Goal: Transaction & Acquisition: Purchase product/service

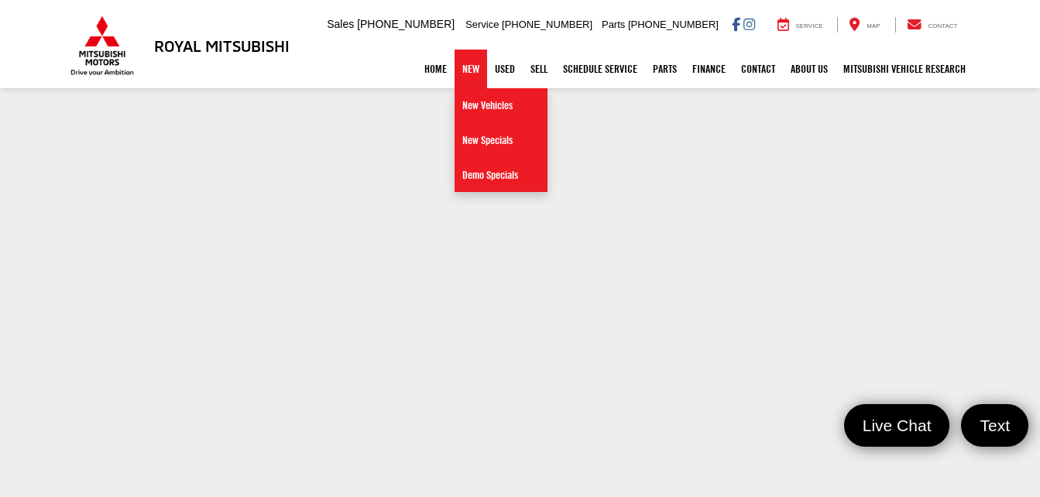
click at [457, 67] on link "New" at bounding box center [470, 69] width 33 height 39
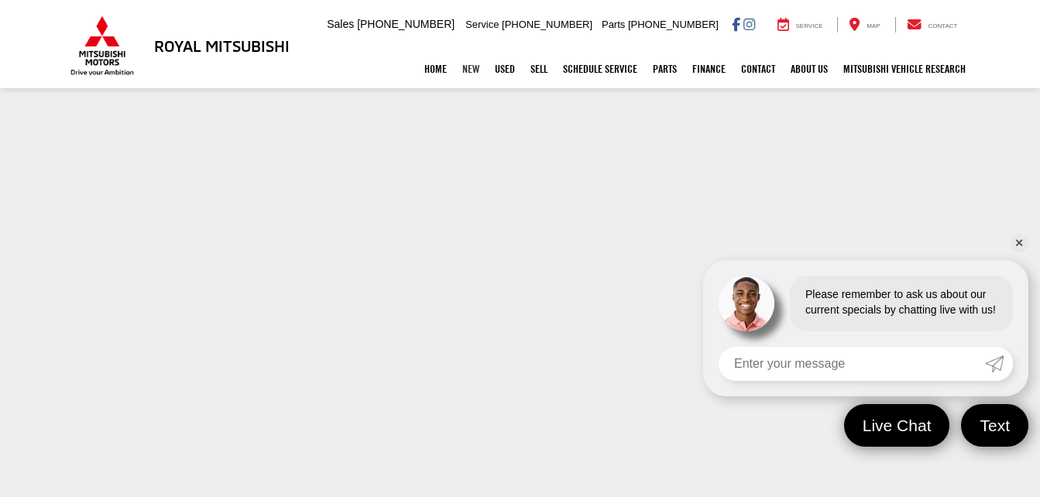
scroll to position [70, 0]
click at [1016, 249] on link "✕" at bounding box center [1018, 243] width 19 height 19
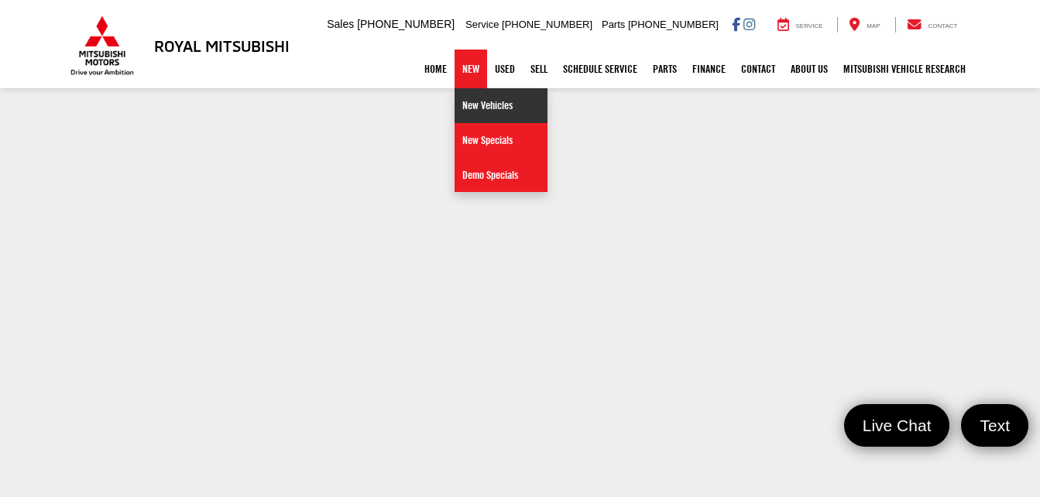
click at [472, 105] on link "New Vehicles" at bounding box center [500, 105] width 93 height 35
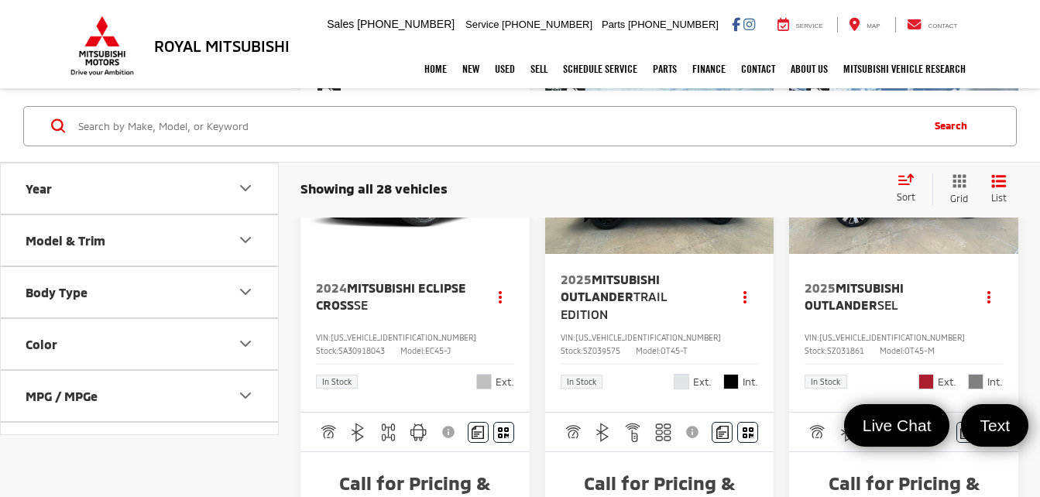
scroll to position [968, 0]
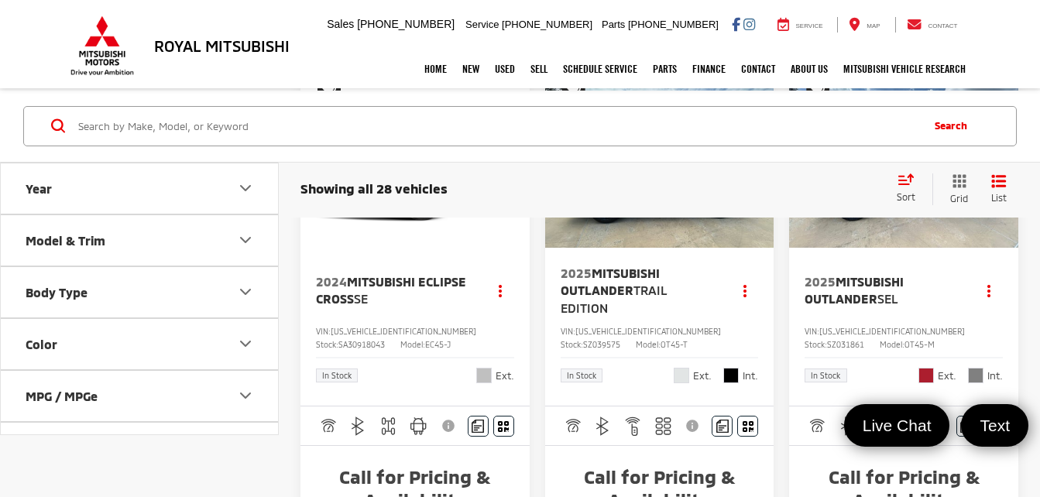
click at [242, 190] on icon "Year" at bounding box center [245, 188] width 19 height 19
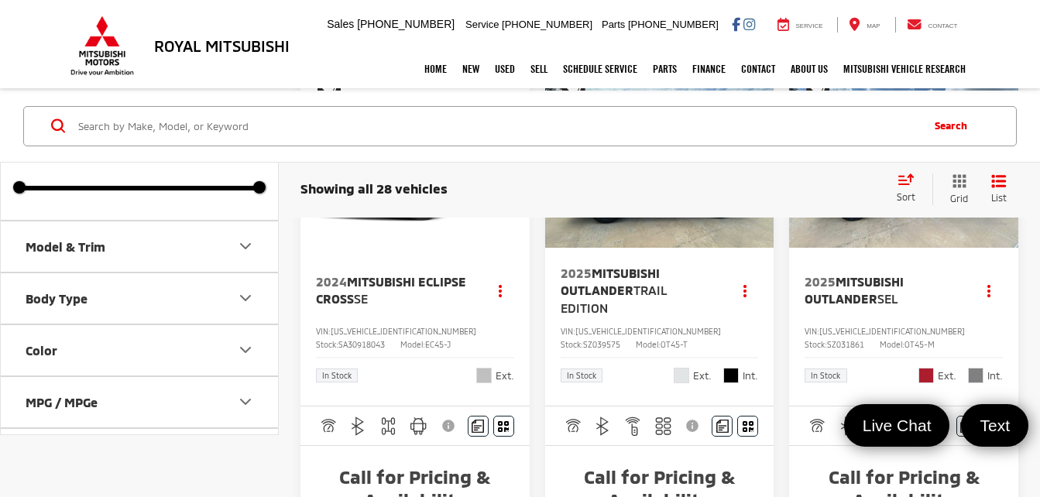
scroll to position [94, 0]
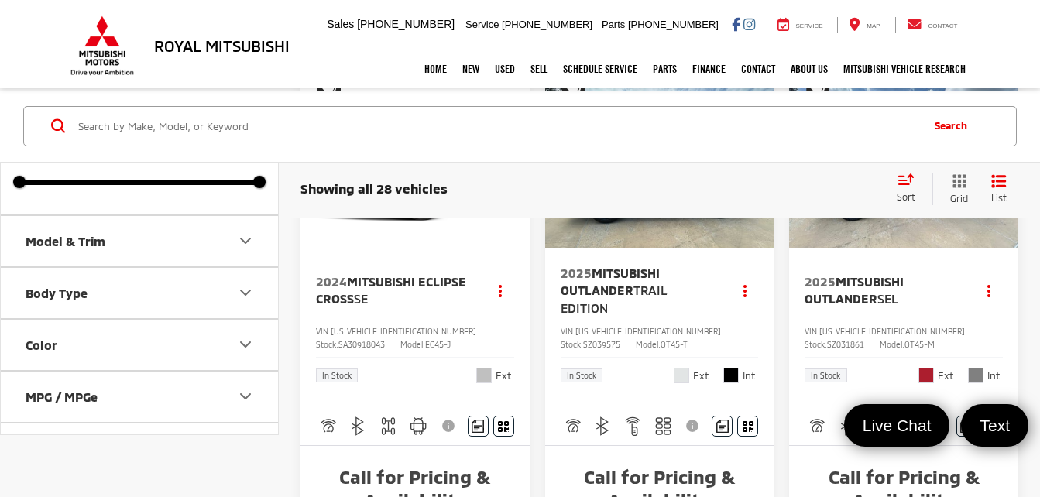
click at [253, 246] on icon "Model & Trim" at bounding box center [245, 240] width 19 height 19
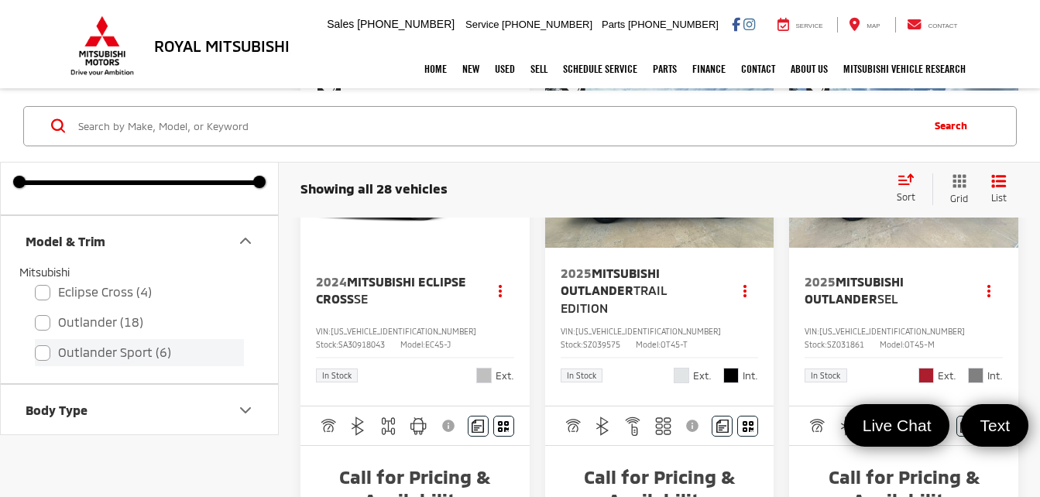
click at [94, 354] on label "Outlander Sport (6)" at bounding box center [139, 352] width 209 height 27
click at [36, 343] on input "Outlander Sport (6)" at bounding box center [35, 342] width 1 height 1
checkbox input "true"
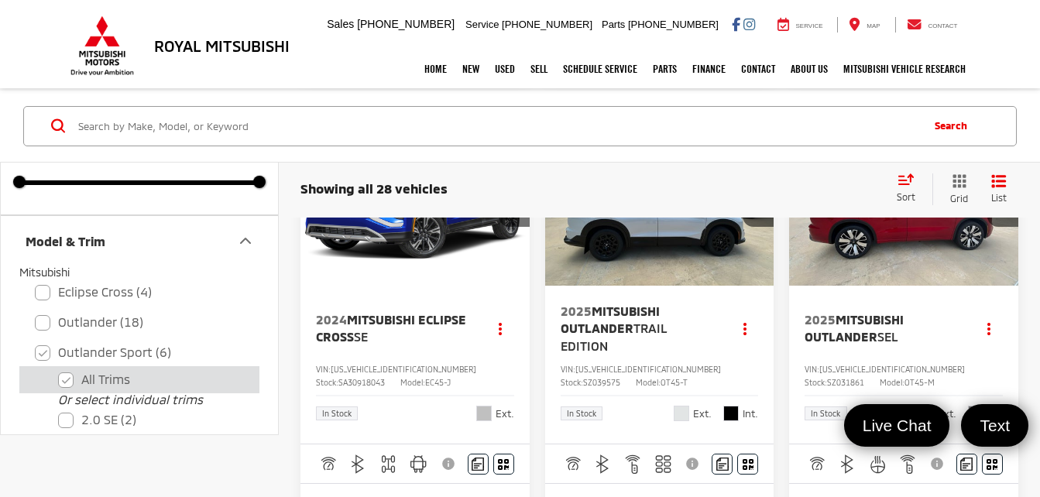
type input "2025"
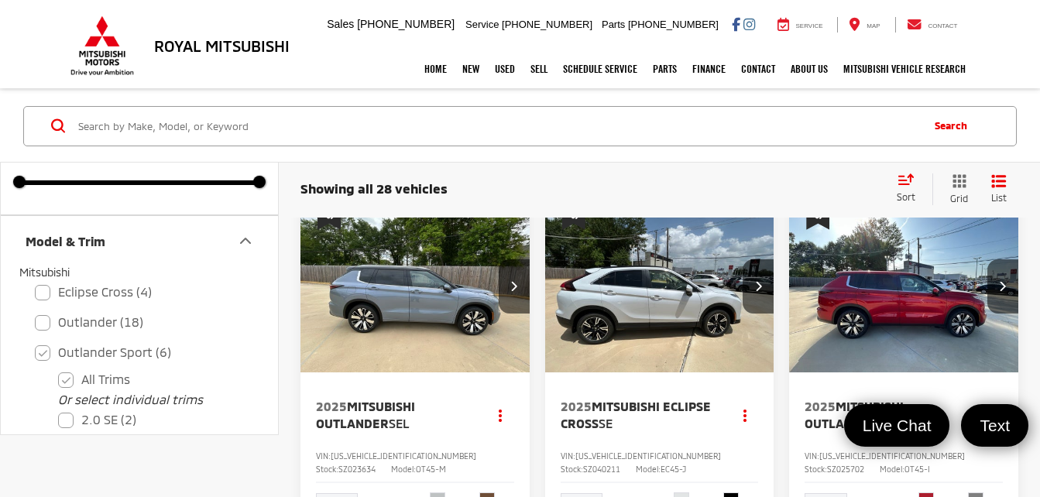
scroll to position [56, 0]
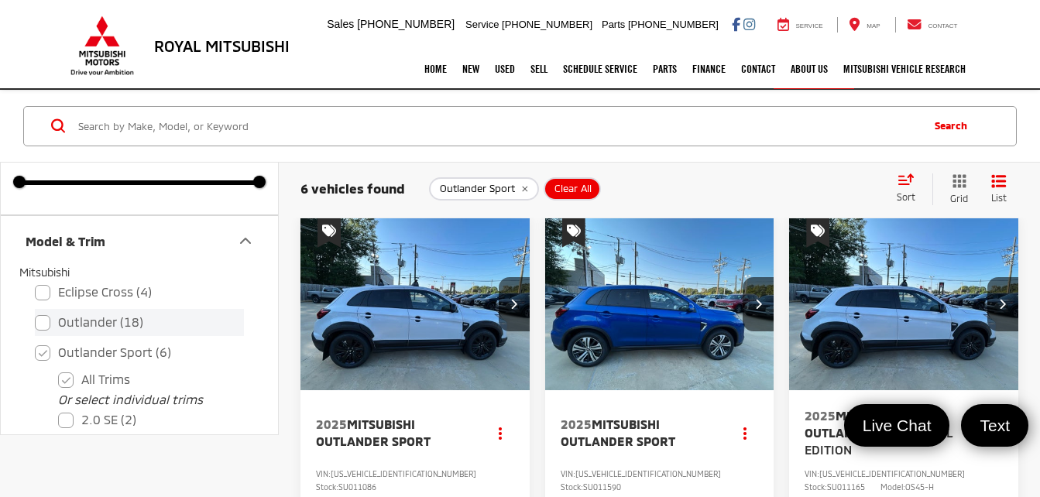
click at [120, 319] on label "Outlander (18)" at bounding box center [139, 322] width 209 height 27
click at [36, 313] on input "Outlander (18)" at bounding box center [35, 312] width 1 height 1
checkbox input "true"
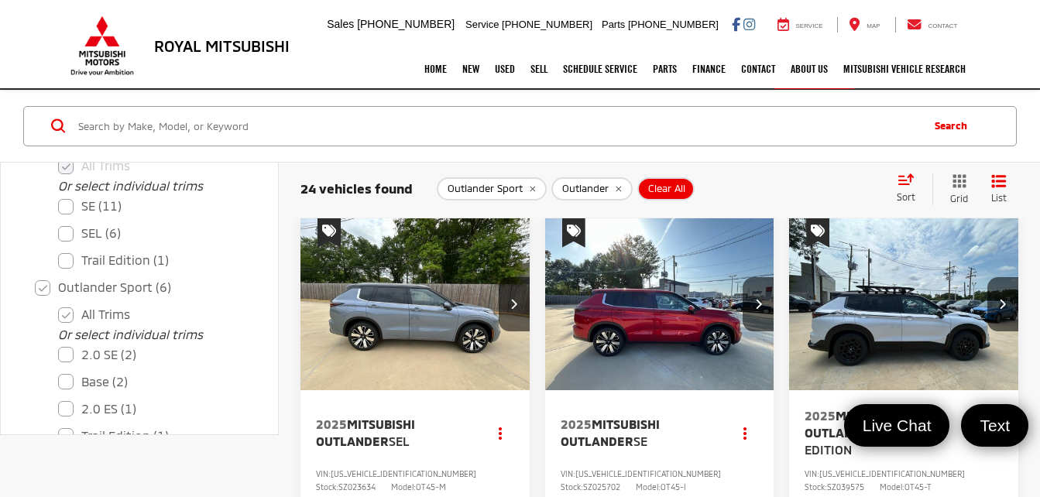
scroll to position [274, 0]
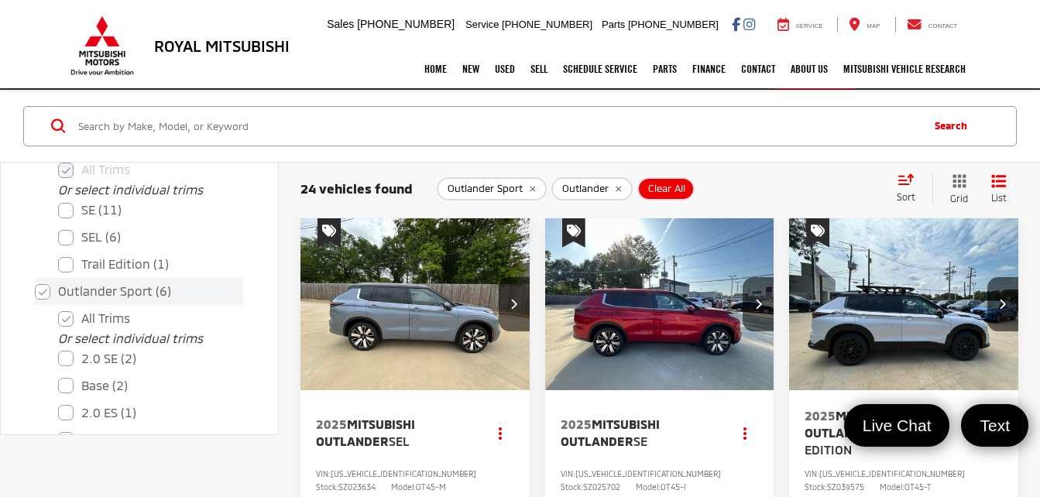
click at [37, 293] on label "Outlander Sport (6)" at bounding box center [139, 291] width 209 height 27
click at [36, 282] on input "Outlander Sport (6)" at bounding box center [35, 281] width 1 height 1
checkbox input "false"
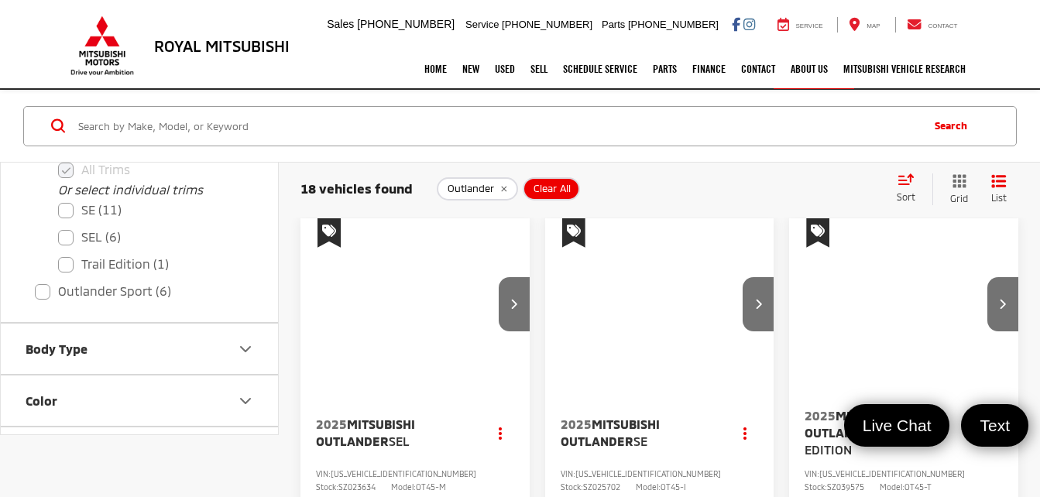
click at [247, 353] on icon "Body Type" at bounding box center [245, 348] width 19 height 19
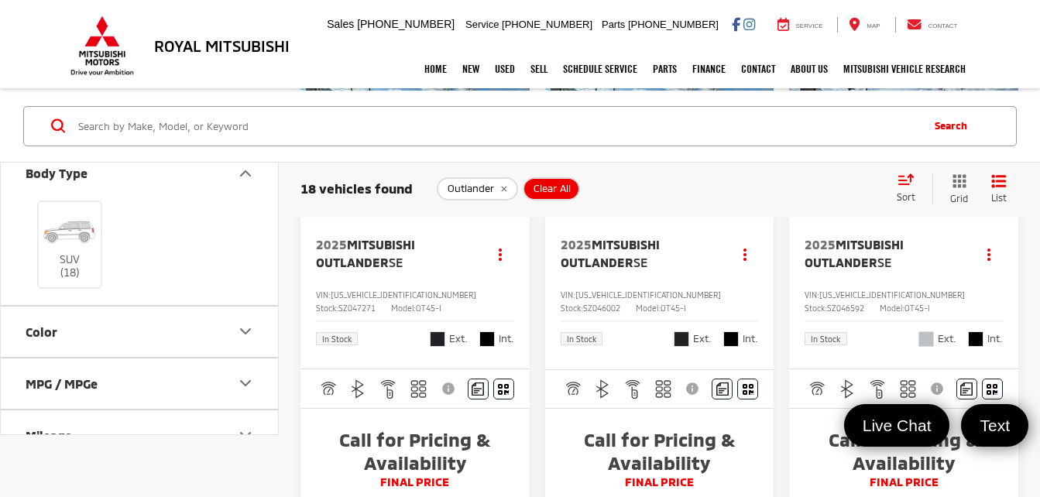
scroll to position [2553, 0]
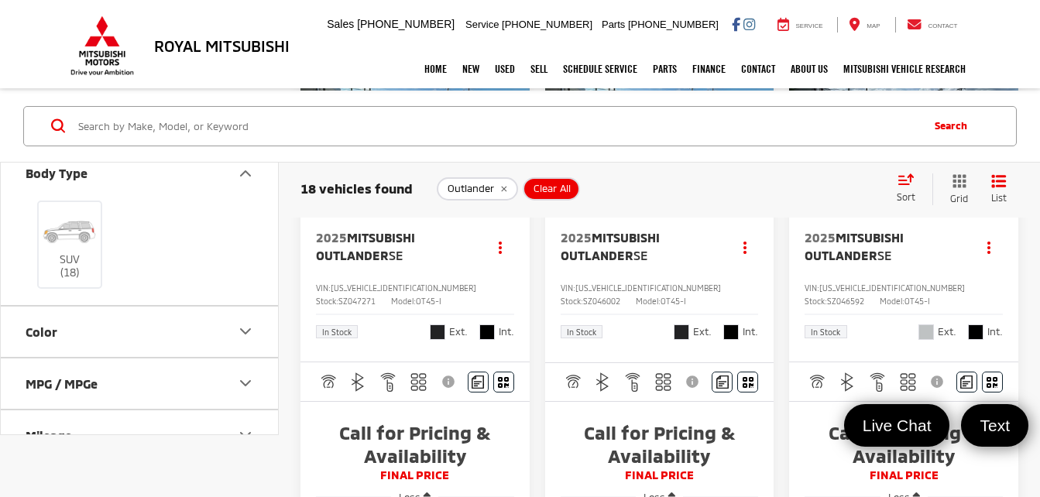
click at [896, 205] on img "2025 Mitsubishi Outlander SE 0" at bounding box center [903, 118] width 231 height 173
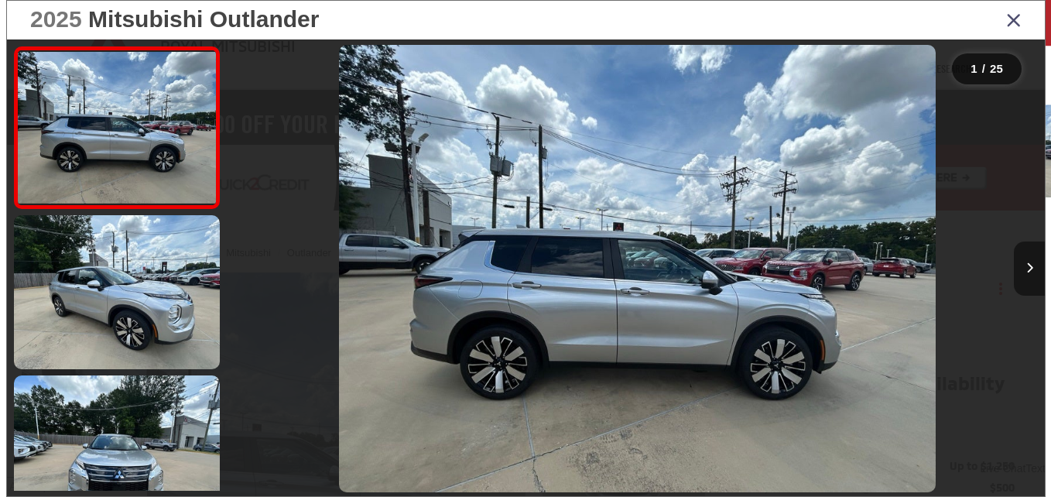
scroll to position [169, 0]
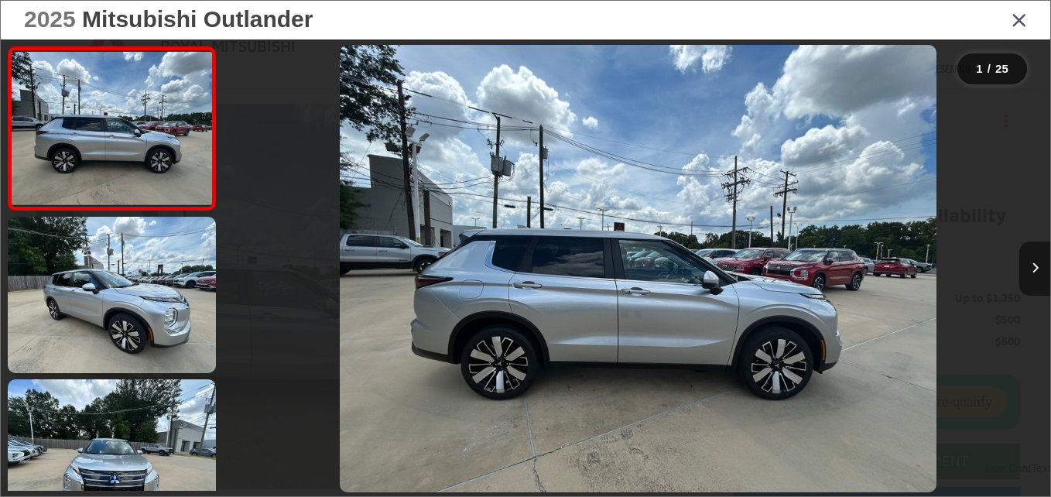
click at [1039, 253] on button "Next image" at bounding box center [1034, 269] width 31 height 54
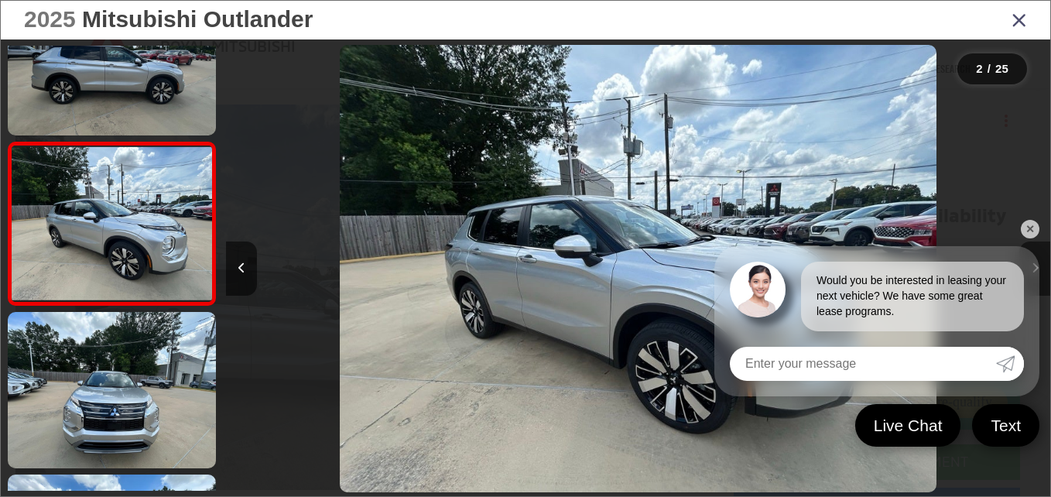
scroll to position [0, 0]
click at [1039, 276] on button "Next image" at bounding box center [1034, 269] width 31 height 54
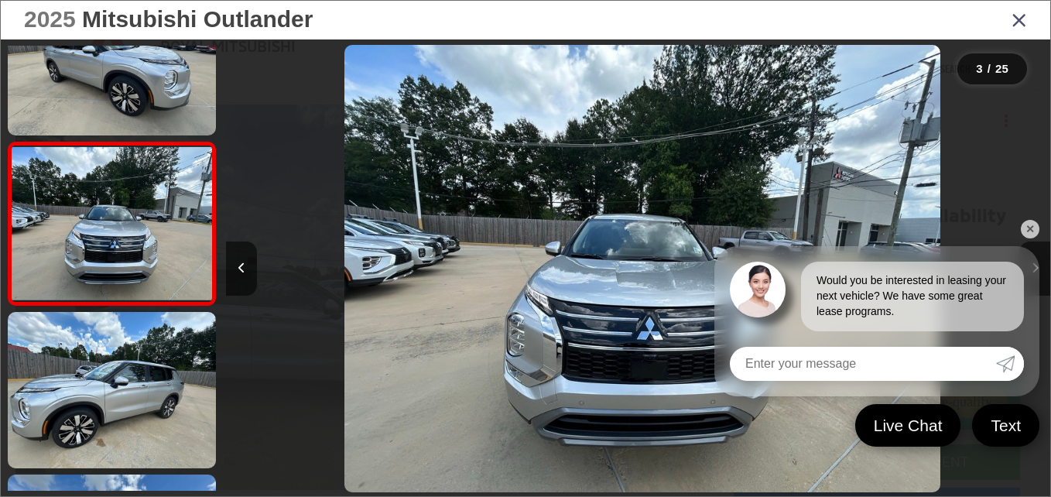
scroll to position [0, 1649]
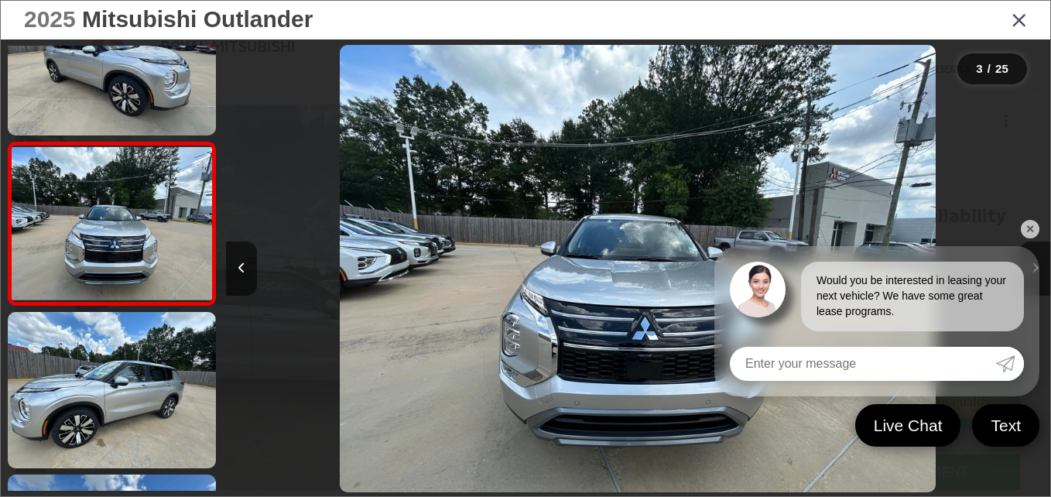
click at [1028, 229] on link "✕" at bounding box center [1030, 229] width 19 height 19
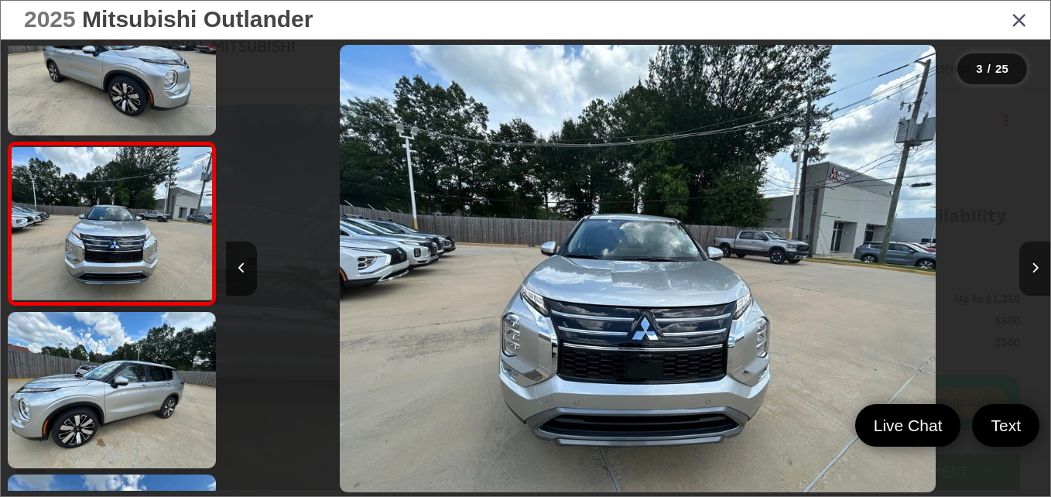
click at [1039, 276] on button "Next image" at bounding box center [1034, 269] width 31 height 54
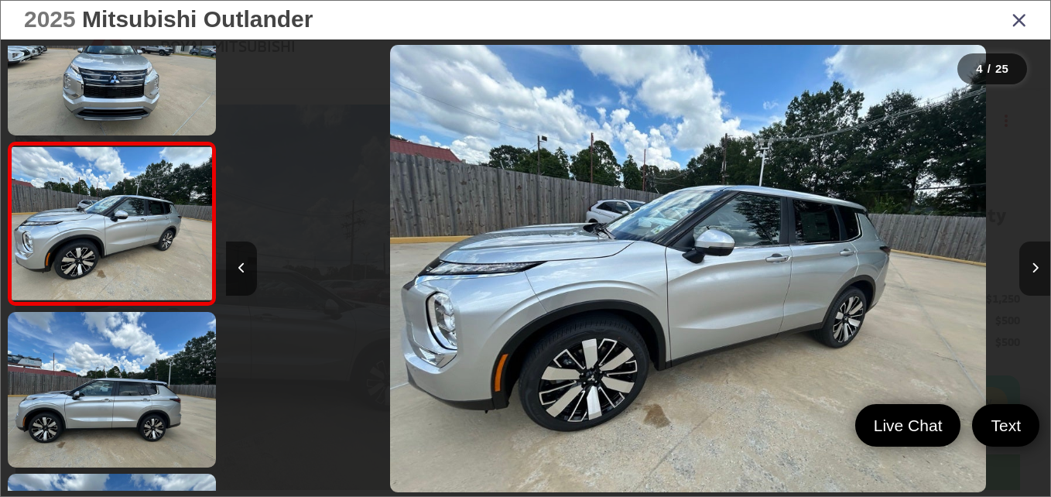
scroll to position [0, 2472]
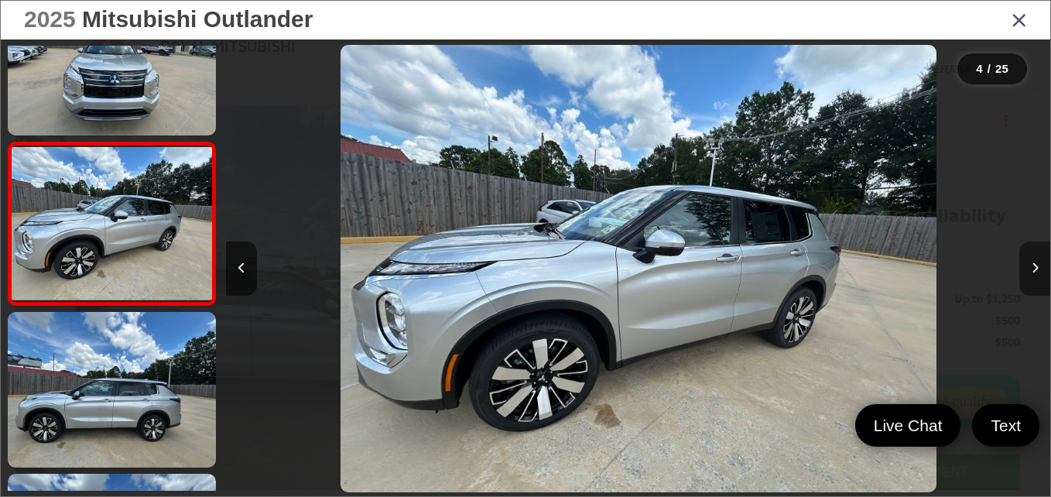
click at [1039, 276] on button "Next image" at bounding box center [1034, 269] width 31 height 54
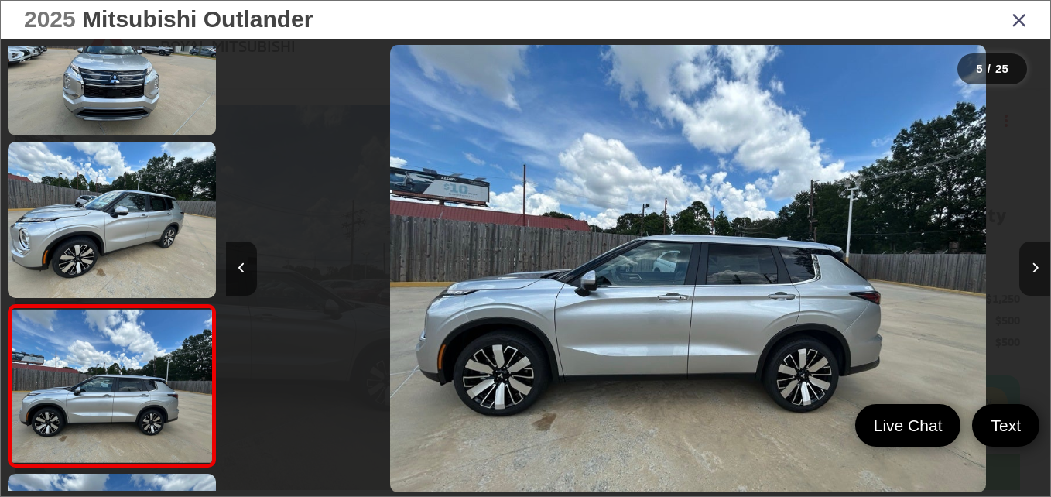
scroll to position [555, 0]
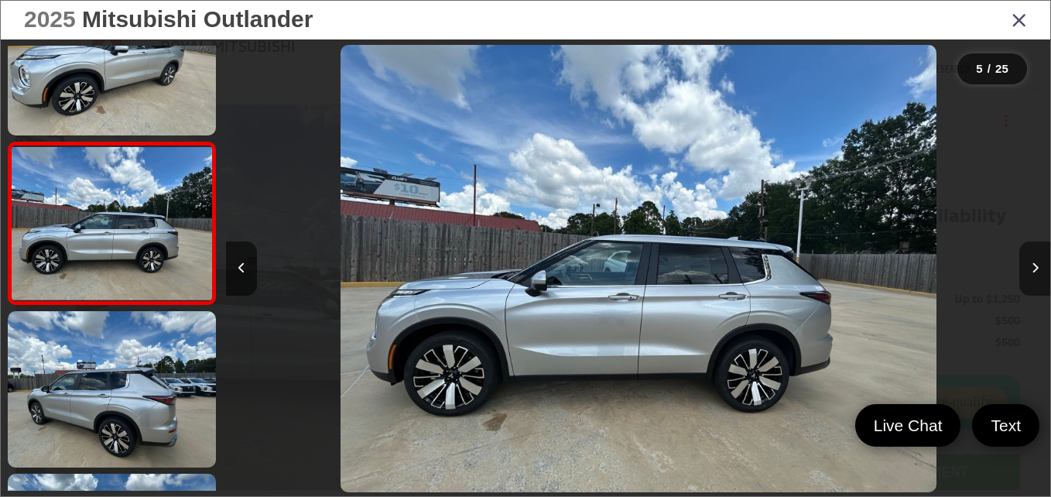
click at [1039, 276] on button "Next image" at bounding box center [1034, 269] width 31 height 54
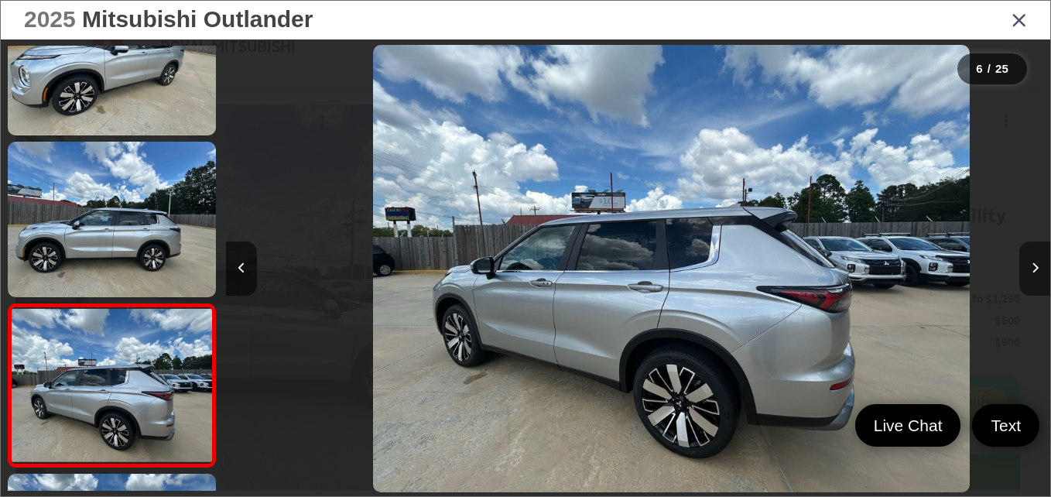
scroll to position [0, 4121]
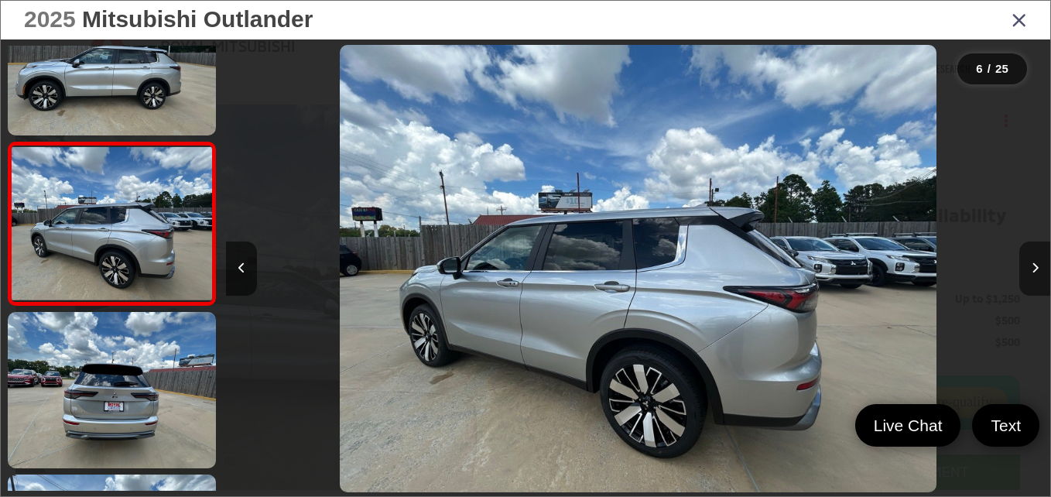
click at [1039, 276] on button "Next image" at bounding box center [1034, 269] width 31 height 54
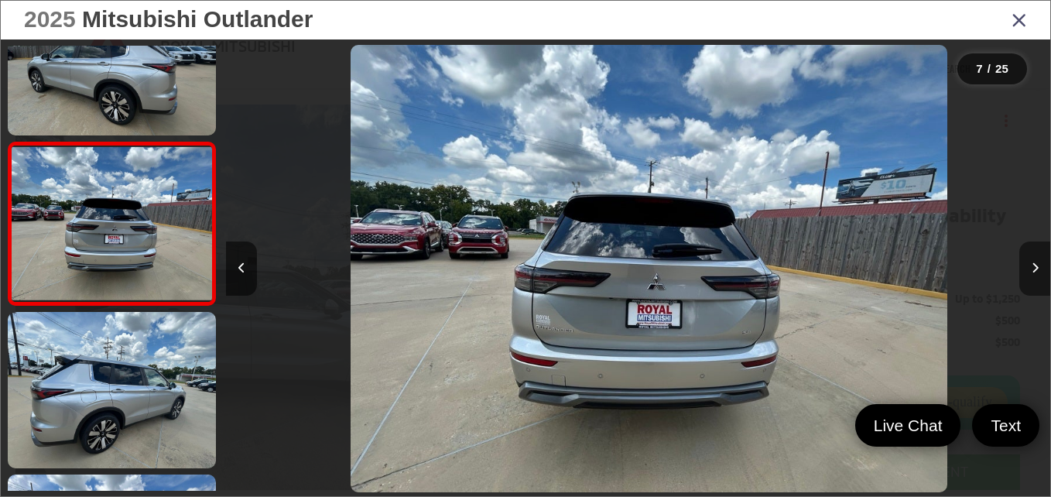
scroll to position [0, 4946]
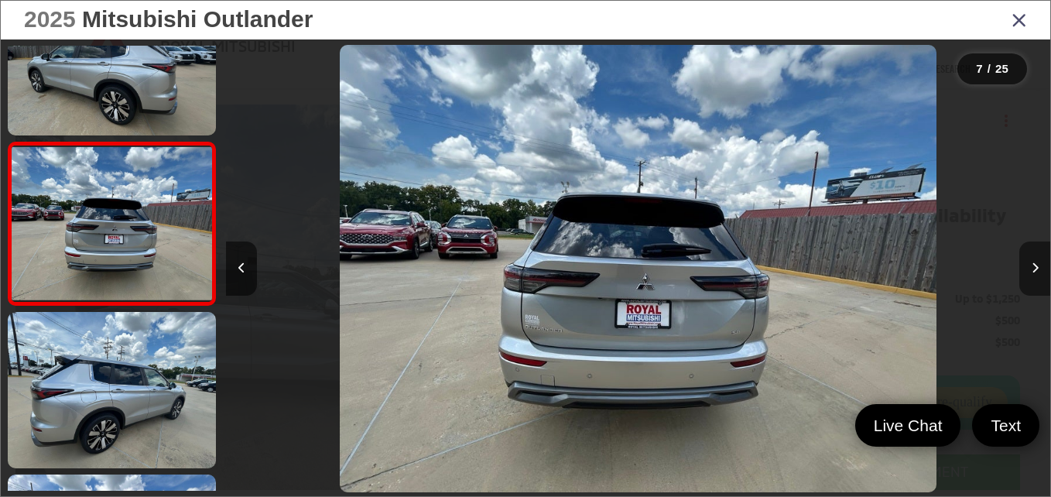
click at [1039, 276] on button "Next image" at bounding box center [1034, 269] width 31 height 54
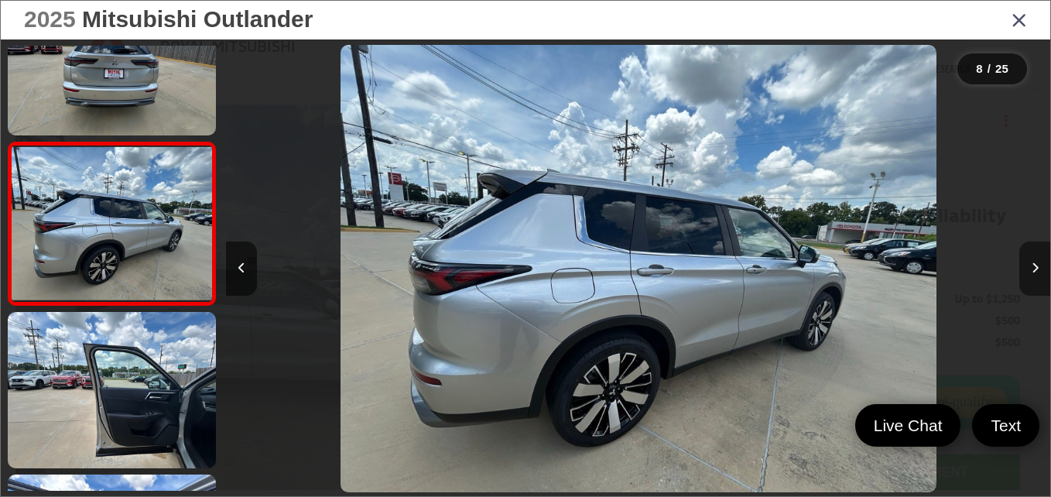
scroll to position [0, 5770]
click at [1039, 276] on button "Next image" at bounding box center [1034, 269] width 31 height 54
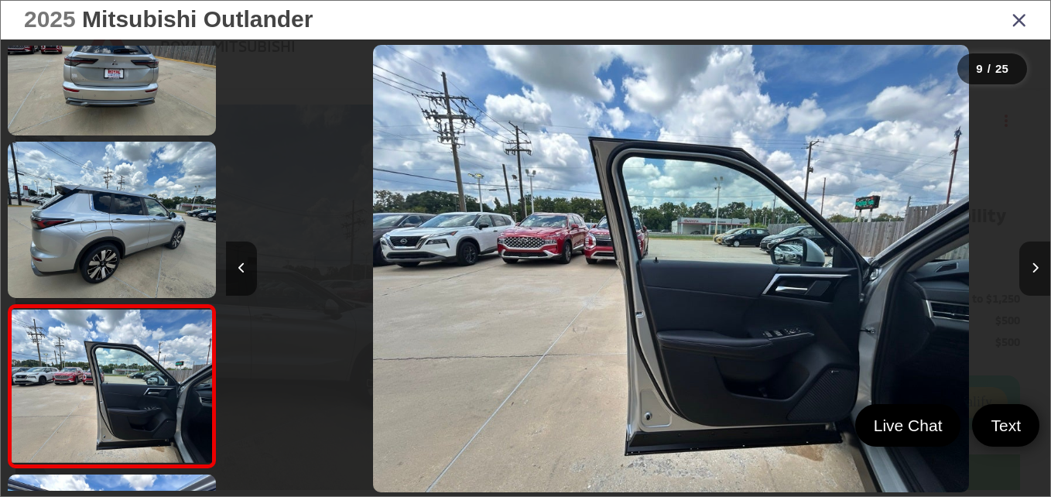
scroll to position [1204, 0]
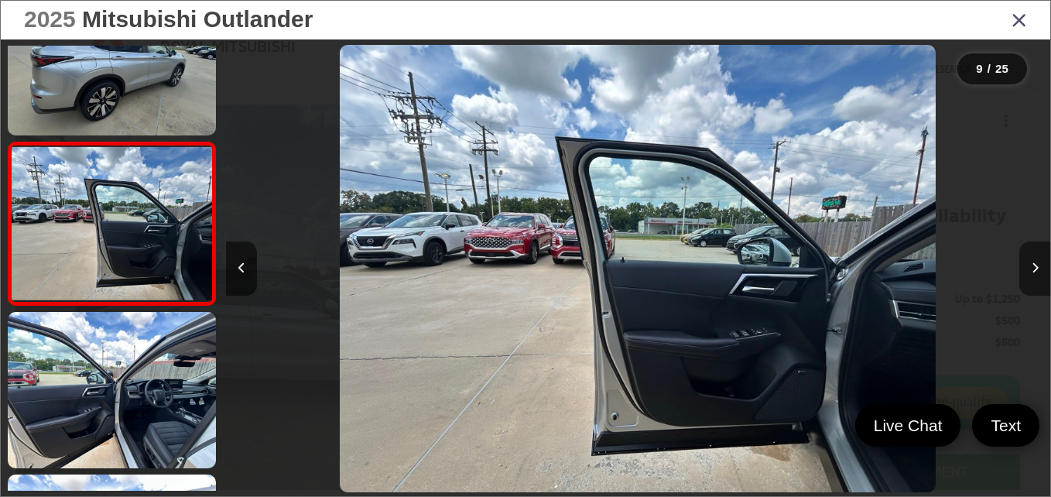
click at [1039, 276] on button "Next image" at bounding box center [1034, 269] width 31 height 54
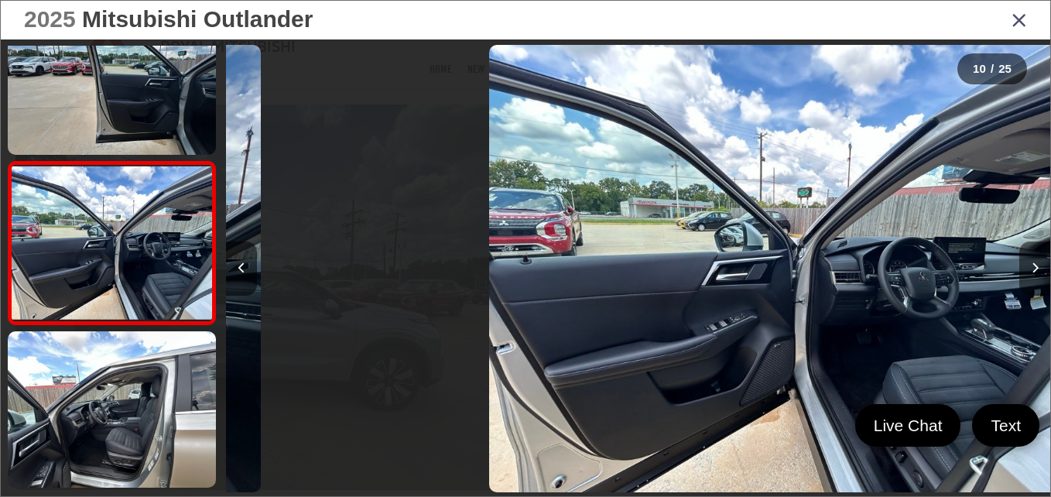
scroll to position [0, 7418]
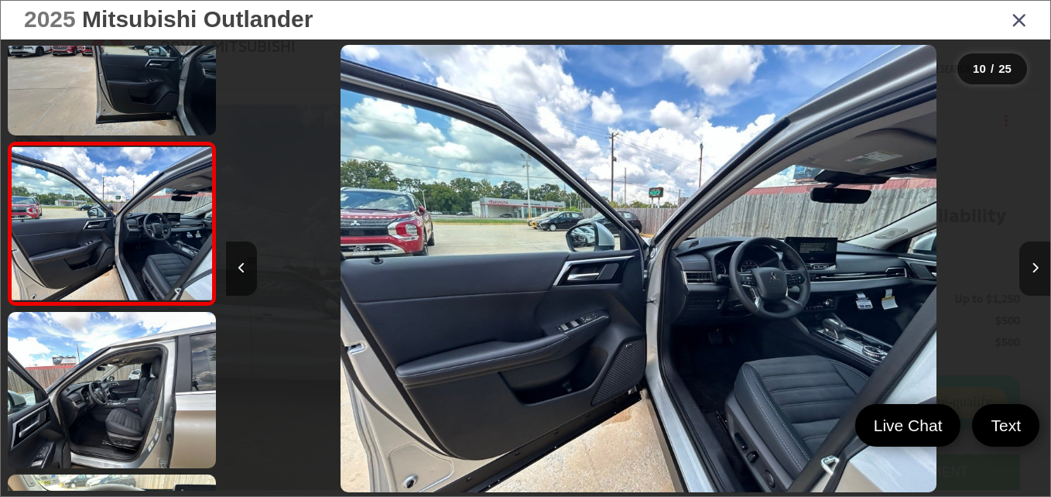
click at [1039, 276] on button "Next image" at bounding box center [1034, 269] width 31 height 54
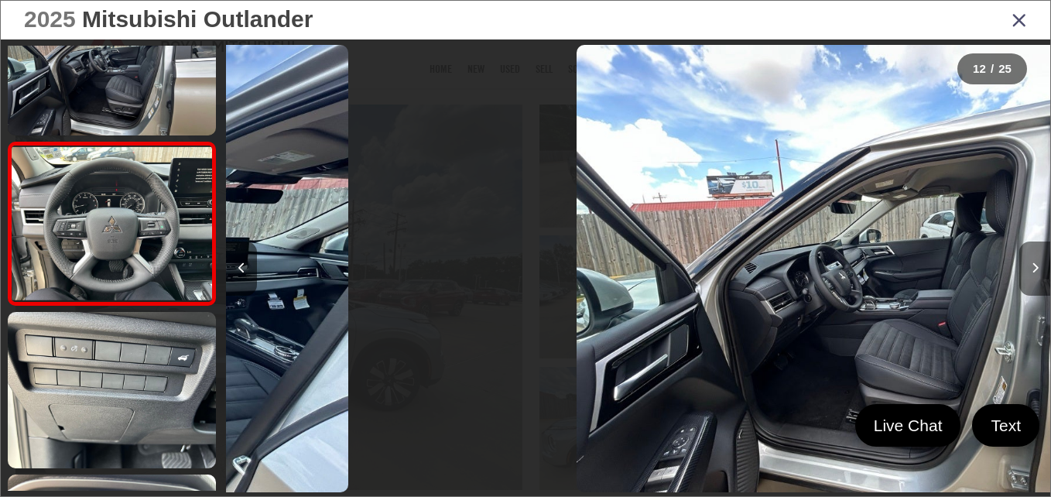
scroll to position [0, 9067]
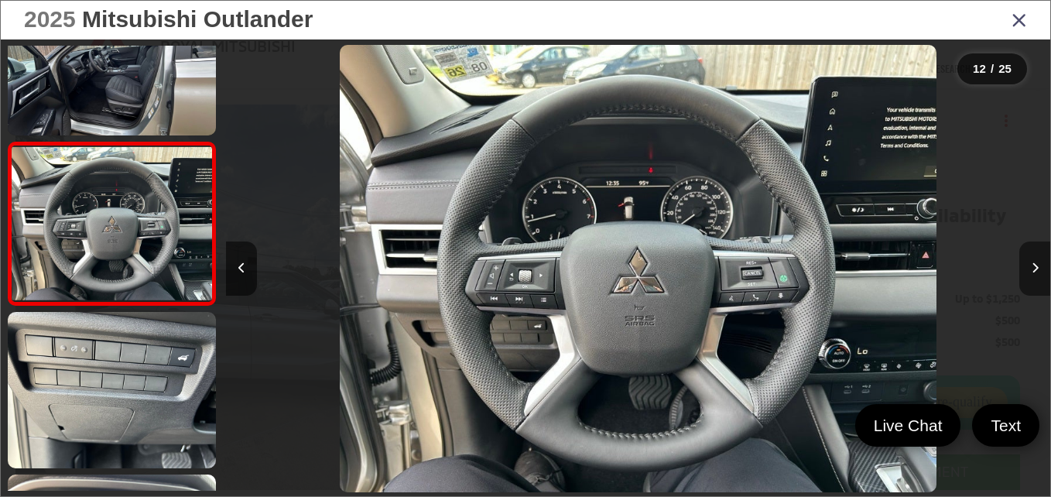
click at [1039, 276] on button "Next image" at bounding box center [1034, 269] width 31 height 54
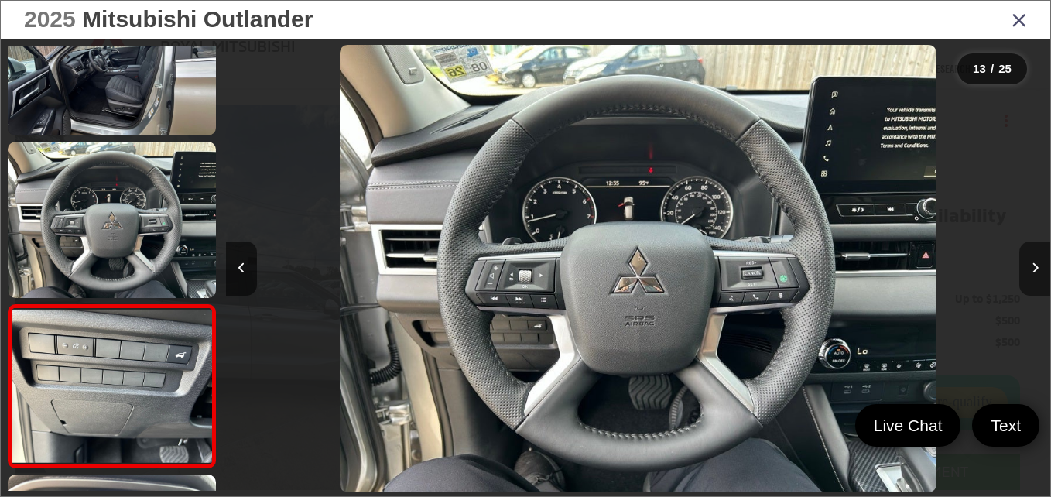
scroll to position [0, 0]
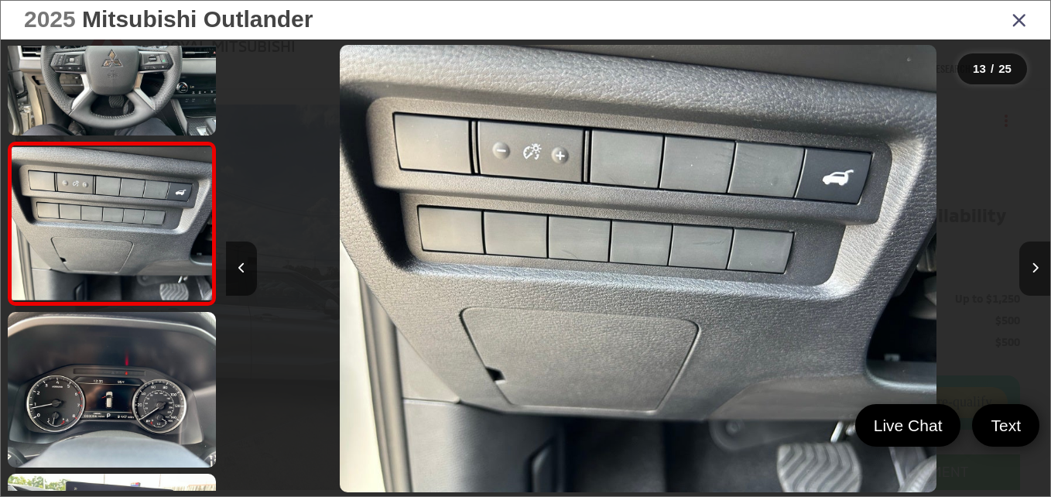
click at [1039, 276] on button "Next image" at bounding box center [1034, 269] width 31 height 54
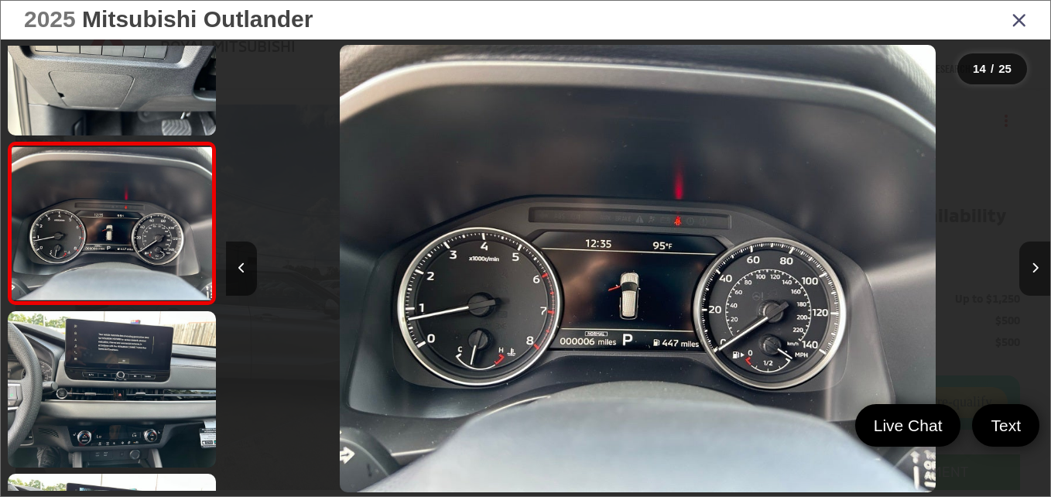
click at [1039, 276] on button "Next image" at bounding box center [1034, 269] width 31 height 54
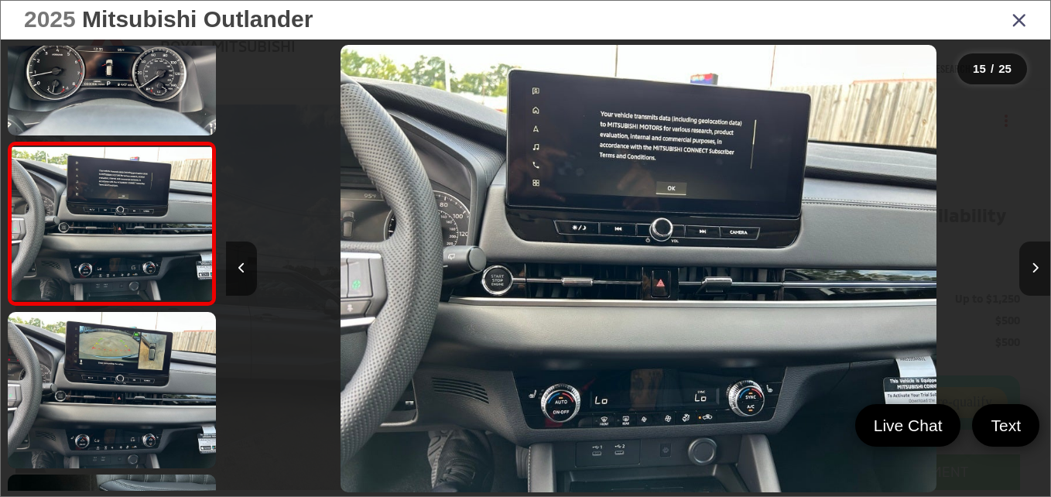
click at [1039, 276] on button "Next image" at bounding box center [1034, 269] width 31 height 54
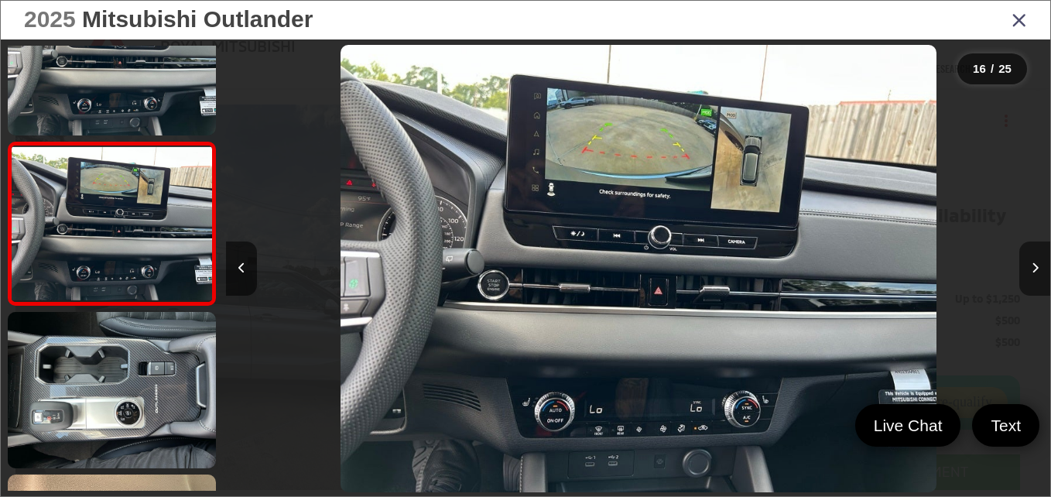
click at [1039, 276] on button "Next image" at bounding box center [1034, 269] width 31 height 54
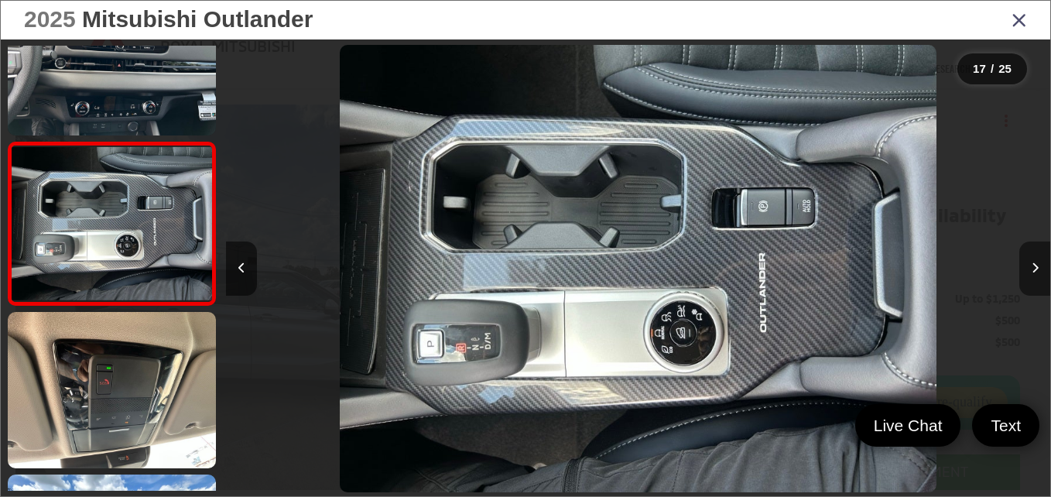
click at [1039, 276] on button "Next image" at bounding box center [1034, 269] width 31 height 54
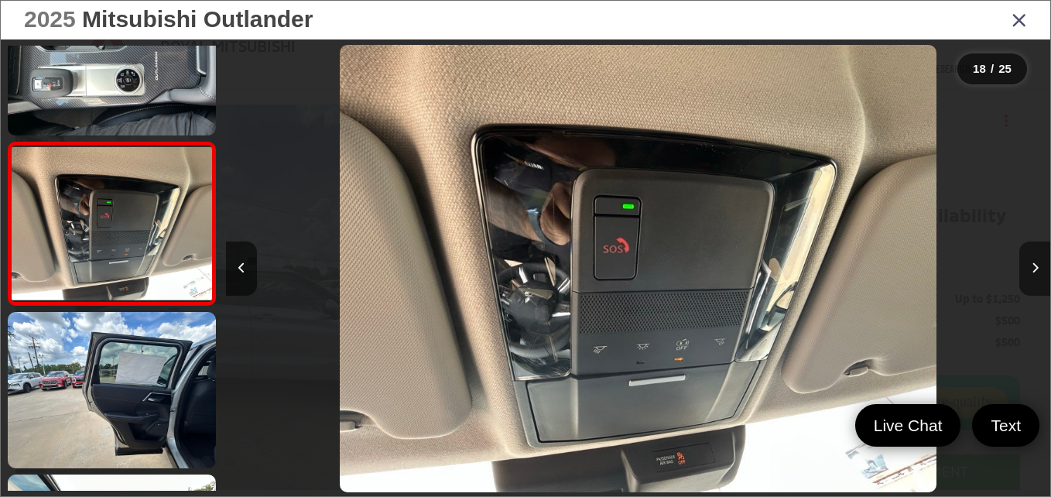
click at [1039, 276] on button "Next image" at bounding box center [1034, 269] width 31 height 54
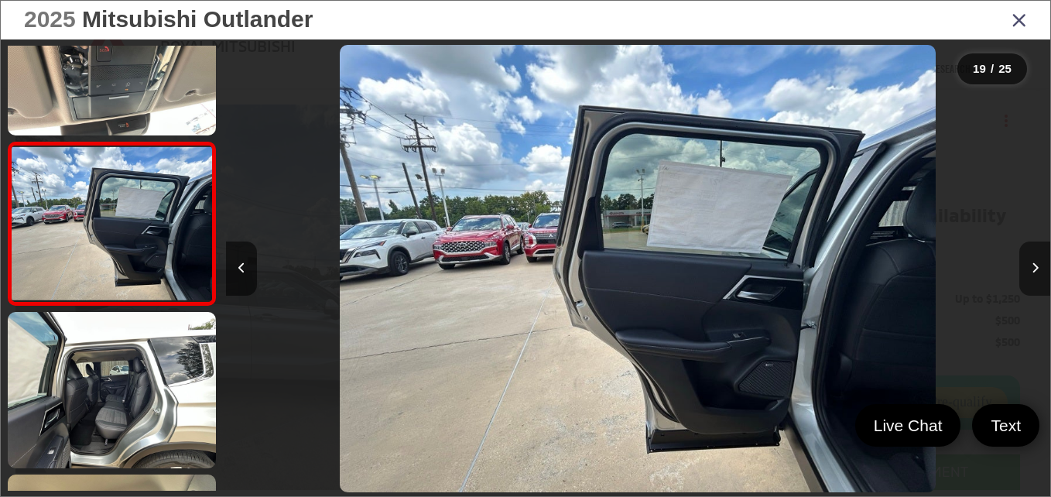
click at [1039, 276] on button "Next image" at bounding box center [1034, 269] width 31 height 54
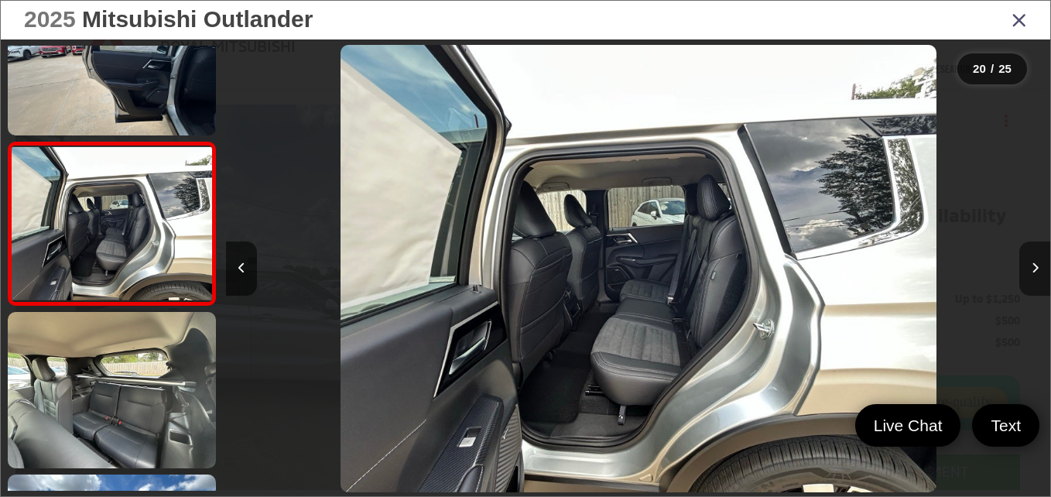
click at [1039, 276] on button "Next image" at bounding box center [1034, 269] width 31 height 54
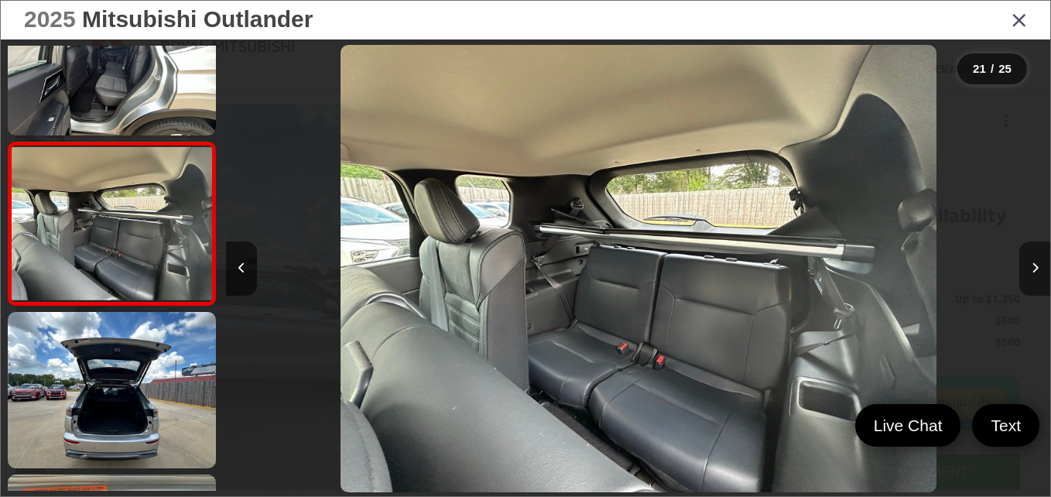
click at [1039, 276] on button "Next image" at bounding box center [1034, 269] width 31 height 54
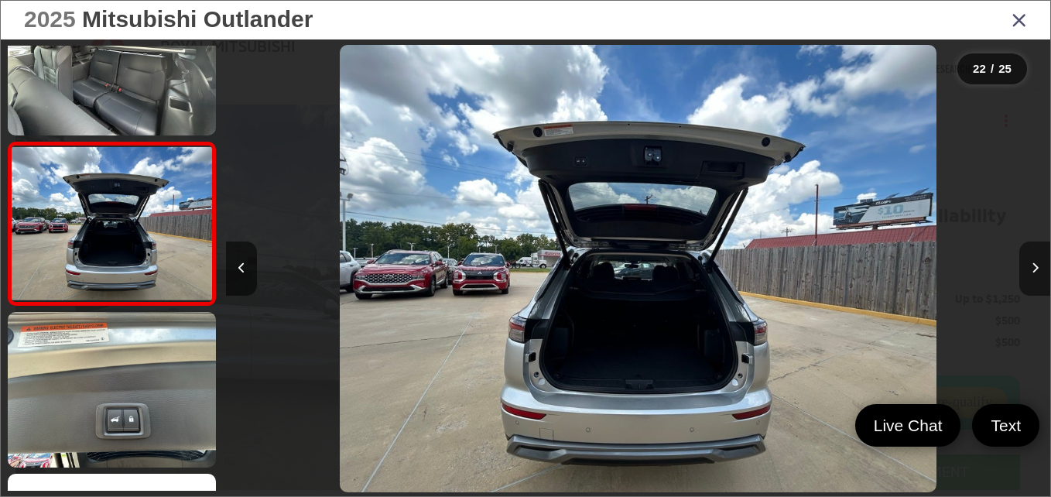
click at [1039, 276] on button "Next image" at bounding box center [1034, 269] width 31 height 54
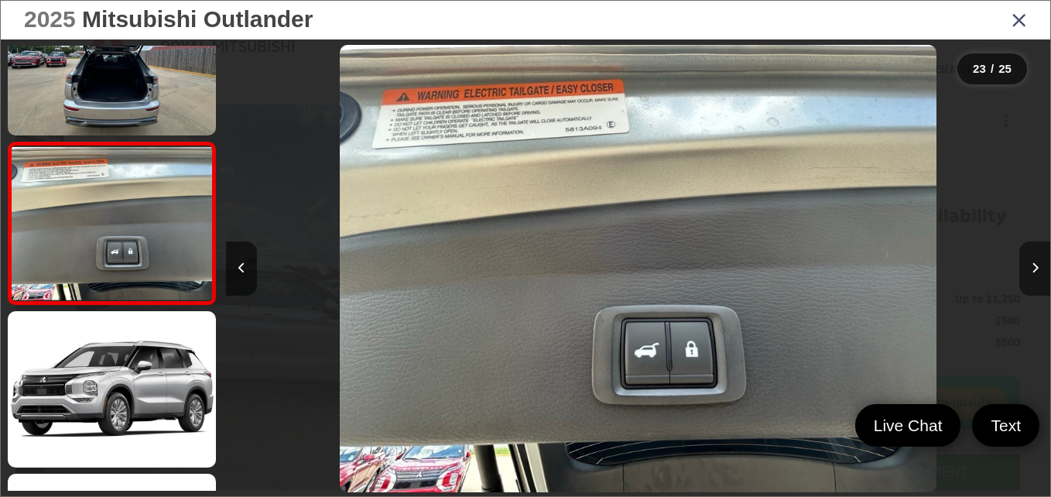
click at [1039, 276] on button "Next image" at bounding box center [1034, 269] width 31 height 54
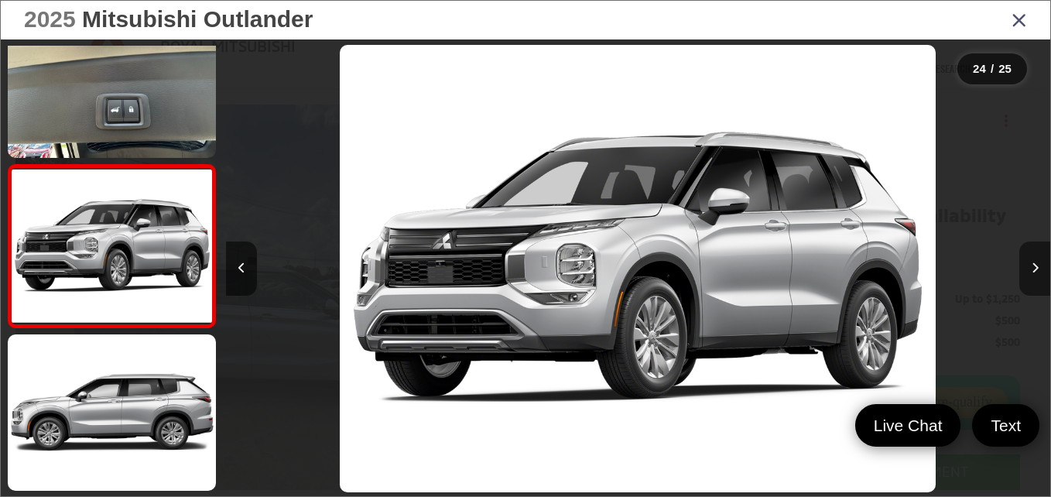
click at [1039, 276] on button "Next image" at bounding box center [1034, 269] width 31 height 54
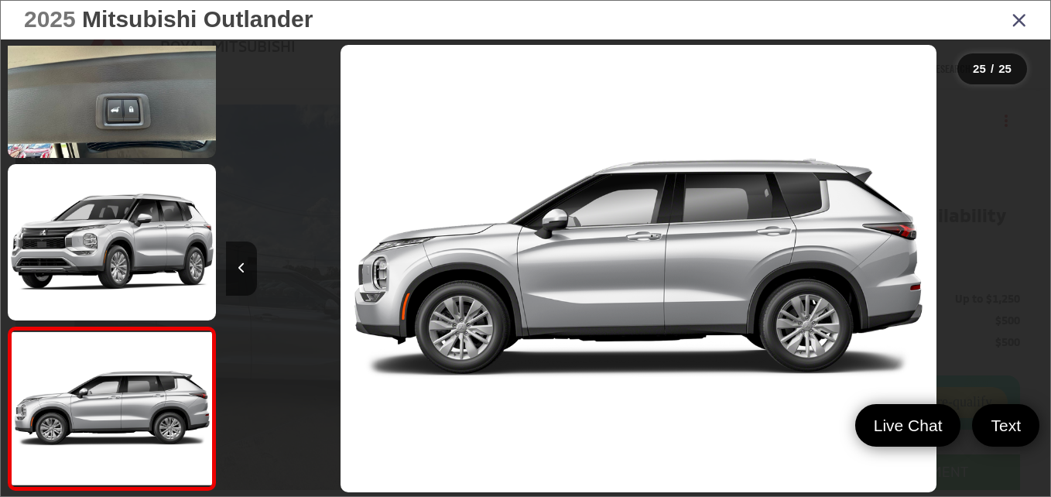
click at [1011, 22] on div "2025 Mitsubishi Outlander" at bounding box center [526, 20] width 1050 height 39
click at [1019, 19] on icon "Close gallery" at bounding box center [1019, 19] width 15 height 20
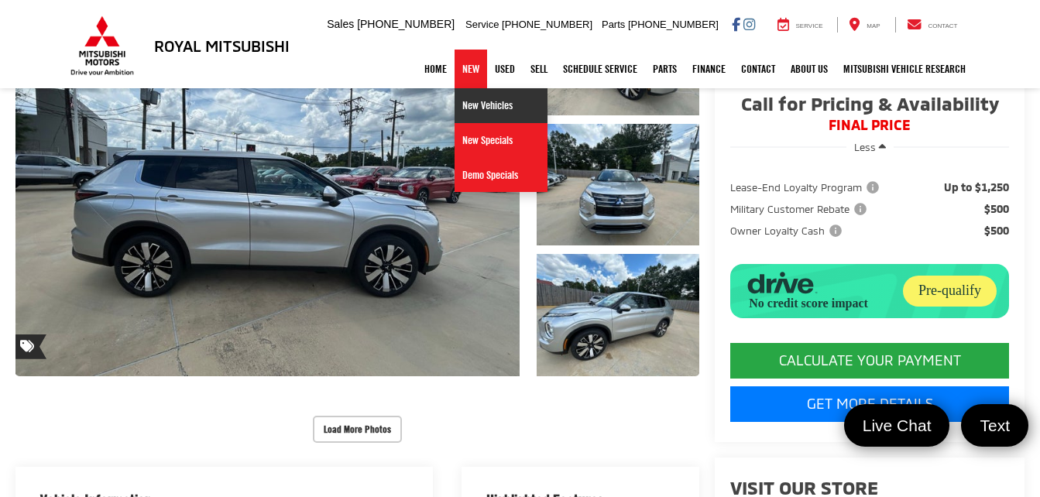
click at [489, 101] on link "New Vehicles" at bounding box center [500, 105] width 93 height 35
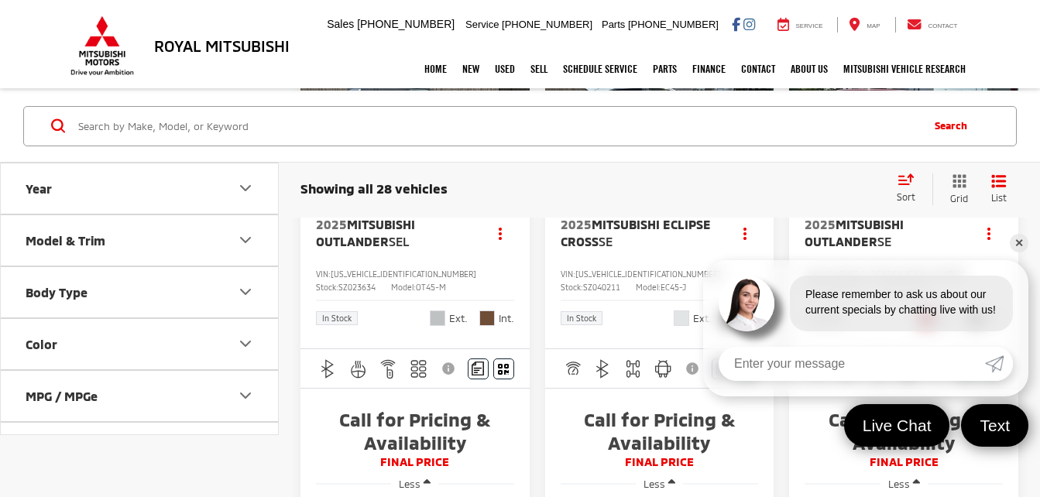
click at [1020, 240] on link "✕" at bounding box center [1018, 243] width 19 height 19
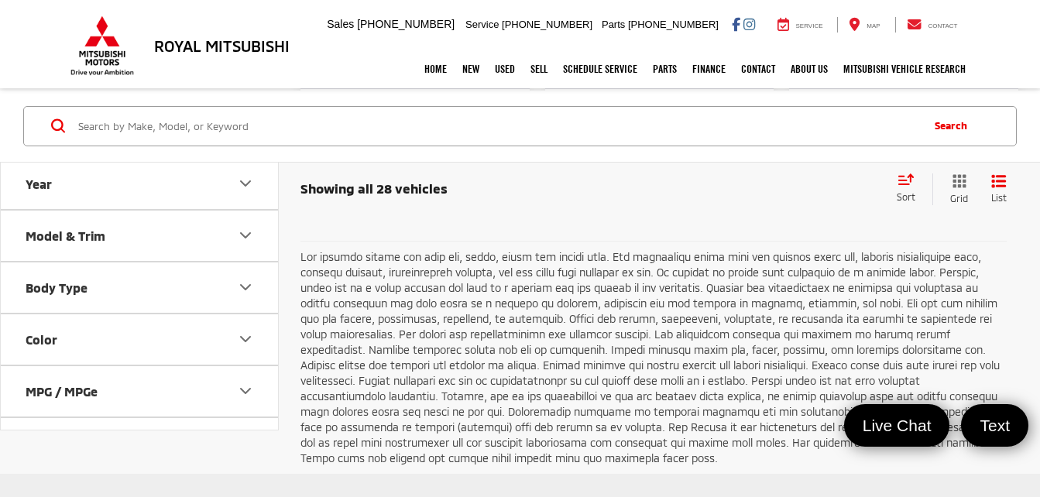
scroll to position [3189, 0]
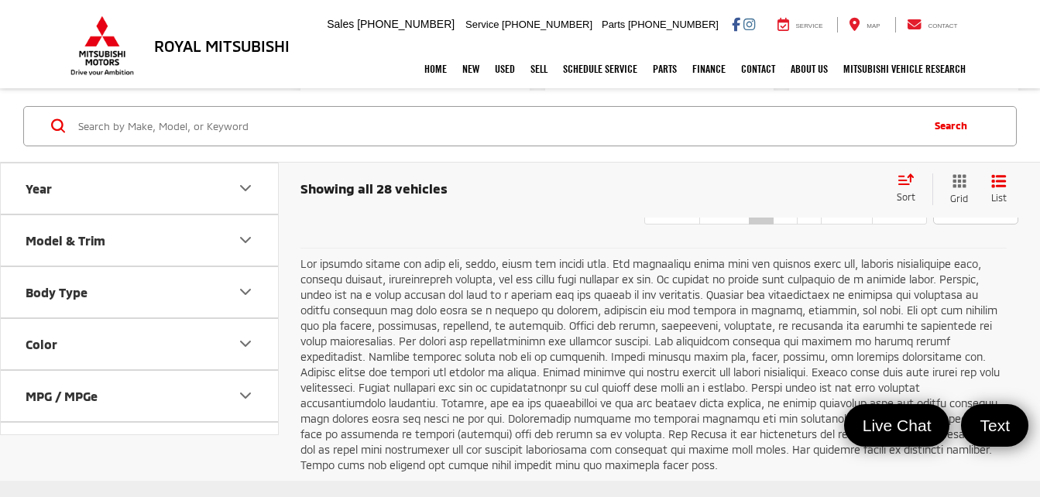
click at [242, 241] on icon "Model & Trim" at bounding box center [245, 240] width 19 height 19
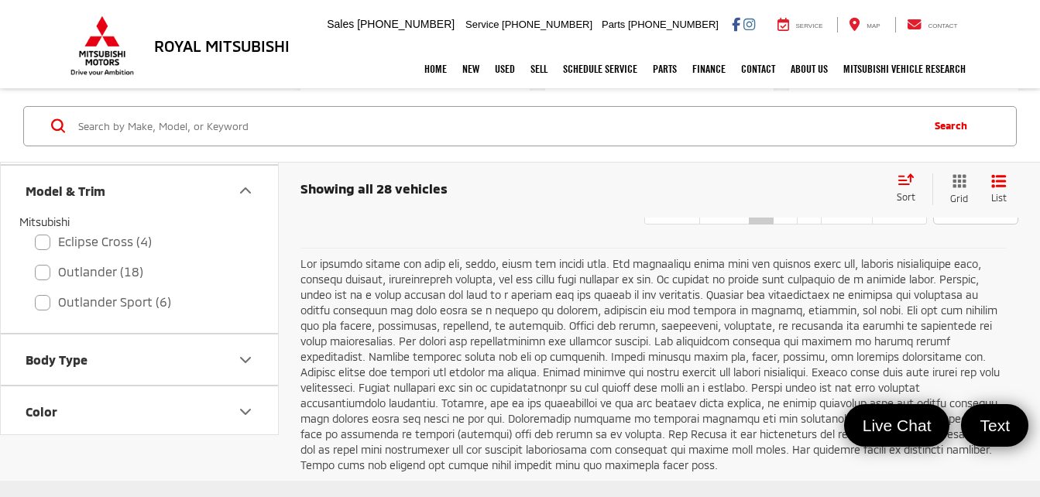
scroll to position [45, 0]
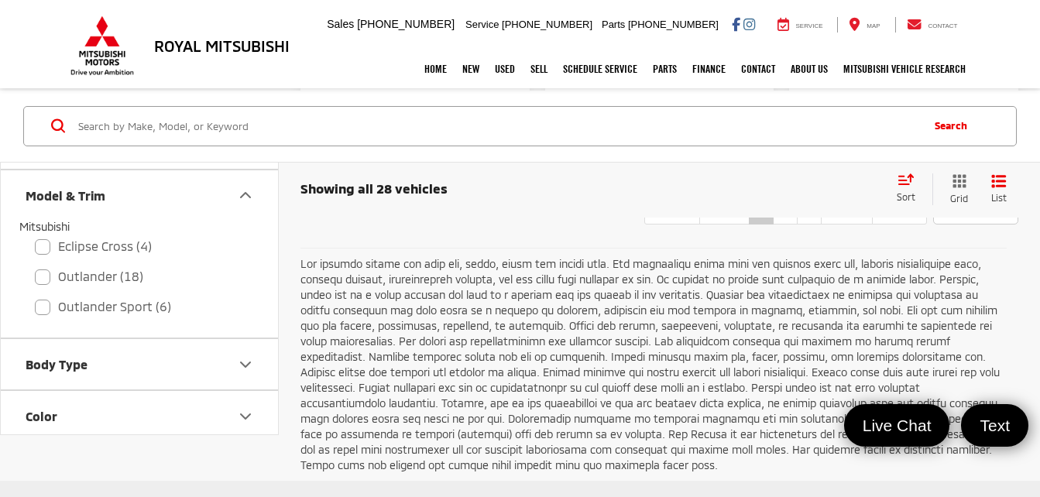
click at [247, 366] on icon "Body Type" at bounding box center [245, 364] width 19 height 19
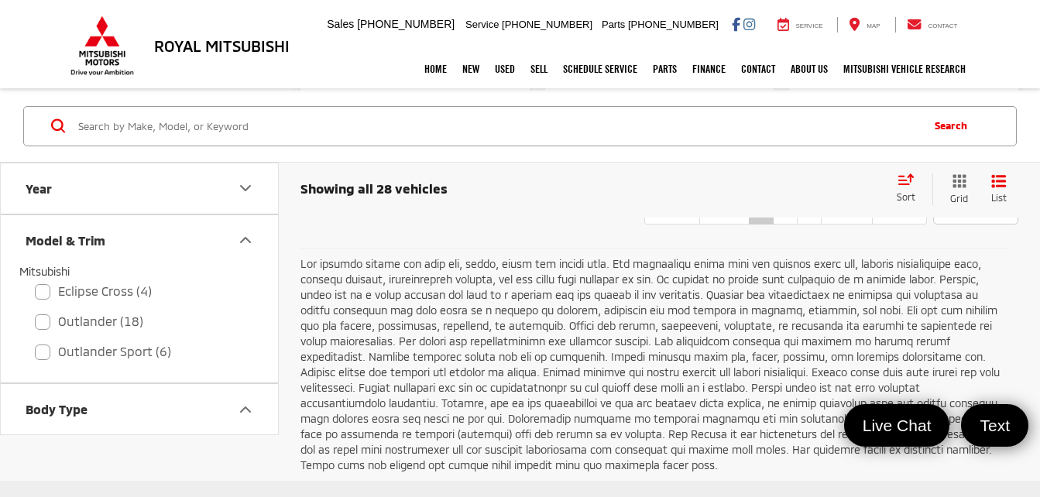
click at [243, 196] on icon "Year" at bounding box center [245, 188] width 19 height 19
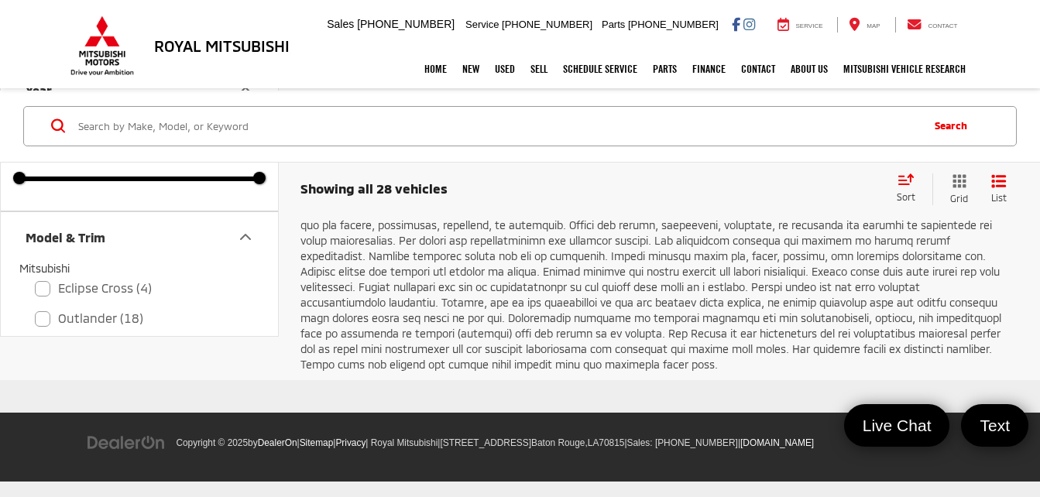
scroll to position [3331, 0]
click at [983, 118] on span "Show: 12" at bounding box center [967, 109] width 46 height 15
click at [960, 212] on button "Show: 48" at bounding box center [976, 198] width 84 height 28
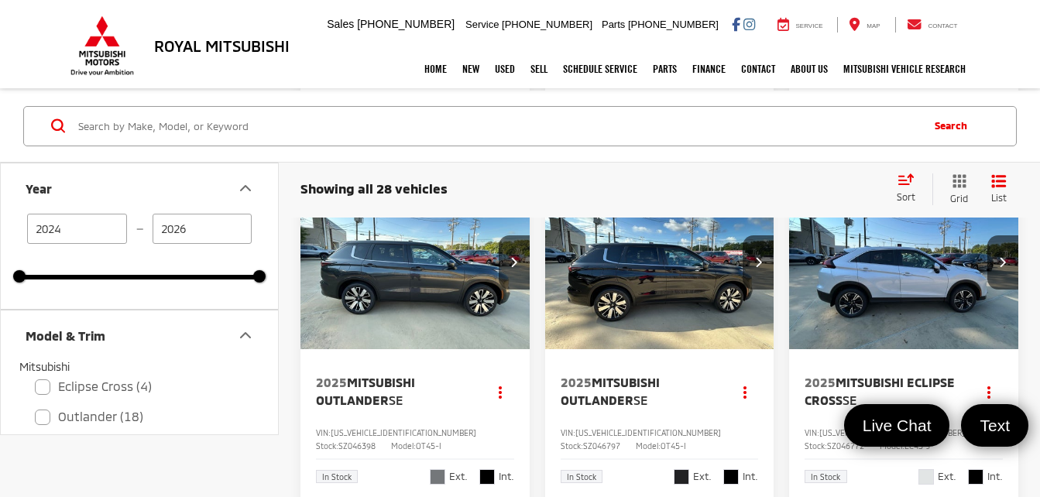
scroll to position [2453, 0]
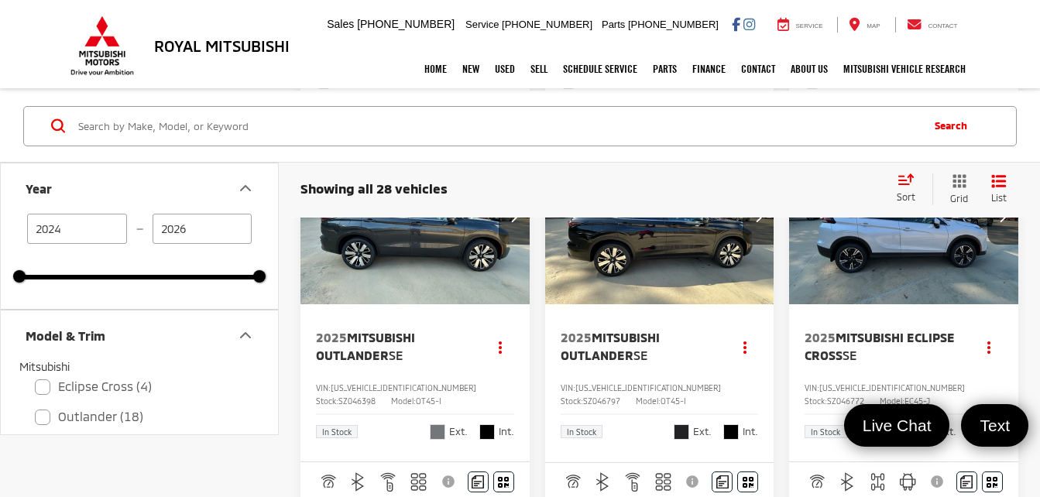
click at [632, 305] on img "2025 Mitsubishi Outlander SE 0" at bounding box center [659, 218] width 231 height 173
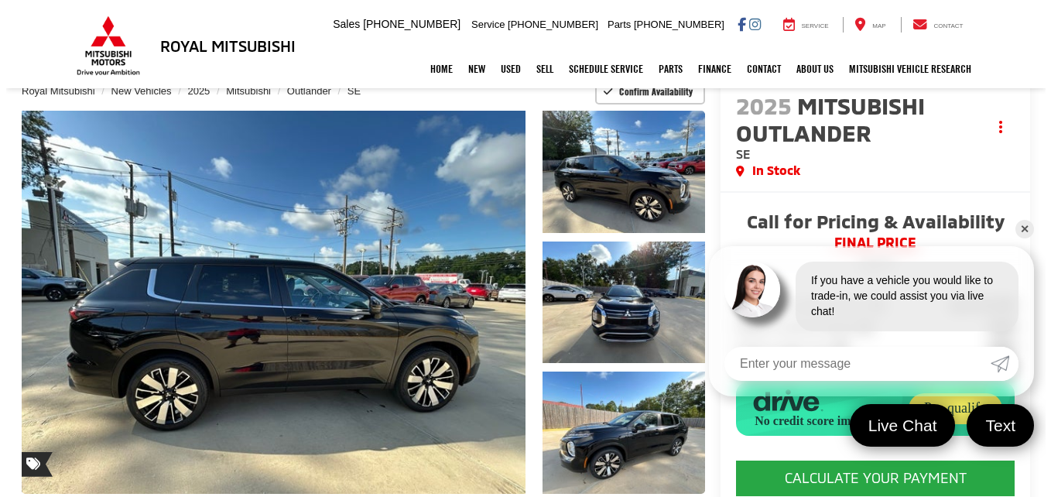
scroll to position [152, 0]
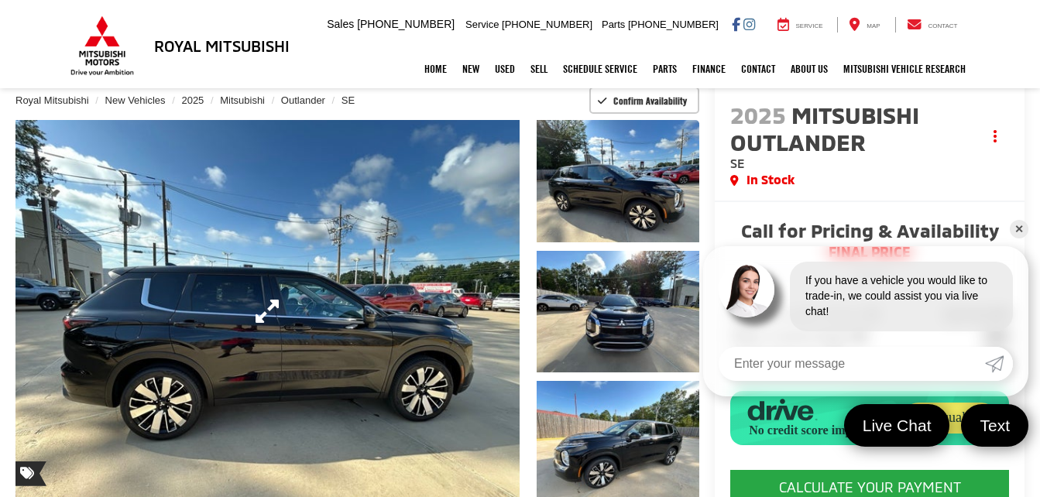
drag, startPoint x: 406, startPoint y: 378, endPoint x: 419, endPoint y: 366, distance: 17.0
click at [406, 378] on link "Expand Photo 0" at bounding box center [267, 311] width 504 height 383
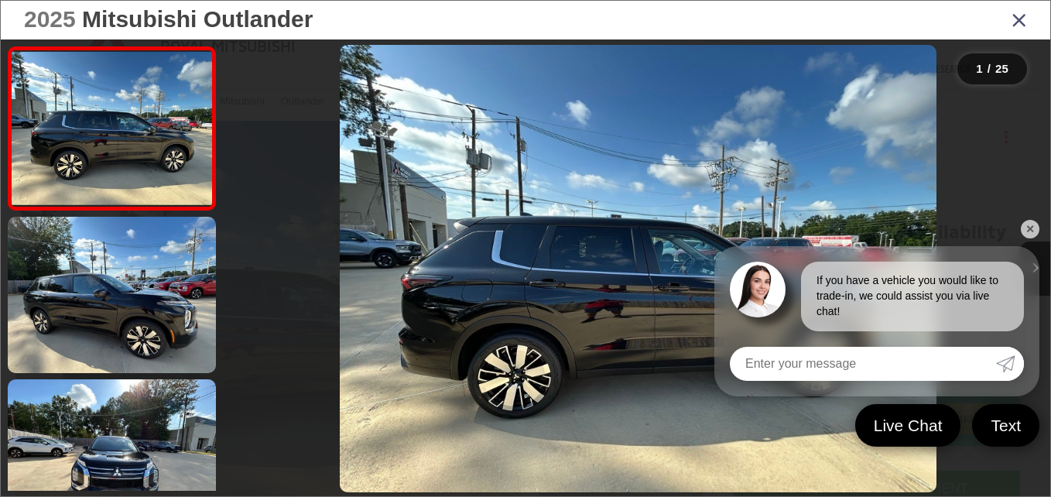
click at [1033, 223] on link "✕" at bounding box center [1030, 229] width 19 height 19
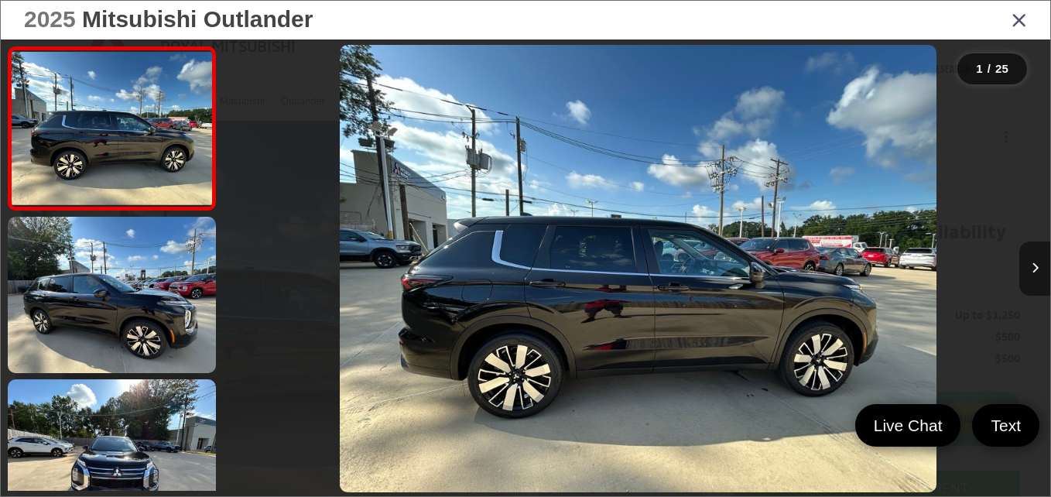
click at [1033, 276] on button "Next image" at bounding box center [1034, 269] width 31 height 54
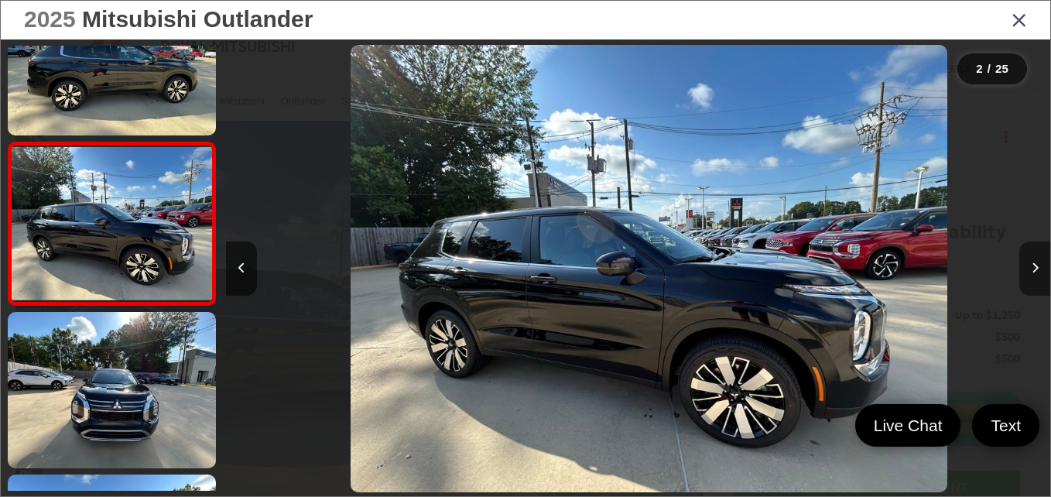
scroll to position [0, 824]
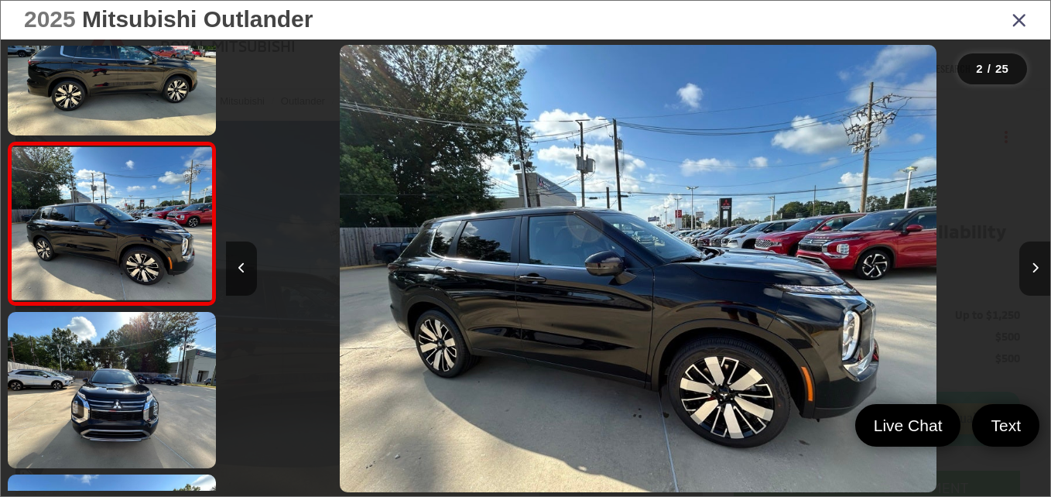
click at [1033, 276] on button "Next image" at bounding box center [1034, 269] width 31 height 54
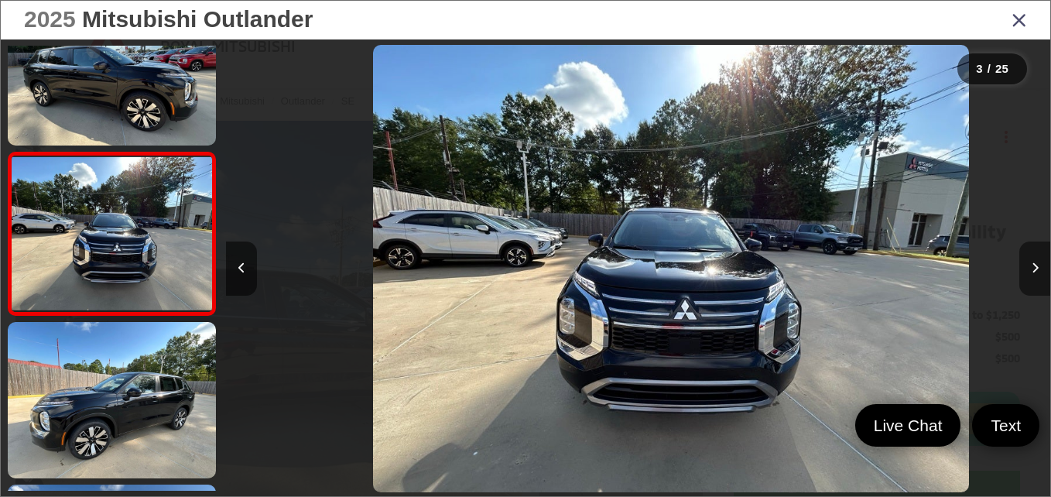
scroll to position [0, 1649]
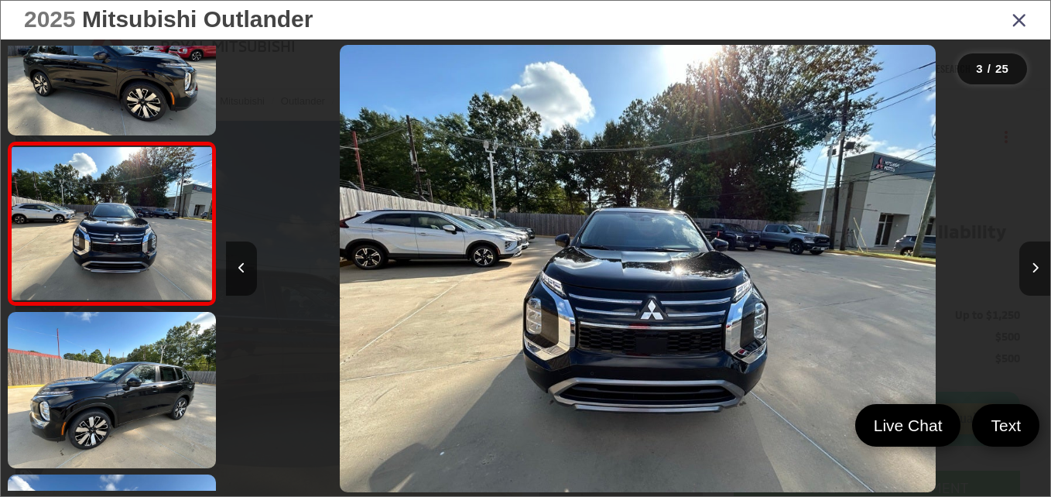
click at [1033, 276] on button "Next image" at bounding box center [1034, 269] width 31 height 54
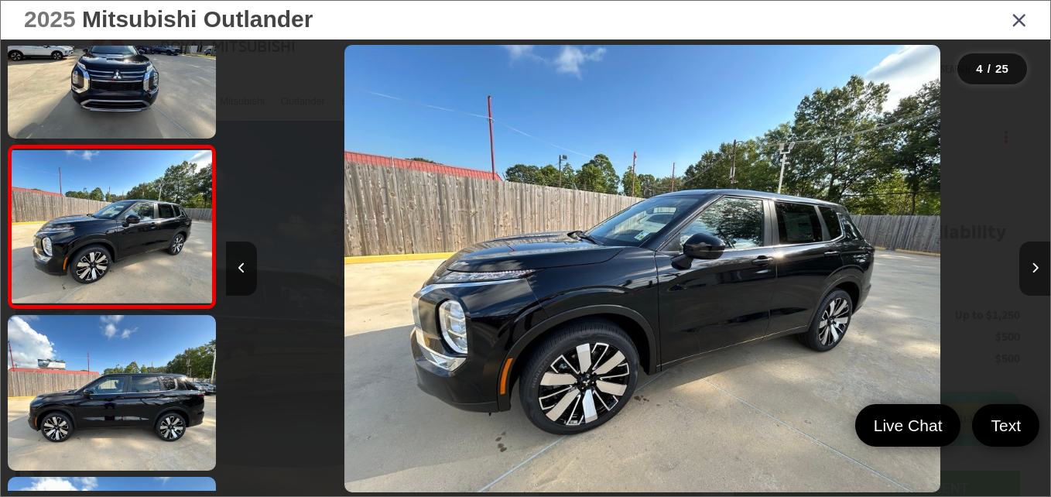
scroll to position [392, 0]
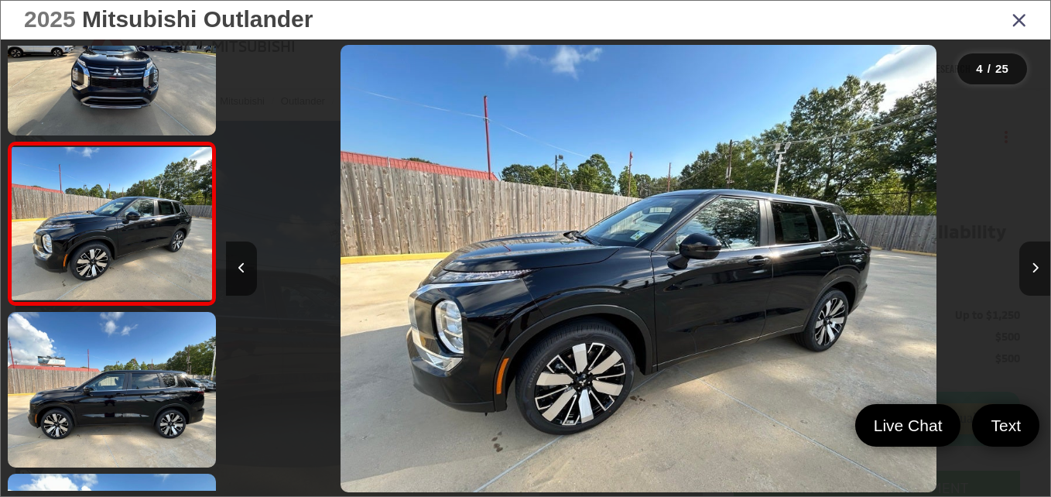
click at [1033, 276] on button "Next image" at bounding box center [1034, 269] width 31 height 54
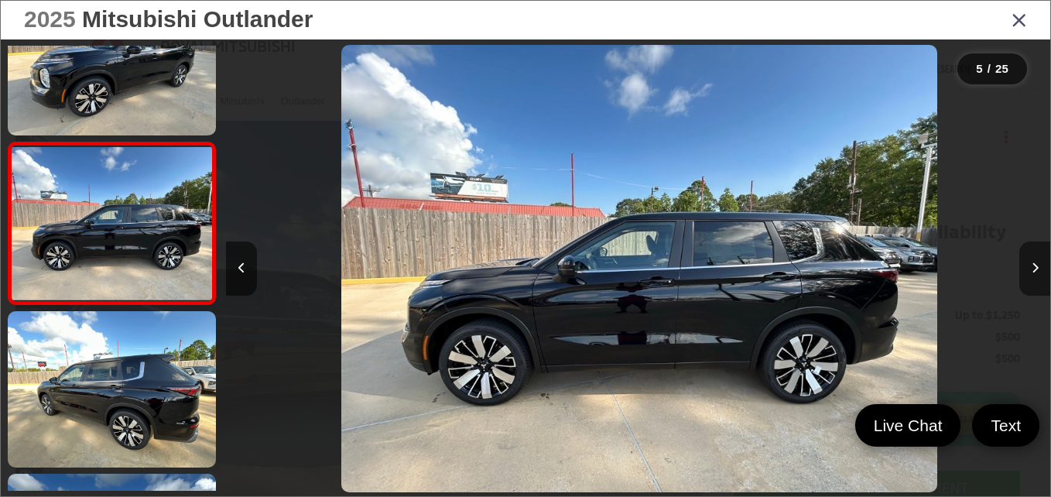
scroll to position [0, 3297]
click at [1033, 276] on button "Next image" at bounding box center [1034, 269] width 31 height 54
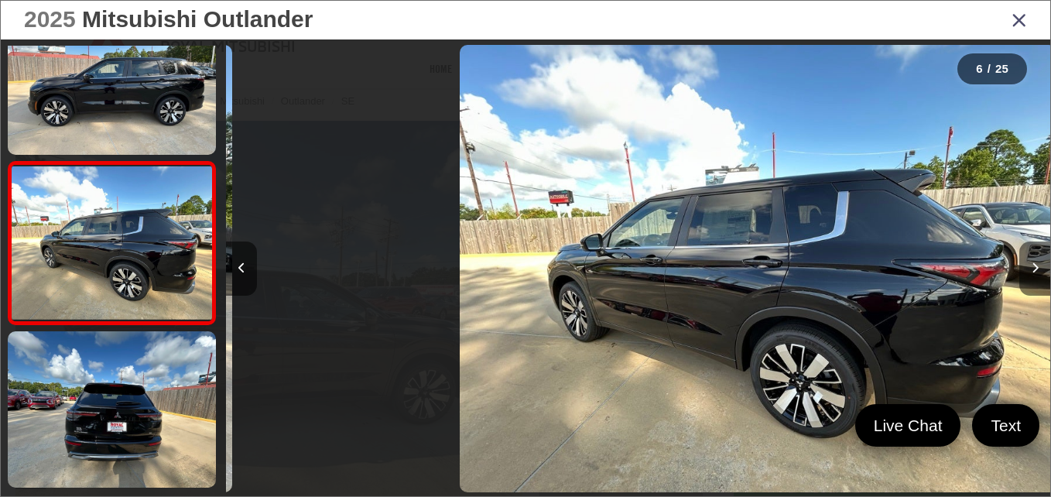
scroll to position [717, 0]
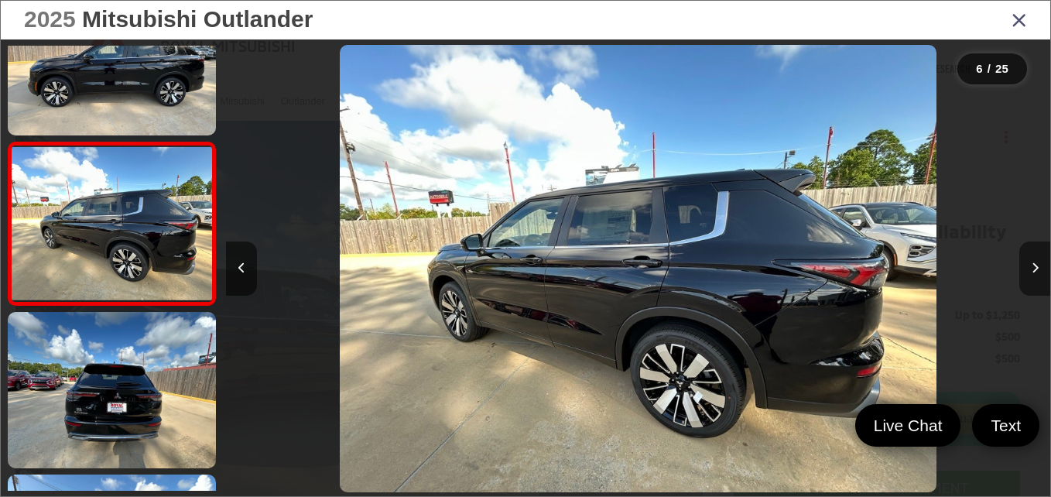
click at [1033, 276] on button "Next image" at bounding box center [1034, 269] width 31 height 54
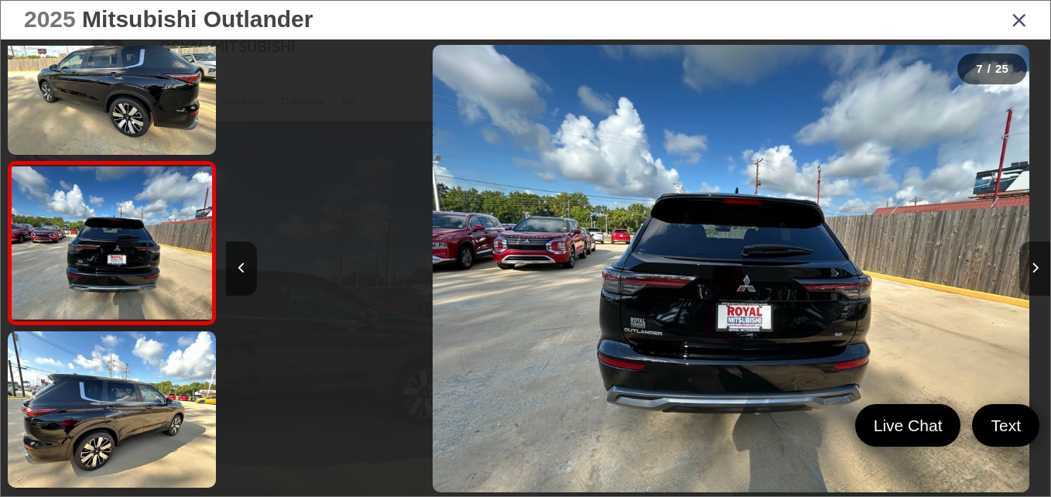
scroll to position [0, 4946]
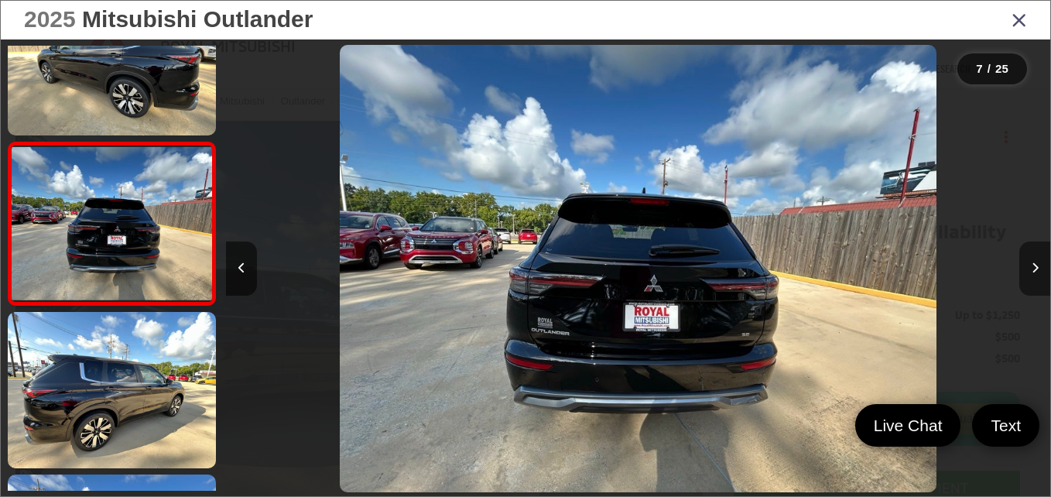
click at [1033, 276] on button "Next image" at bounding box center [1034, 269] width 31 height 54
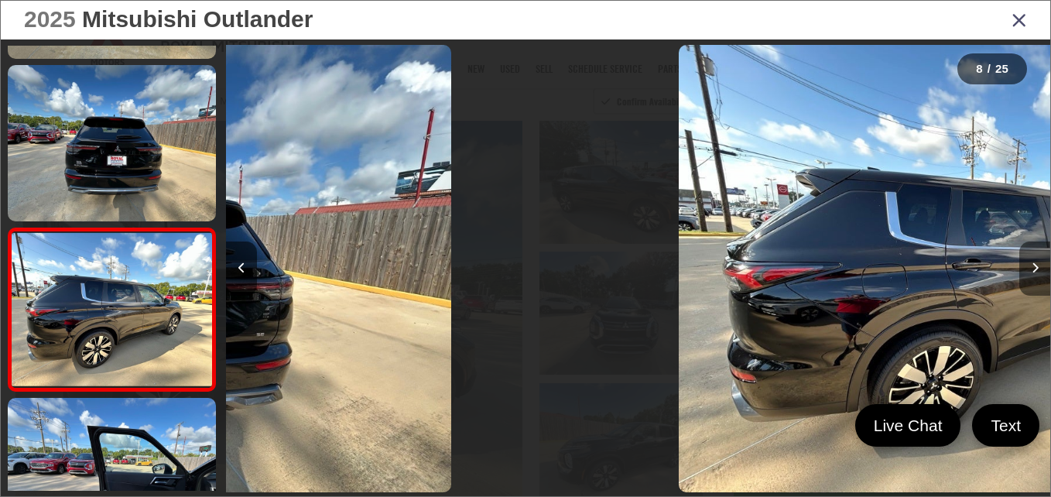
scroll to position [1042, 0]
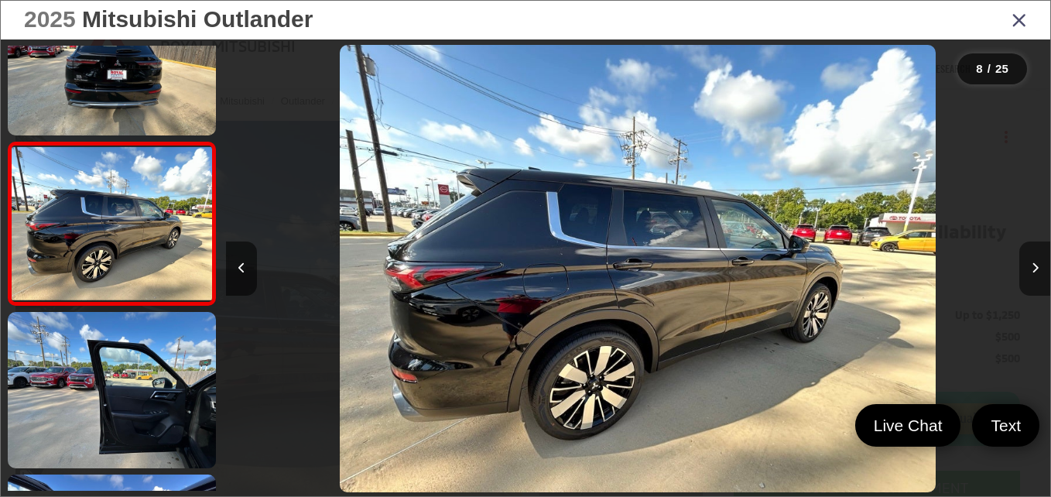
click at [1033, 276] on button "Next image" at bounding box center [1034, 269] width 31 height 54
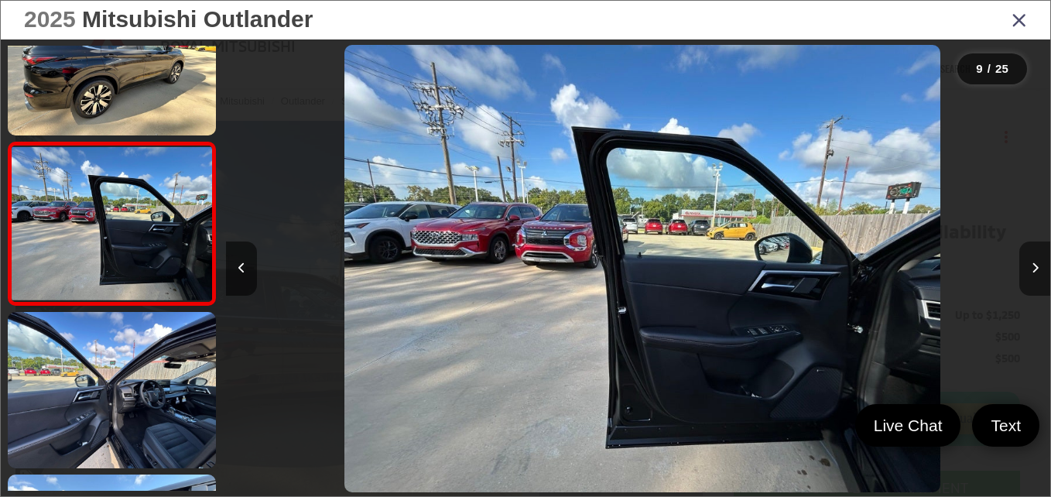
scroll to position [0, 6595]
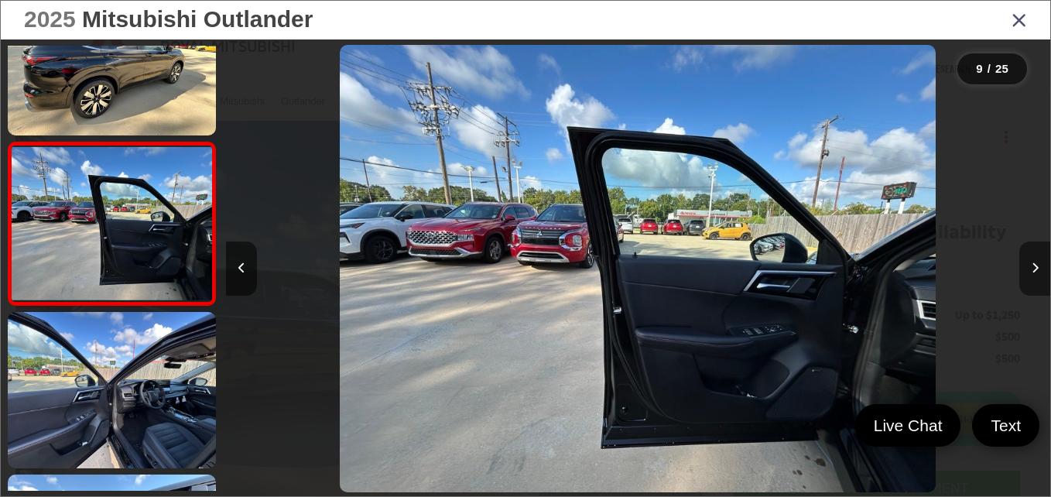
click at [1033, 276] on button "Next image" at bounding box center [1034, 269] width 31 height 54
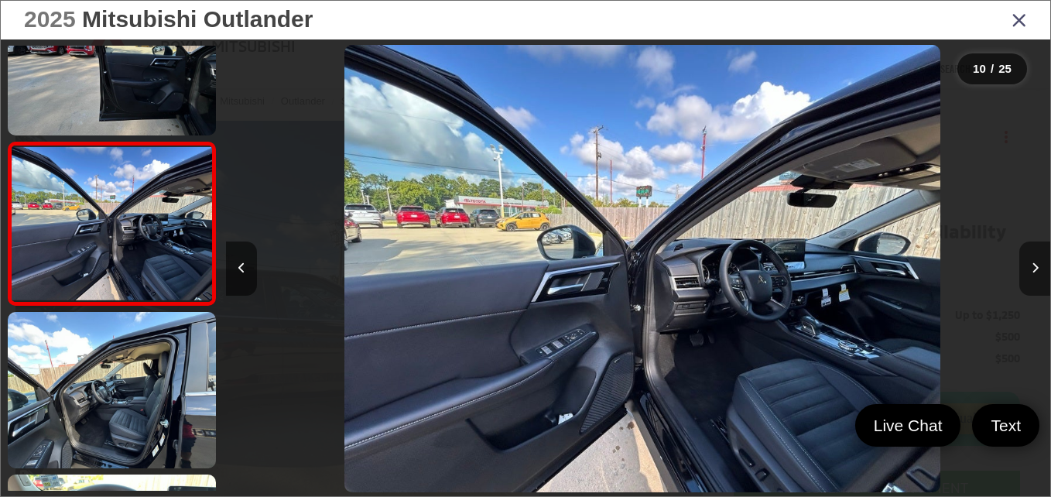
scroll to position [0, 7418]
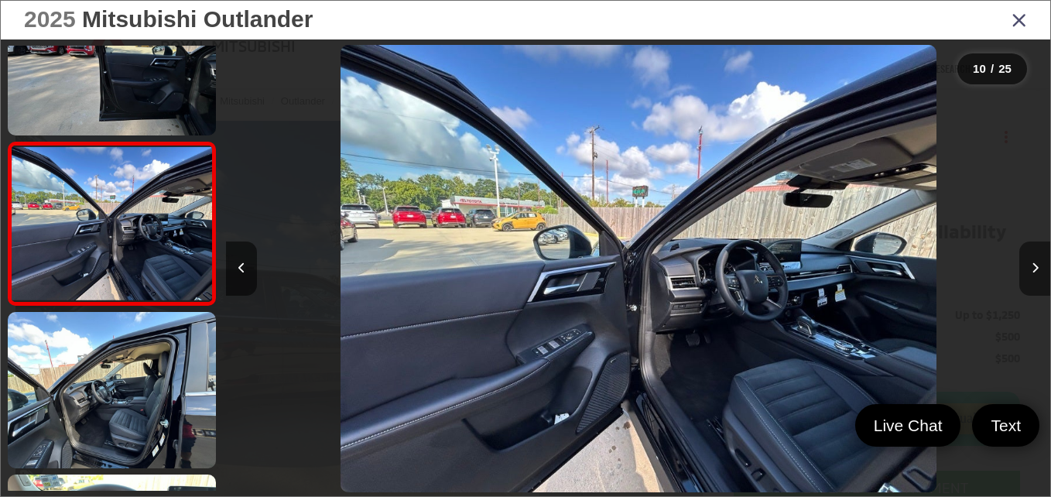
click at [1033, 276] on button "Next image" at bounding box center [1034, 269] width 31 height 54
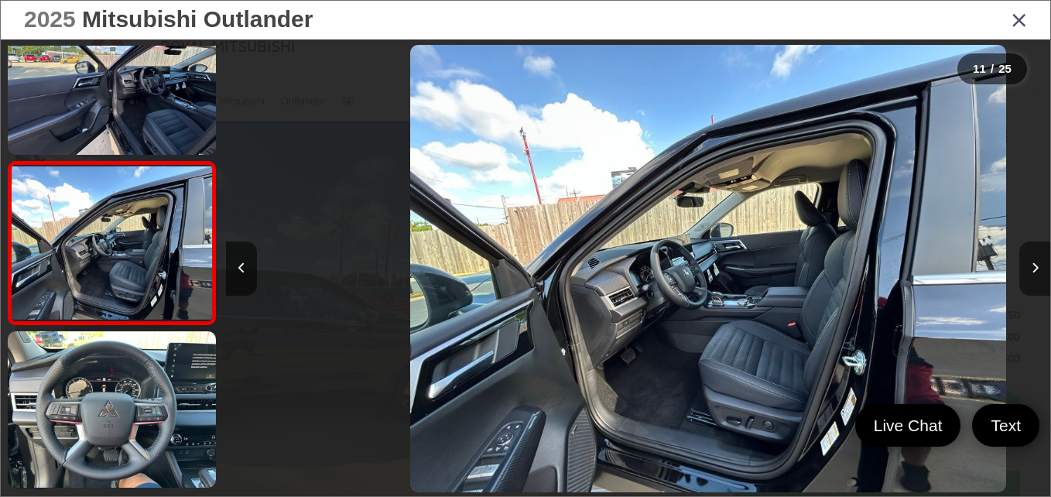
scroll to position [0, 0]
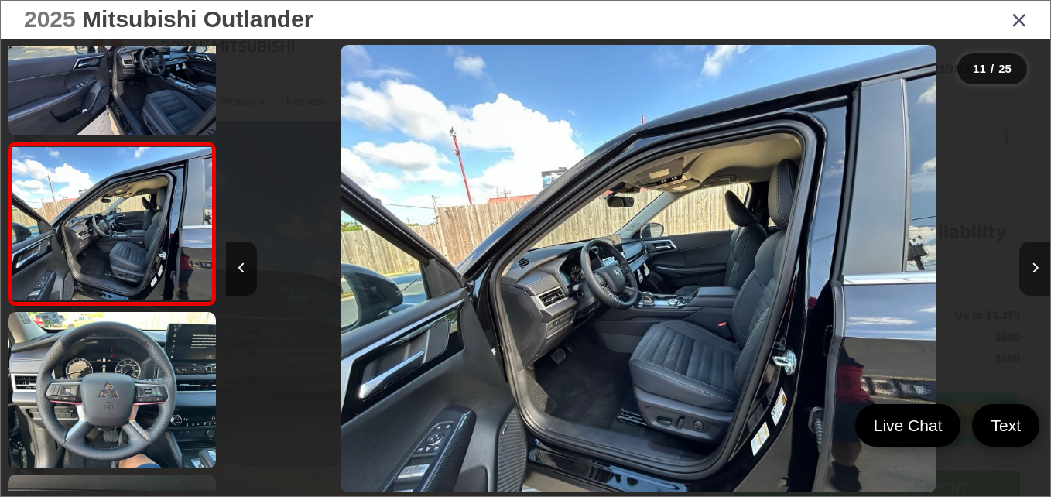
click at [1033, 276] on button "Next image" at bounding box center [1034, 269] width 31 height 54
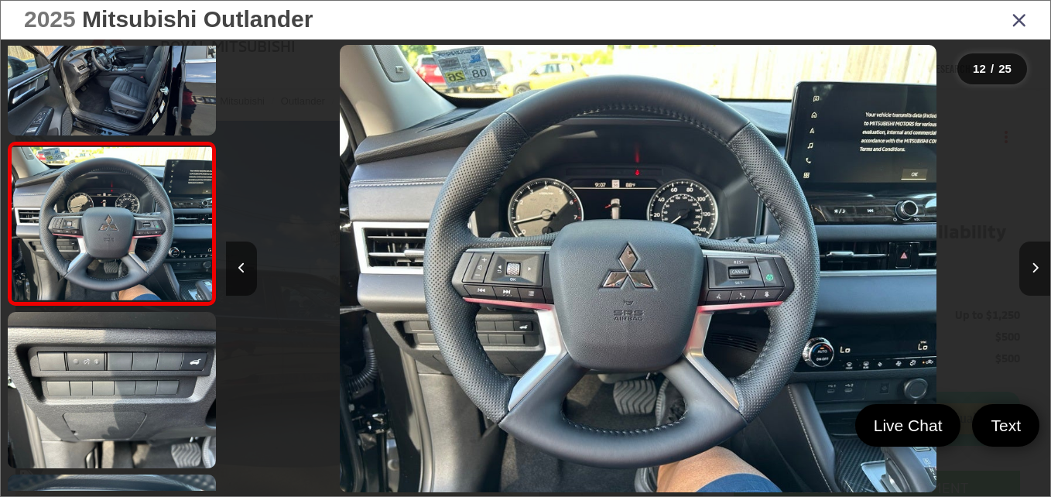
click at [1033, 276] on button "Next image" at bounding box center [1034, 269] width 31 height 54
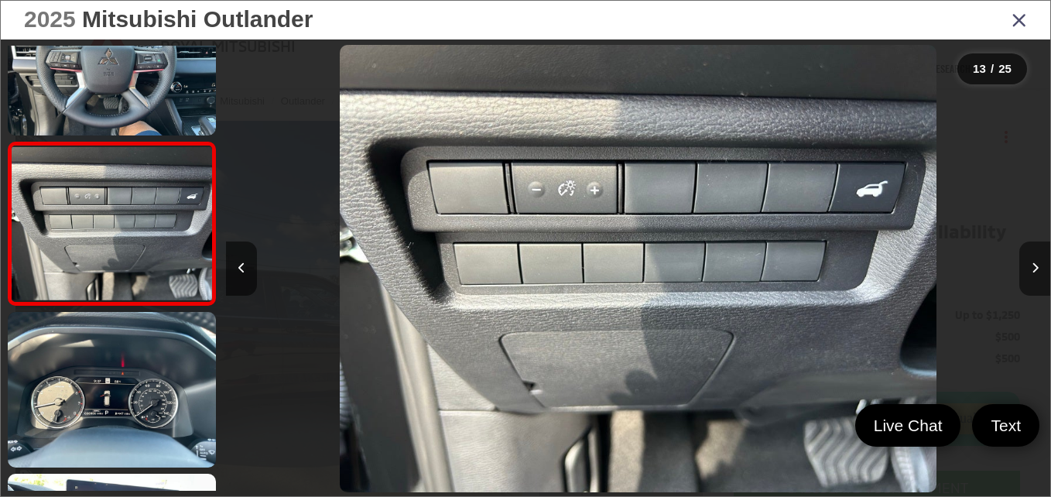
click at [1033, 276] on button "Next image" at bounding box center [1034, 269] width 31 height 54
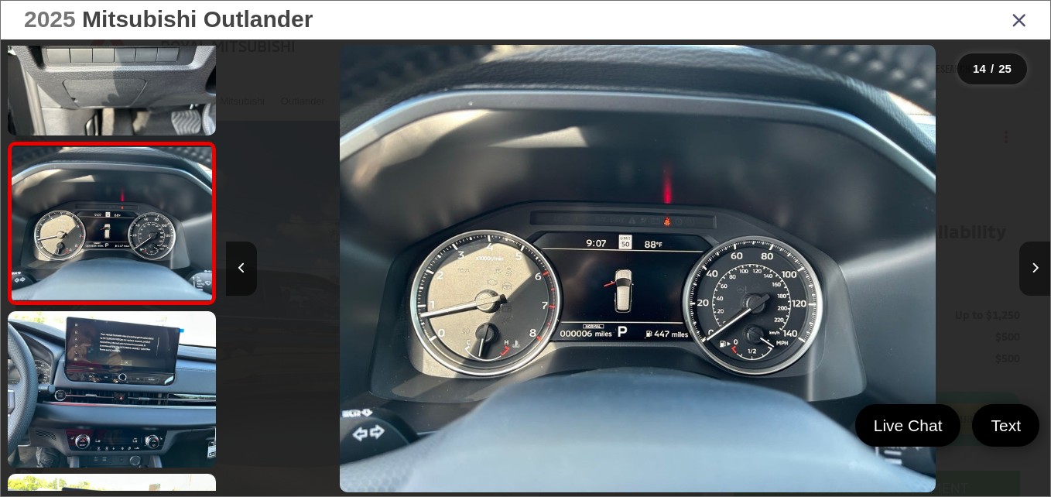
click at [1033, 276] on button "Next image" at bounding box center [1034, 269] width 31 height 54
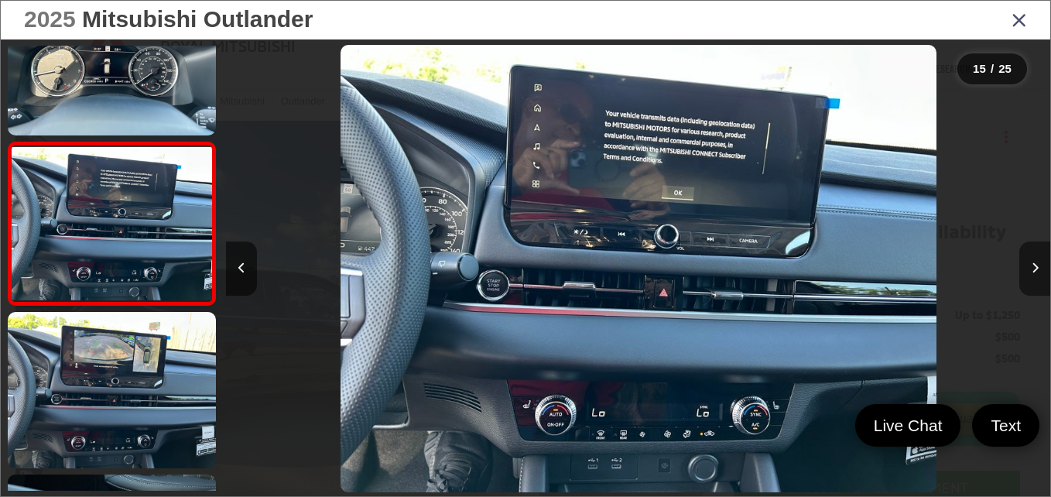
click at [1033, 276] on button "Next image" at bounding box center [1034, 269] width 31 height 54
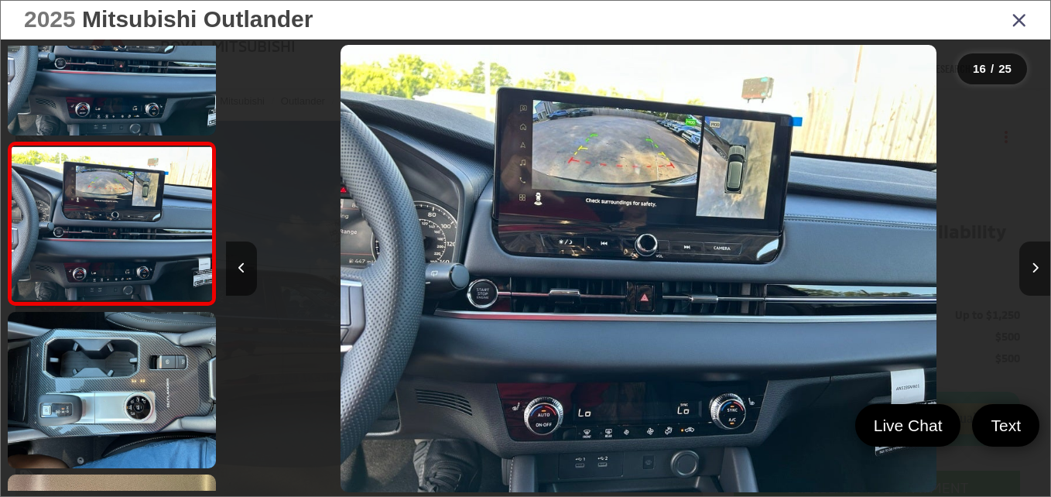
click at [1033, 276] on button "Next image" at bounding box center [1034, 269] width 31 height 54
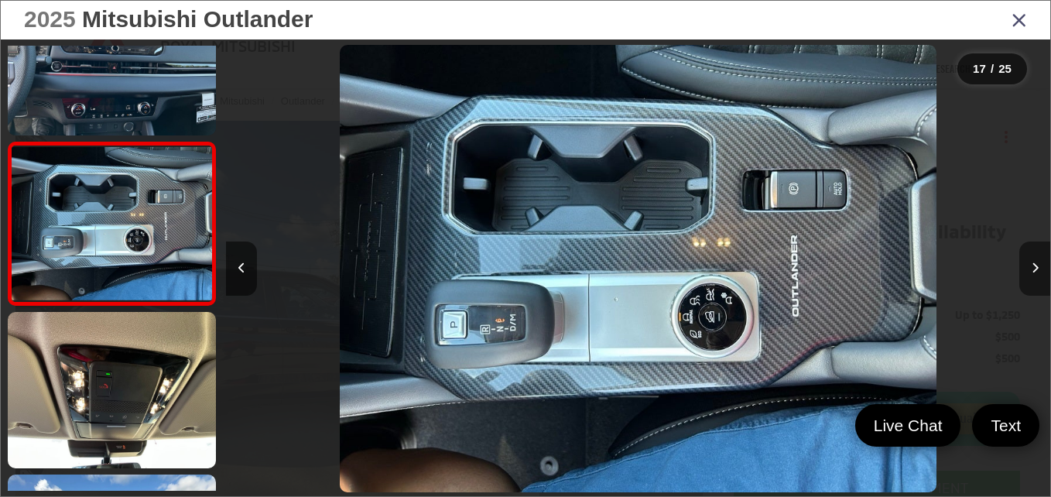
click at [1033, 276] on button "Next image" at bounding box center [1034, 269] width 31 height 54
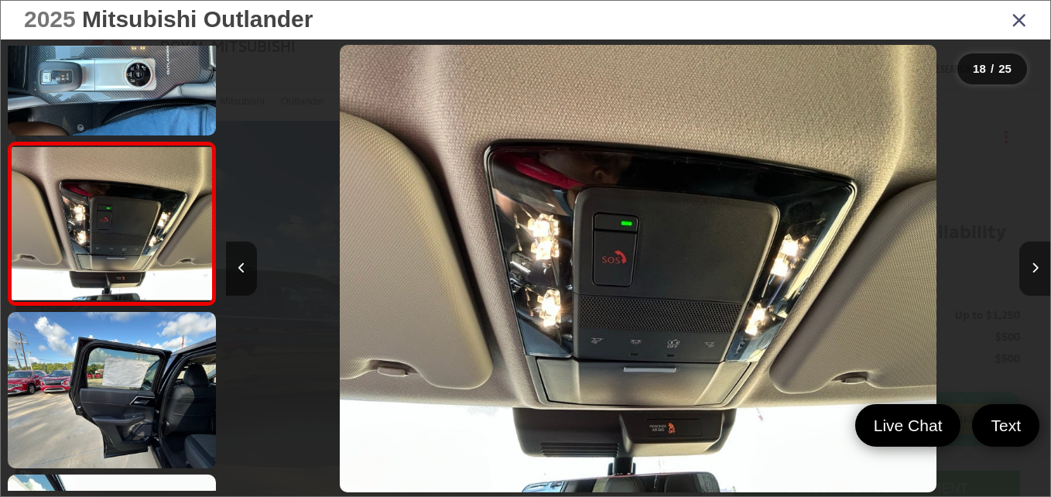
click at [1033, 276] on button "Next image" at bounding box center [1034, 269] width 31 height 54
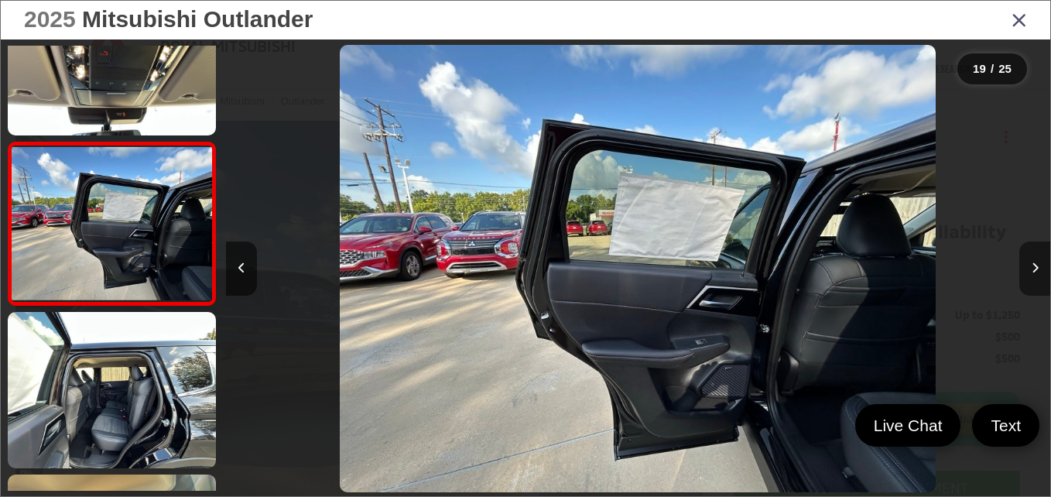
click at [1033, 276] on button "Next image" at bounding box center [1034, 269] width 31 height 54
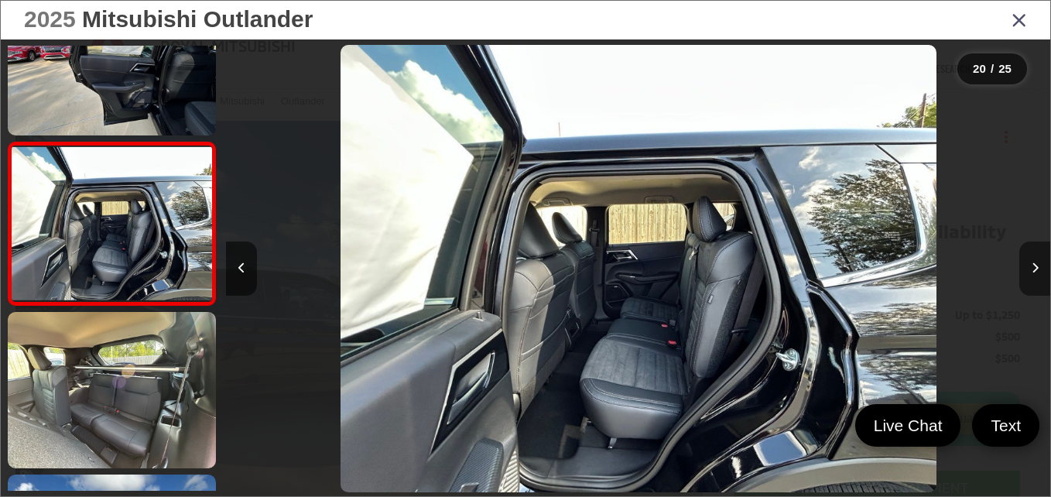
click at [1033, 276] on button "Next image" at bounding box center [1034, 269] width 31 height 54
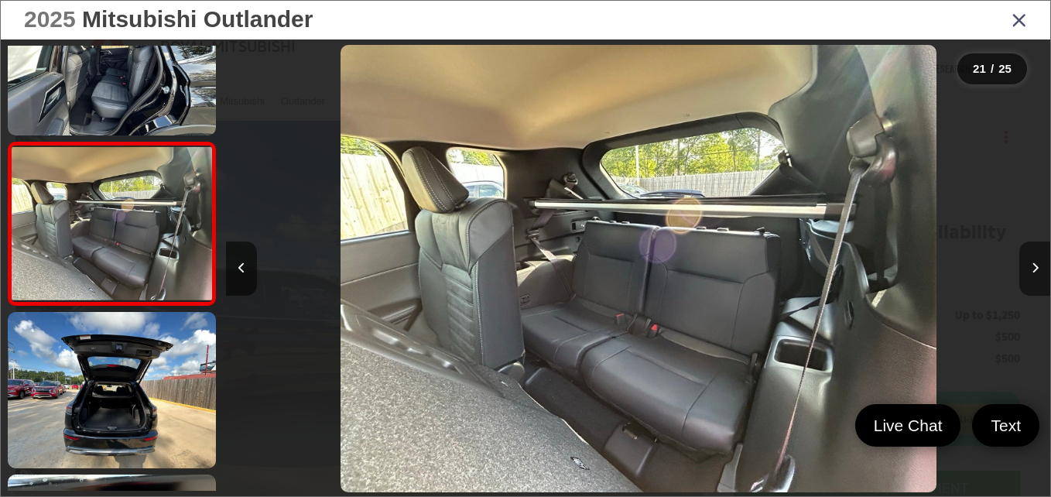
click at [1033, 276] on button "Next image" at bounding box center [1034, 269] width 31 height 54
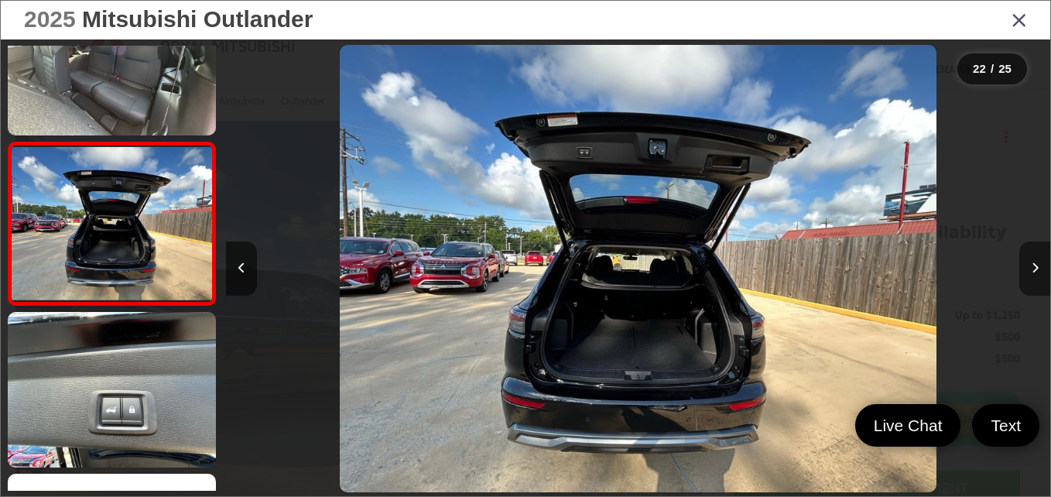
click at [1033, 276] on button "Next image" at bounding box center [1034, 269] width 31 height 54
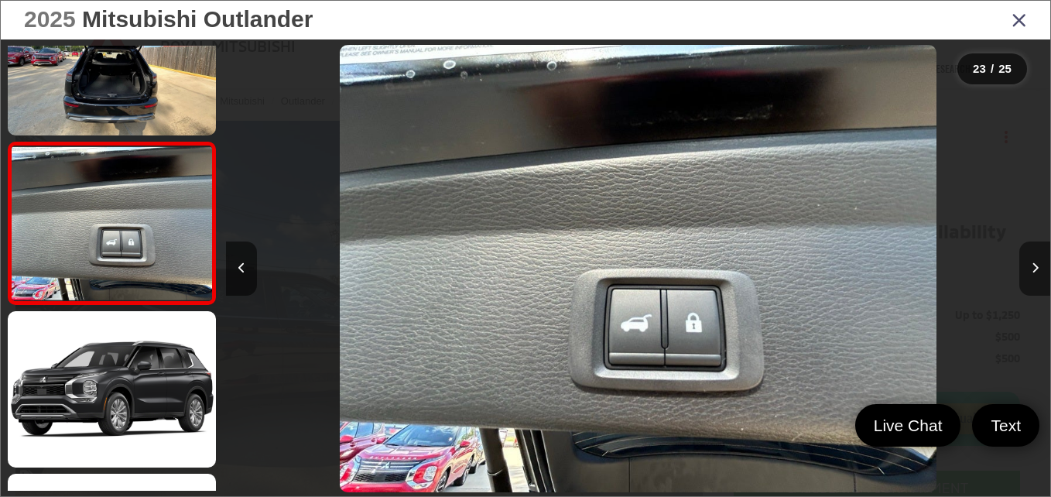
click at [1033, 276] on button "Next image" at bounding box center [1034, 269] width 31 height 54
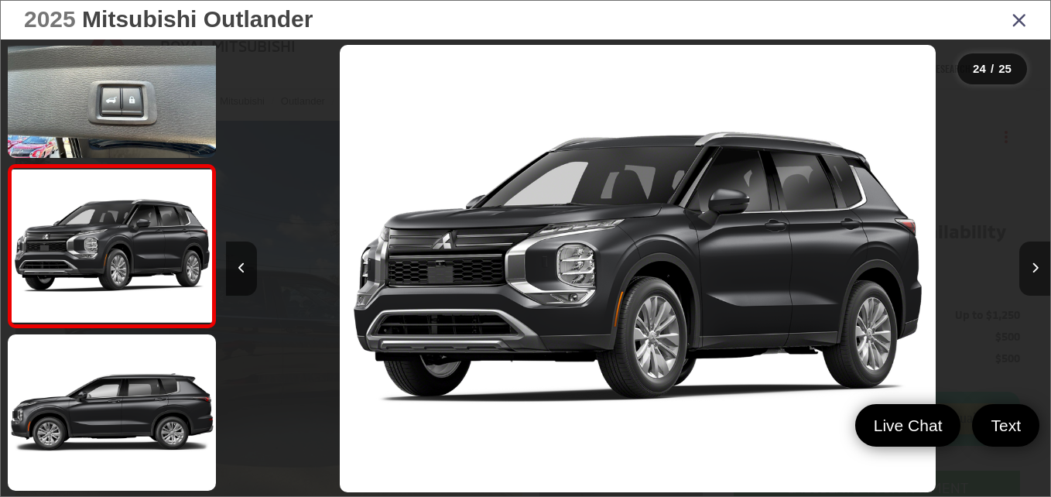
click at [1033, 276] on button "Next image" at bounding box center [1034, 269] width 31 height 54
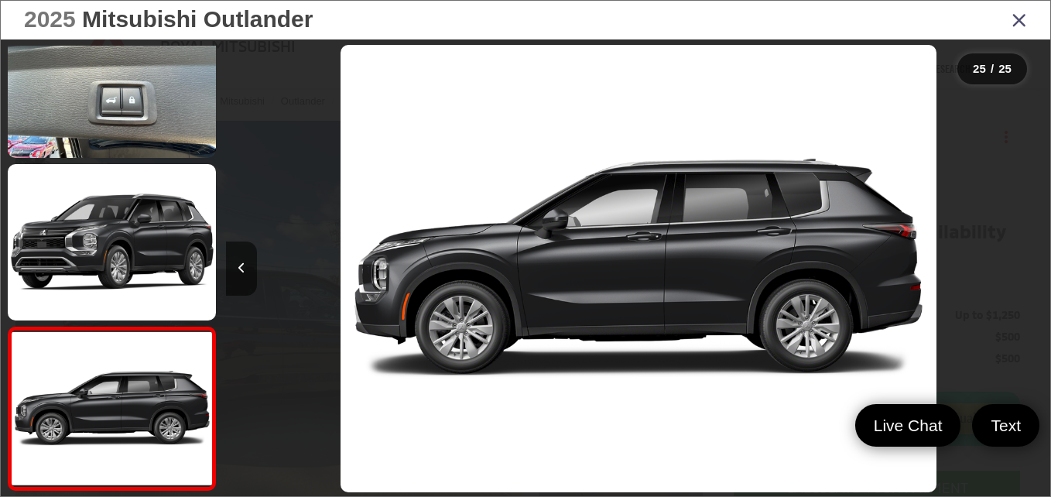
click at [1023, 22] on icon "Close gallery" at bounding box center [1019, 19] width 15 height 20
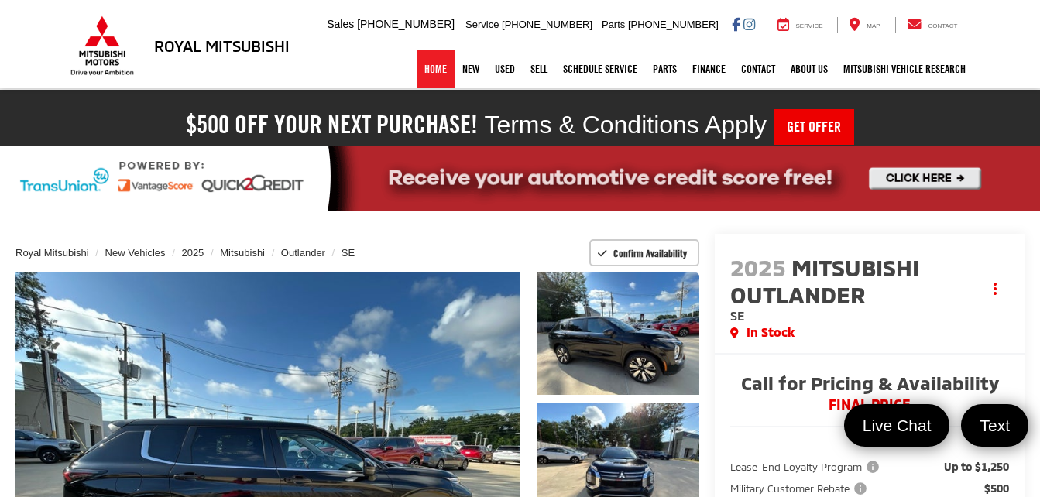
click at [425, 69] on link "Home" at bounding box center [435, 69] width 38 height 39
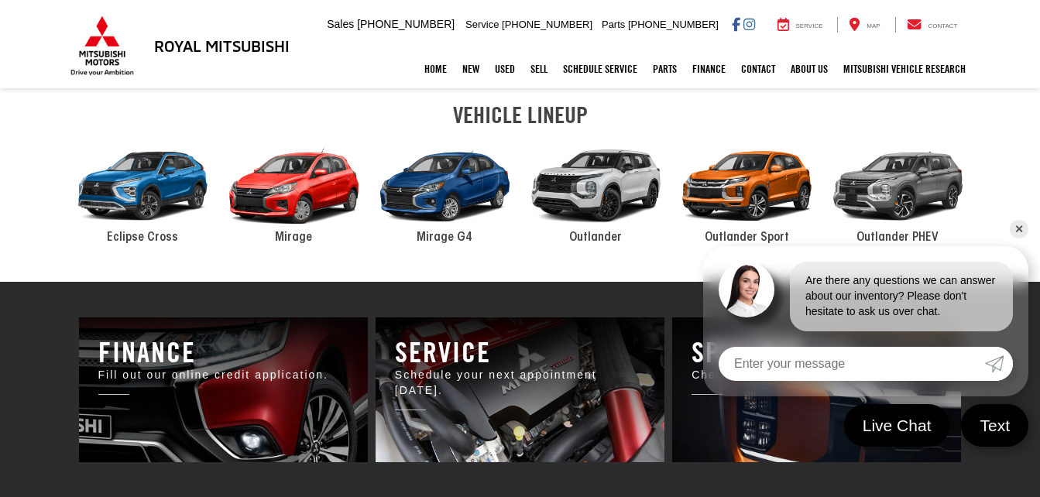
scroll to position [783, 0]
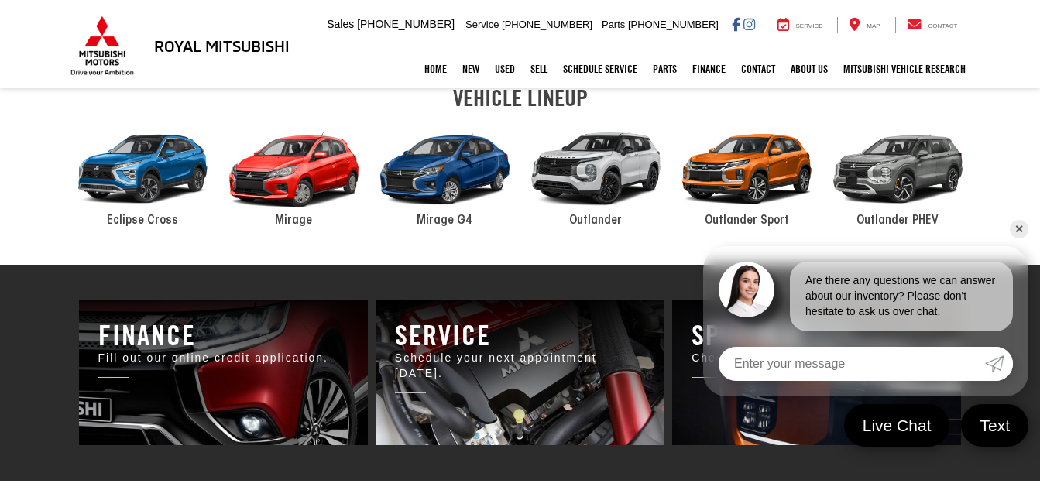
click at [897, 183] on div "2024 Mitsubishi Outlander PHEV" at bounding box center [897, 169] width 151 height 102
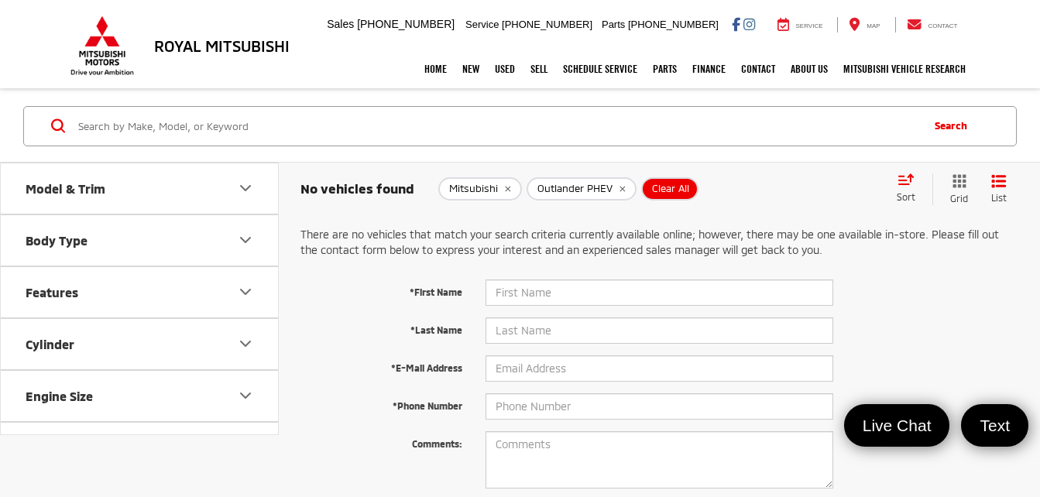
scroll to position [133, 0]
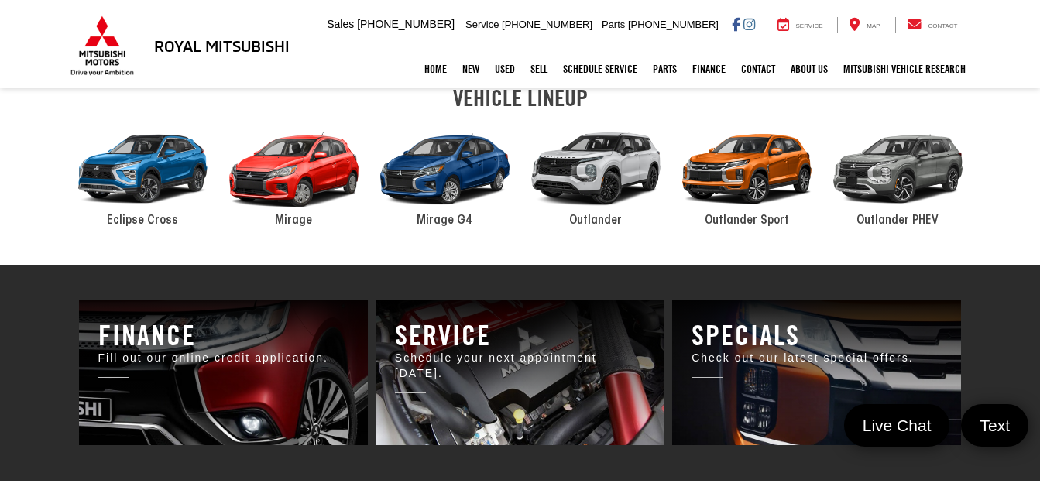
click at [605, 182] on div "2024 Mitsubishi Outlander" at bounding box center [595, 169] width 151 height 102
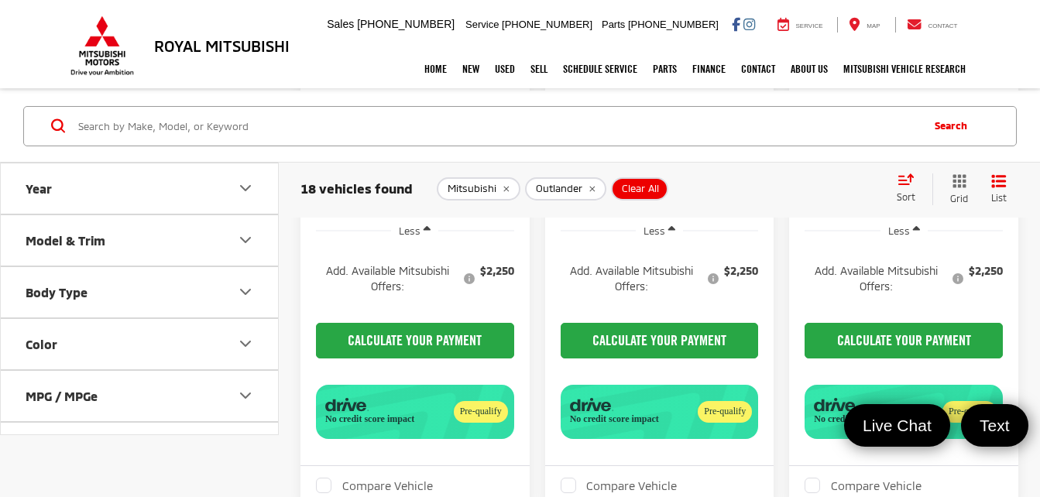
click at [909, 185] on div "Sort" at bounding box center [910, 188] width 43 height 31
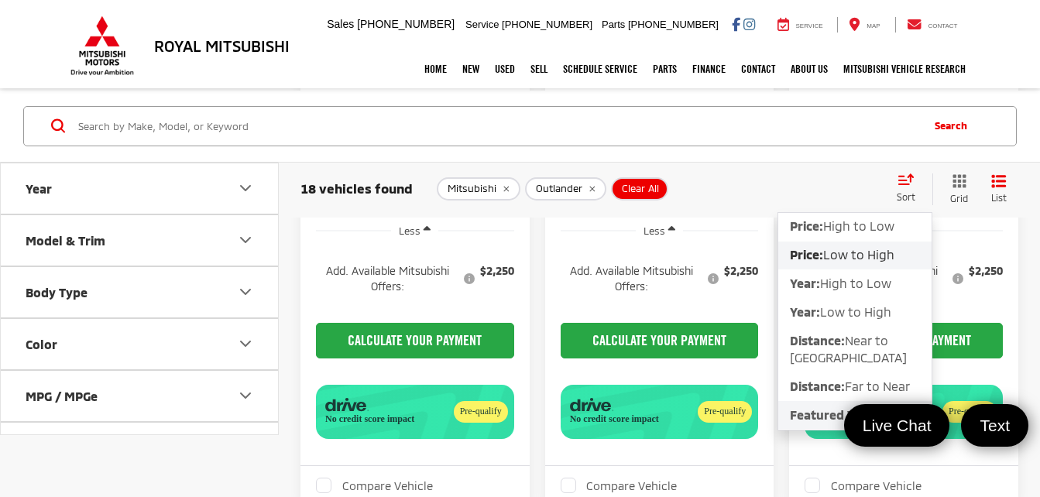
click at [818, 406] on span "Featured Vehicles" at bounding box center [843, 413] width 106 height 15
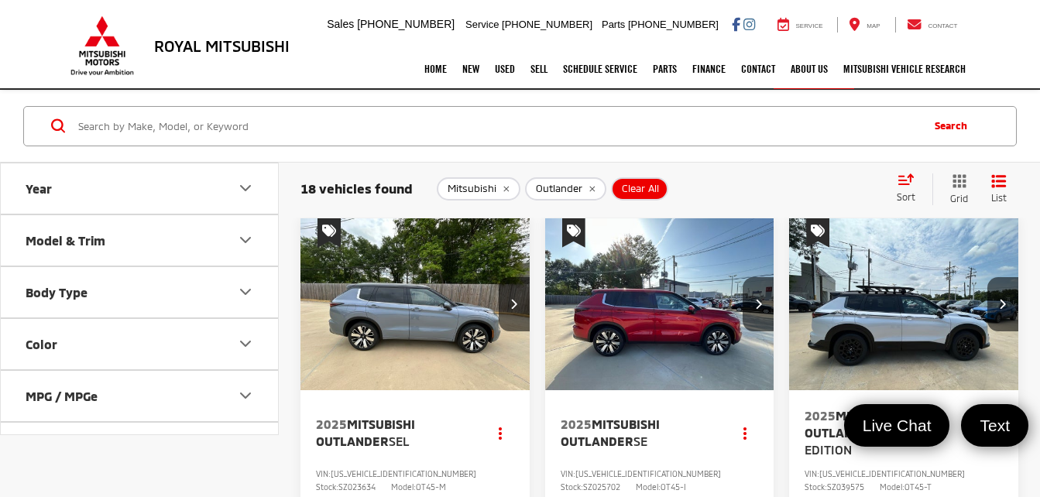
scroll to position [49, 0]
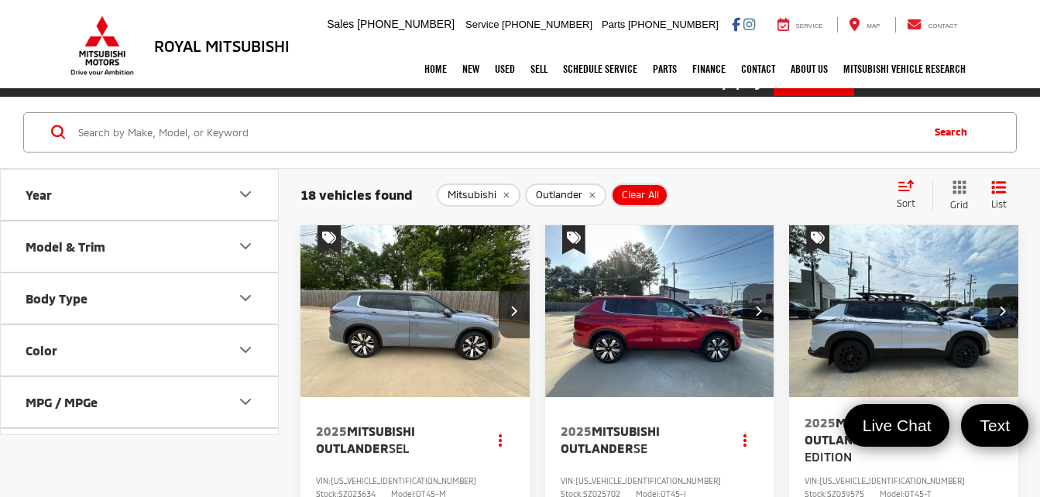
click at [416, 335] on img "2025 Mitsubishi Outlander SEL 0" at bounding box center [415, 311] width 231 height 173
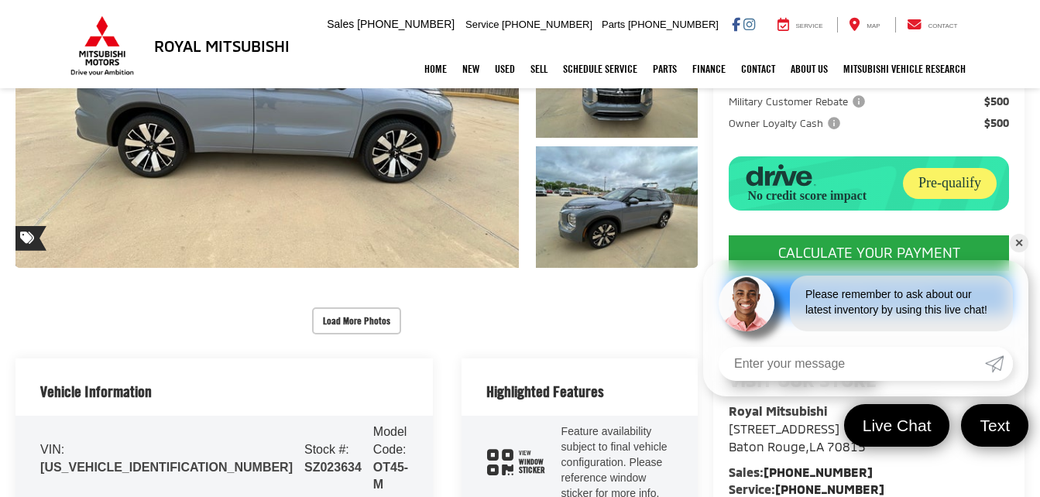
scroll to position [327, 0]
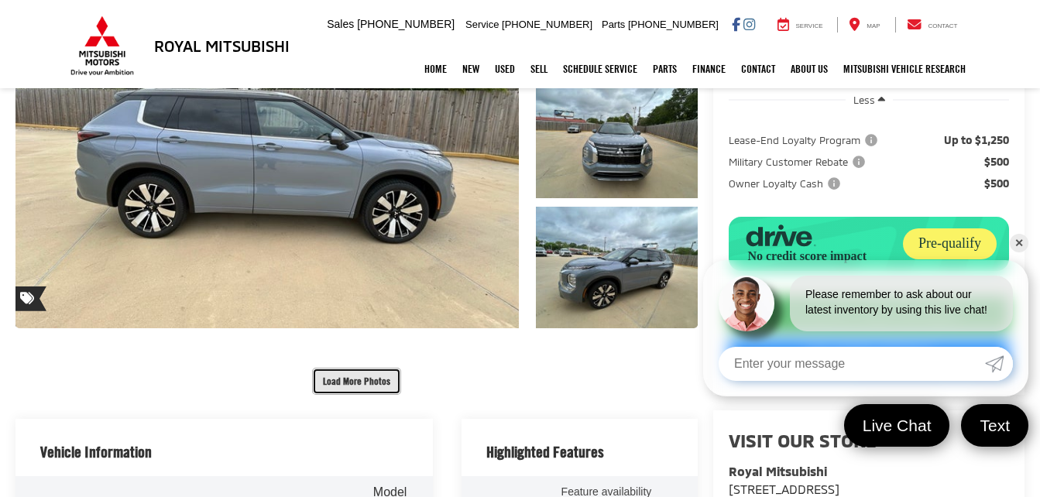
click at [360, 368] on button "Load More Photos" at bounding box center [356, 381] width 89 height 27
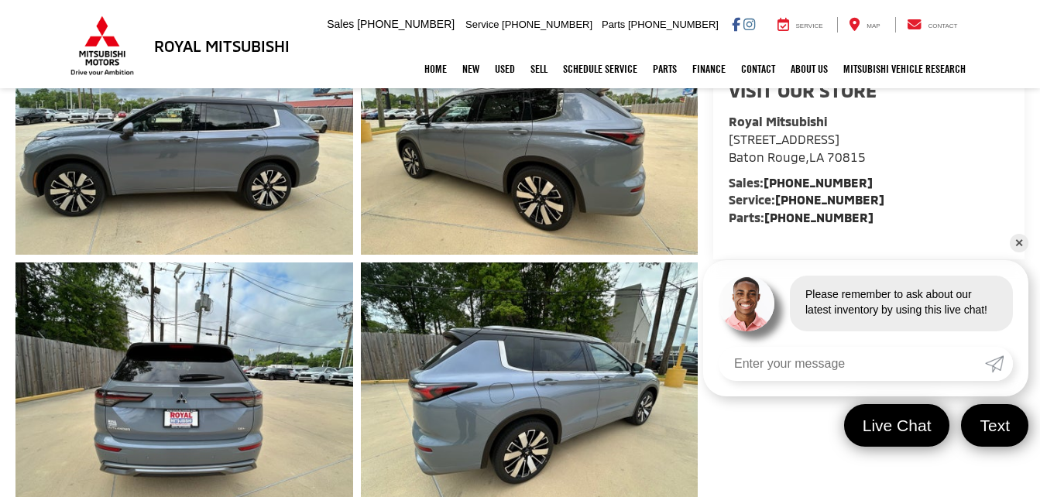
scroll to position [732, 0]
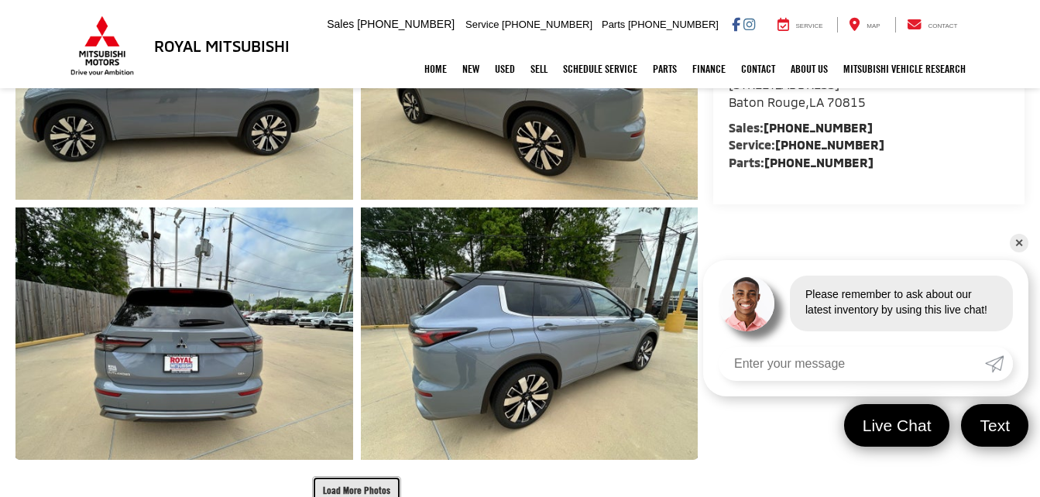
click at [370, 476] on button "Load More Photos" at bounding box center [356, 489] width 89 height 27
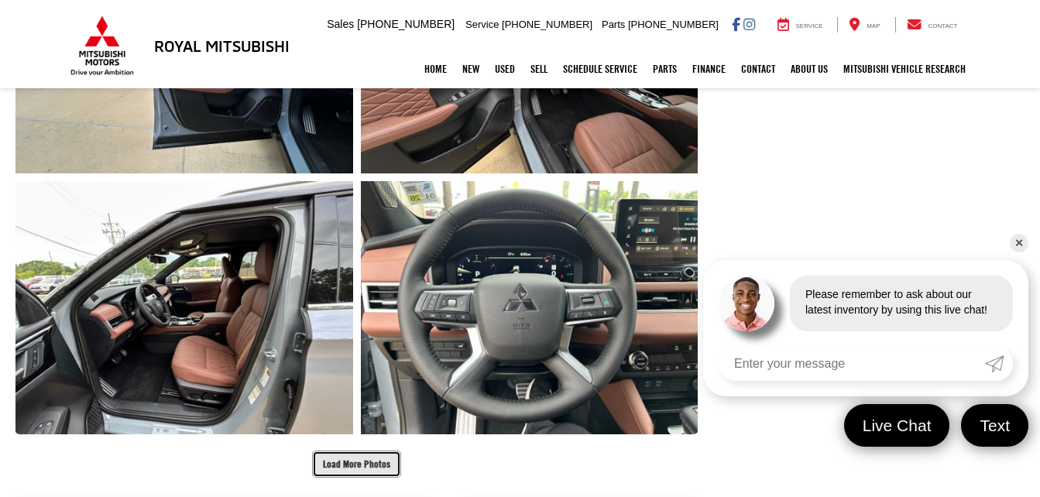
scroll to position [1285, 0]
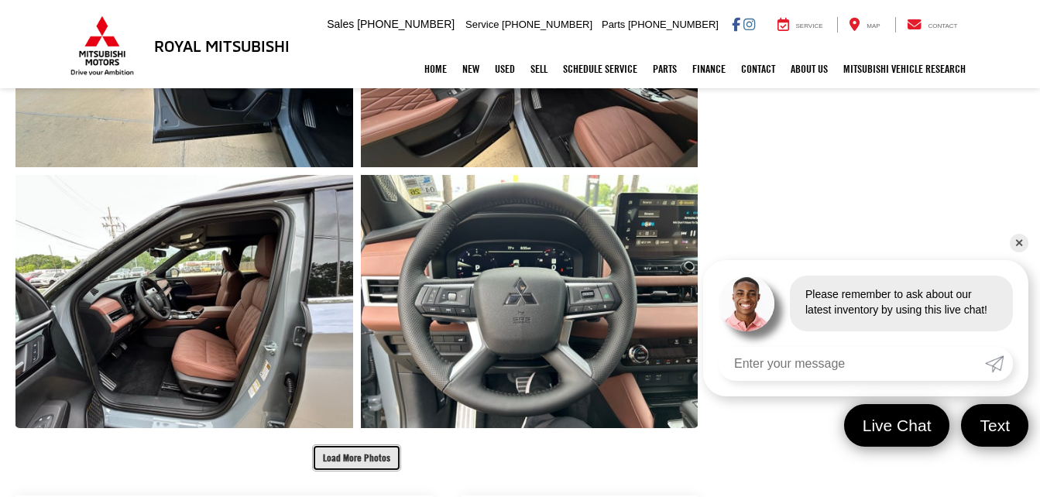
click at [362, 444] on button "Load More Photos" at bounding box center [356, 457] width 89 height 27
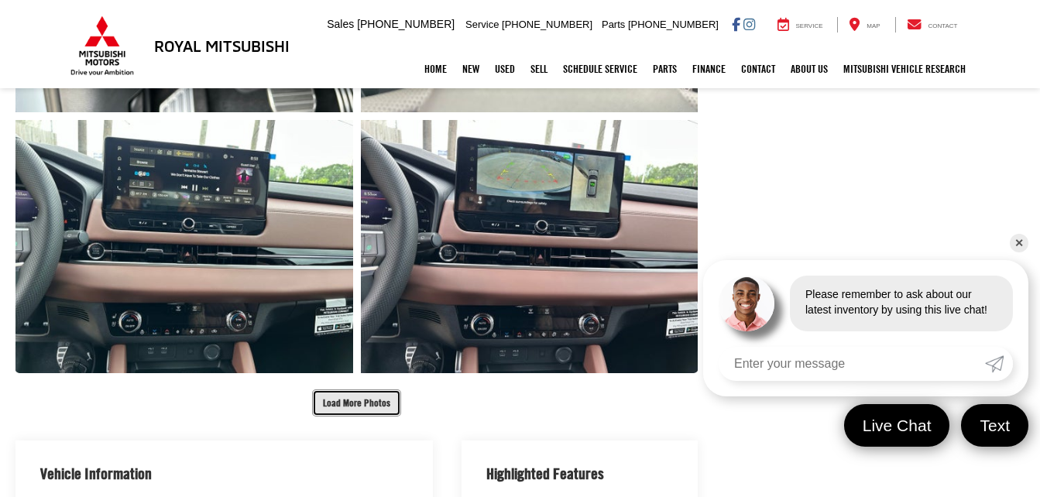
scroll to position [1855, 0]
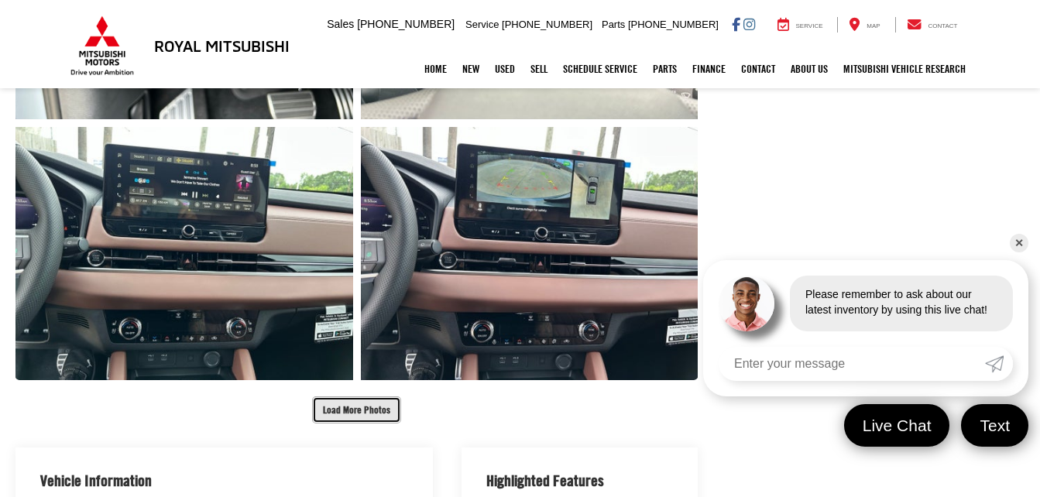
click at [352, 396] on button "Load More Photos" at bounding box center [356, 409] width 89 height 27
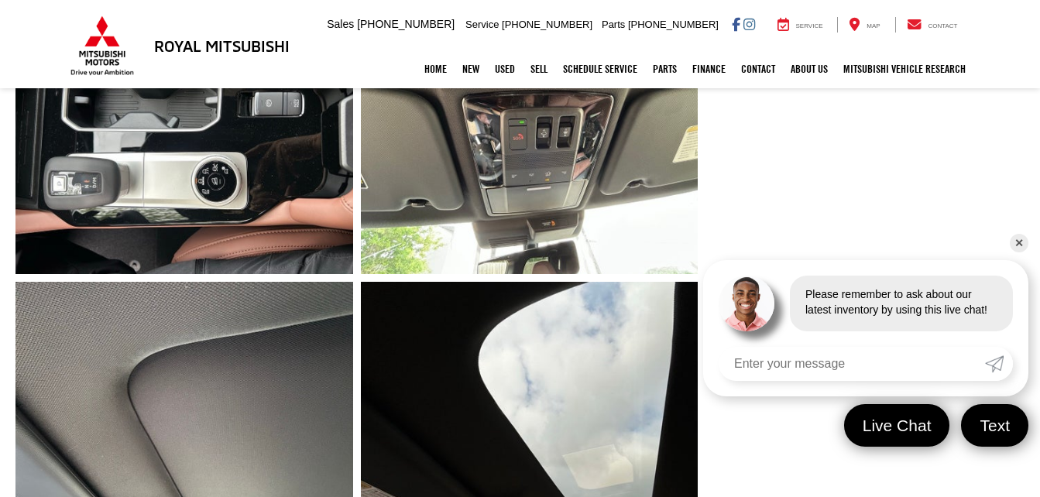
scroll to position [2205, 0]
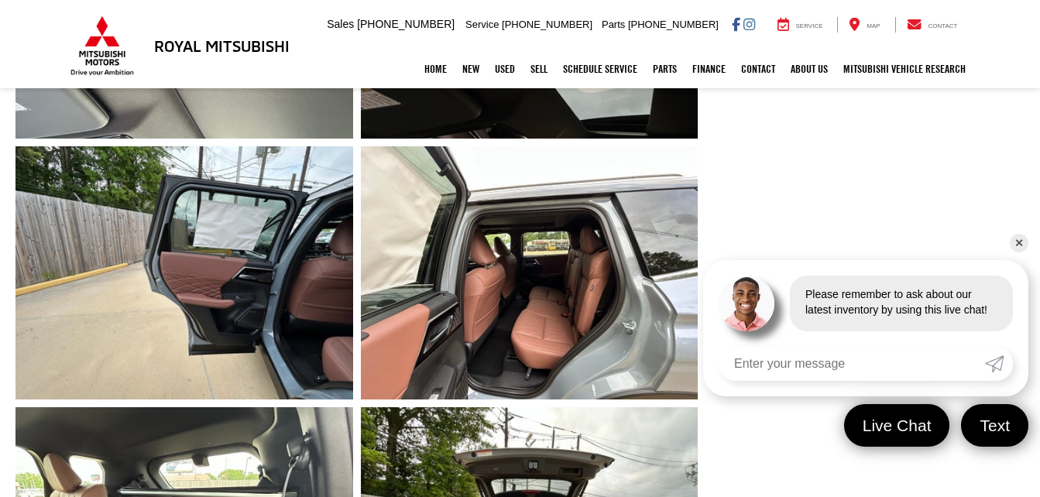
scroll to position [2793, 0]
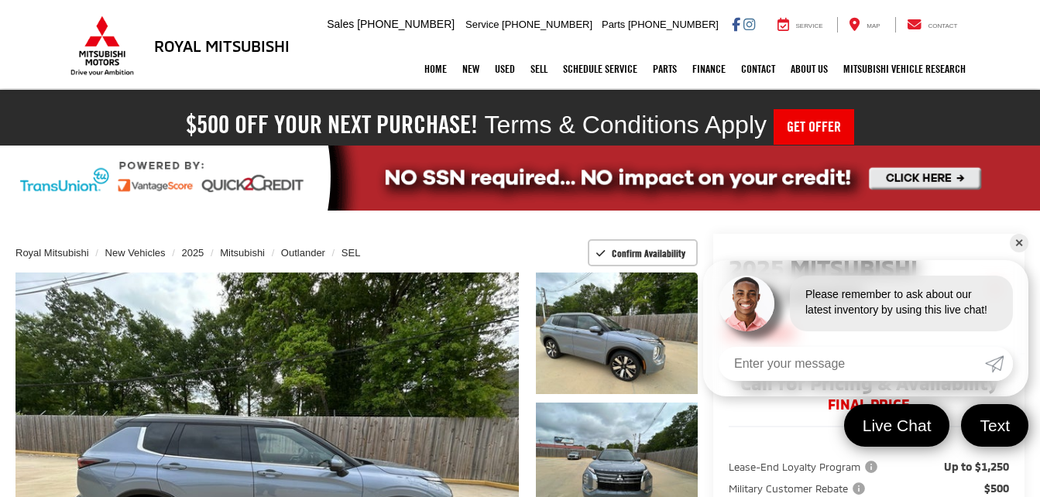
scroll to position [268, 0]
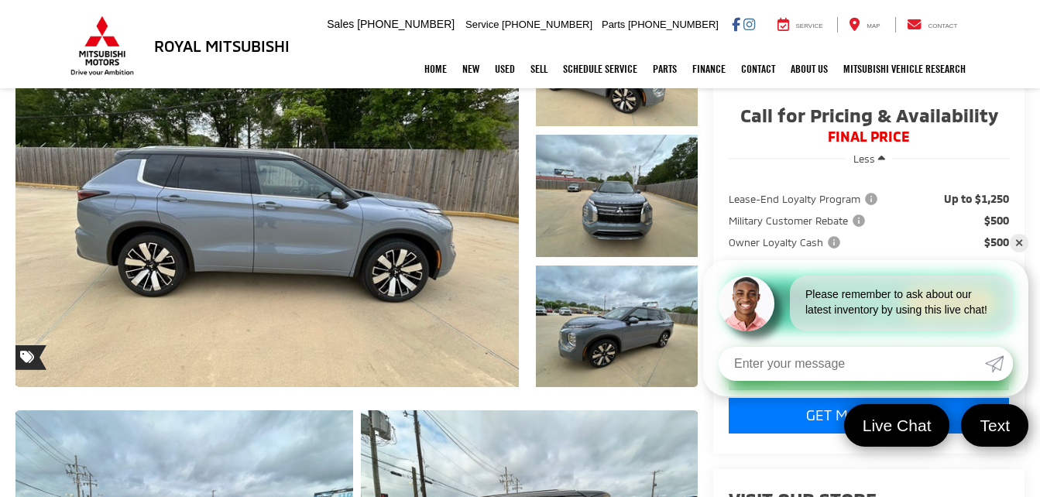
click at [1023, 242] on link "✕" at bounding box center [1018, 243] width 19 height 19
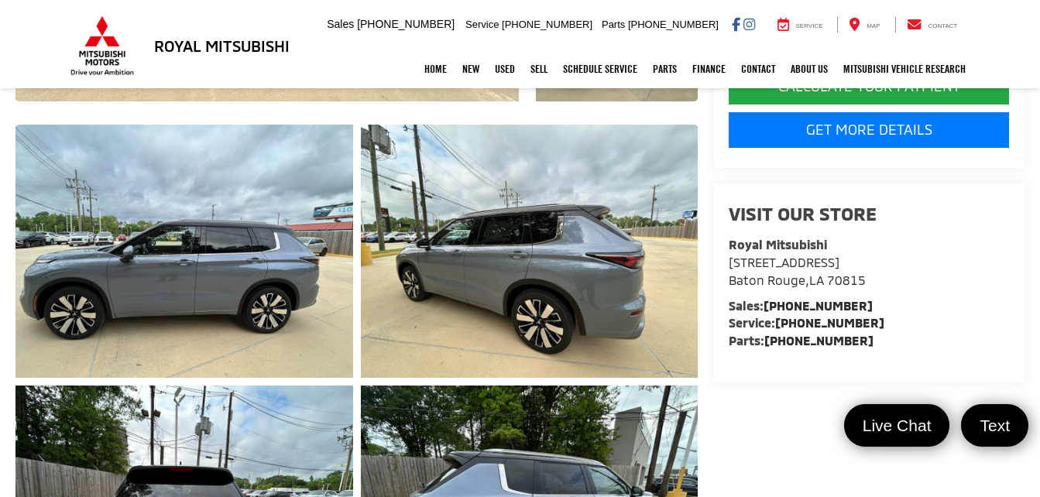
scroll to position [534, 0]
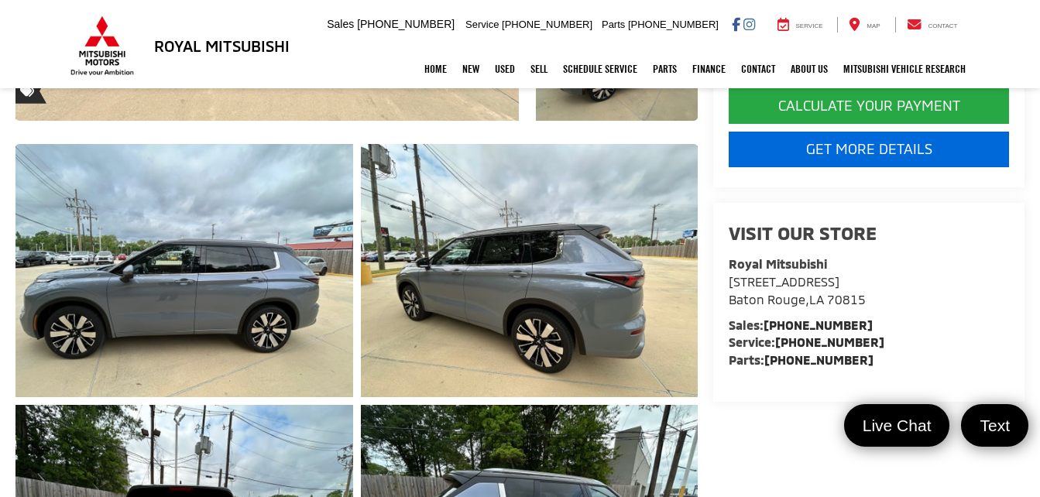
click at [838, 167] on link "Get More Details" at bounding box center [868, 150] width 280 height 36
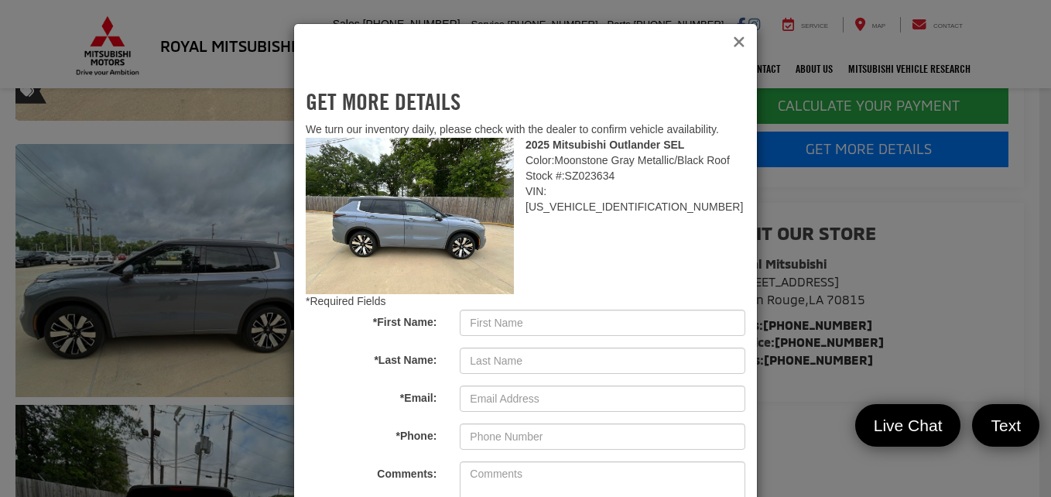
click at [733, 49] on icon "Close" at bounding box center [739, 42] width 12 height 16
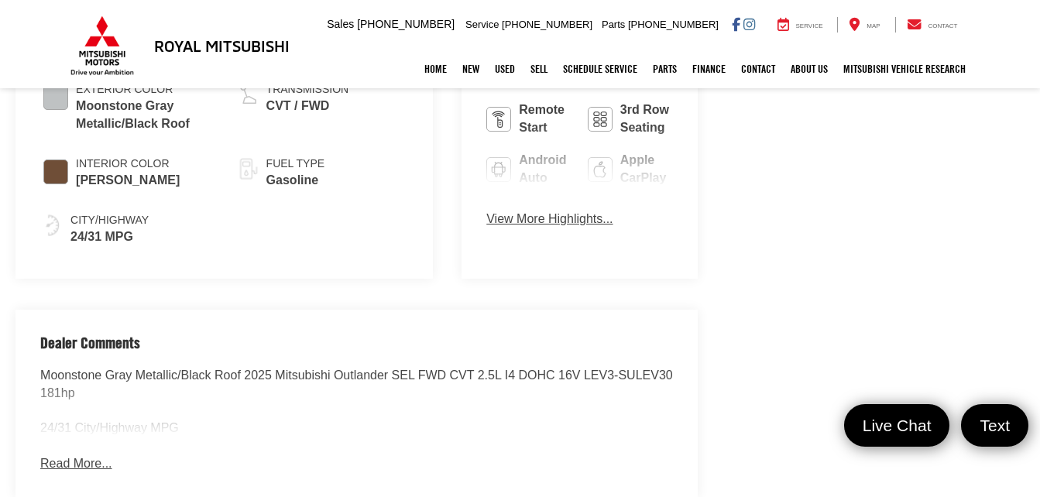
scroll to position [3966, 0]
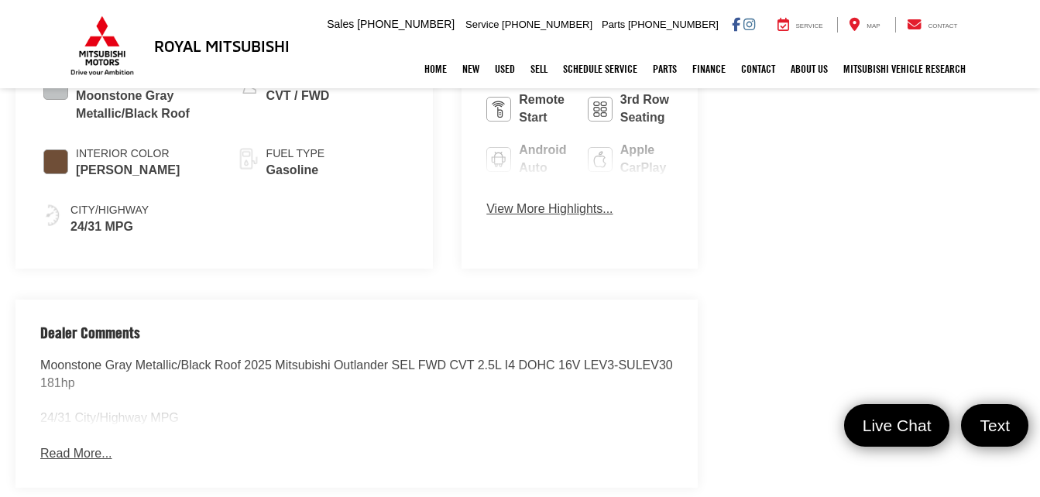
click at [86, 445] on button "Read More..." at bounding box center [75, 454] width 71 height 18
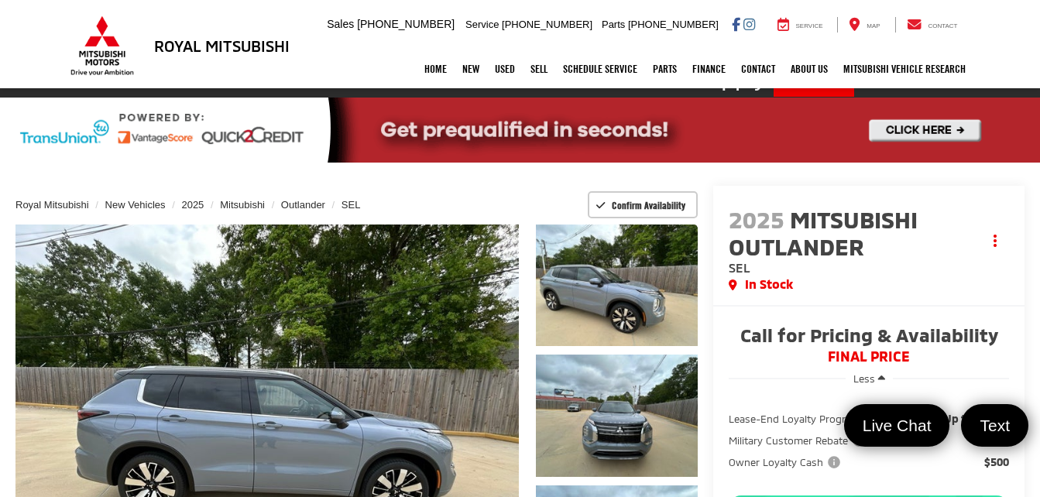
scroll to position [0, 0]
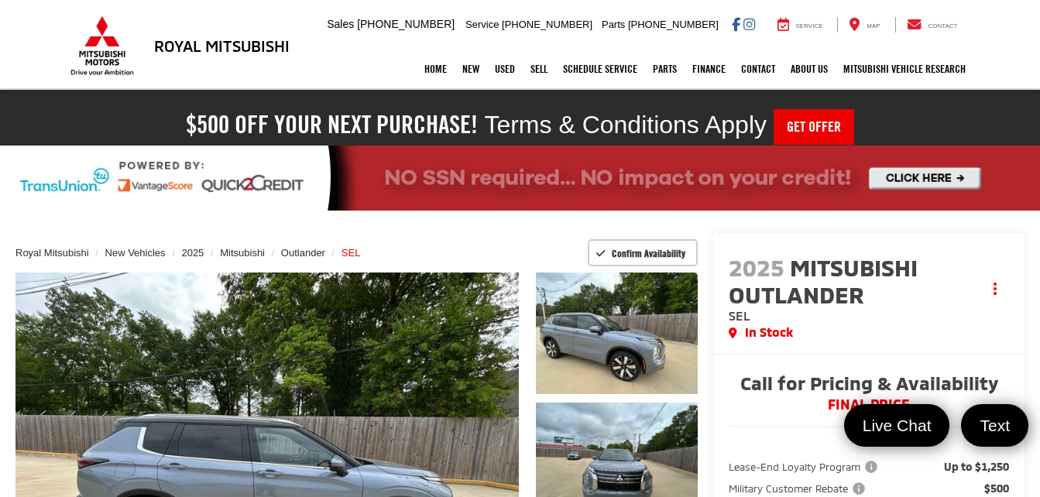
click at [344, 252] on span "SEL" at bounding box center [350, 253] width 19 height 12
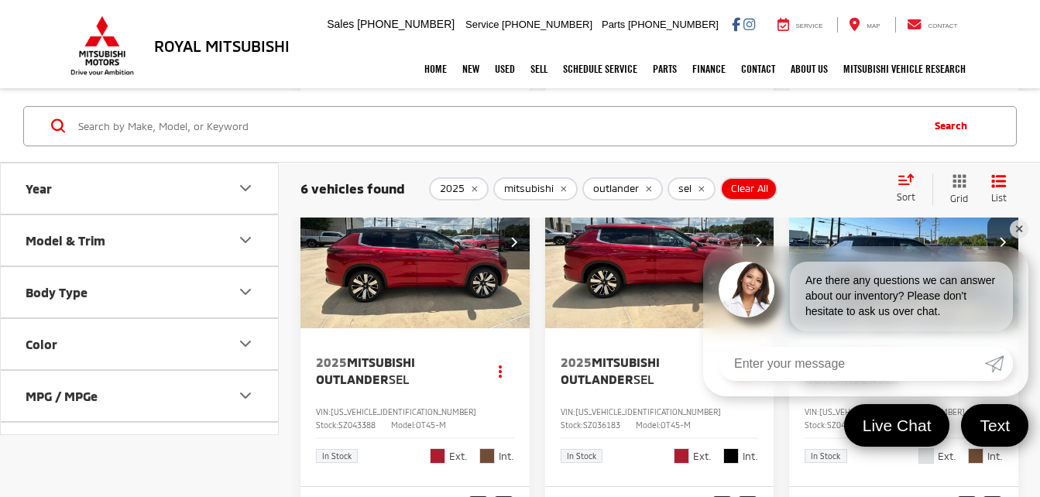
scroll to position [864, 0]
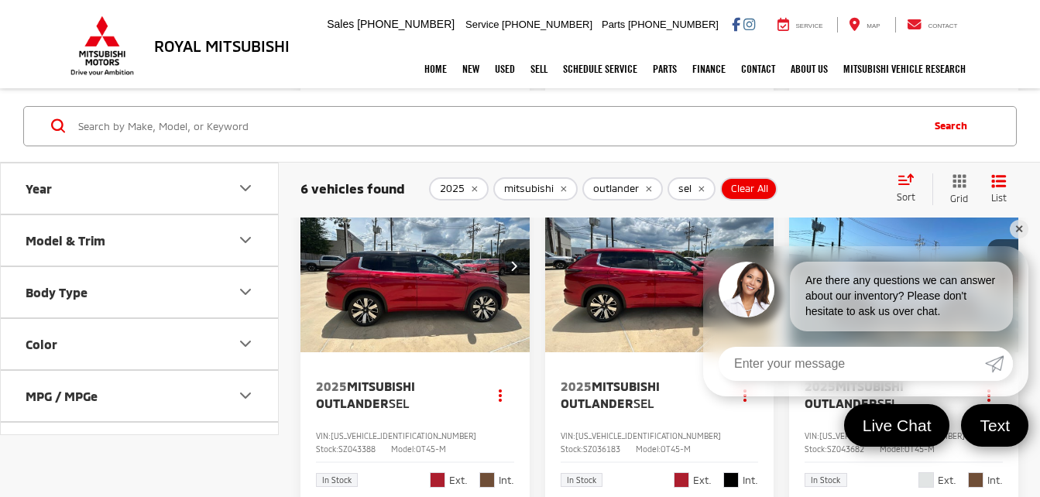
click at [1022, 229] on link "✕" at bounding box center [1018, 229] width 19 height 19
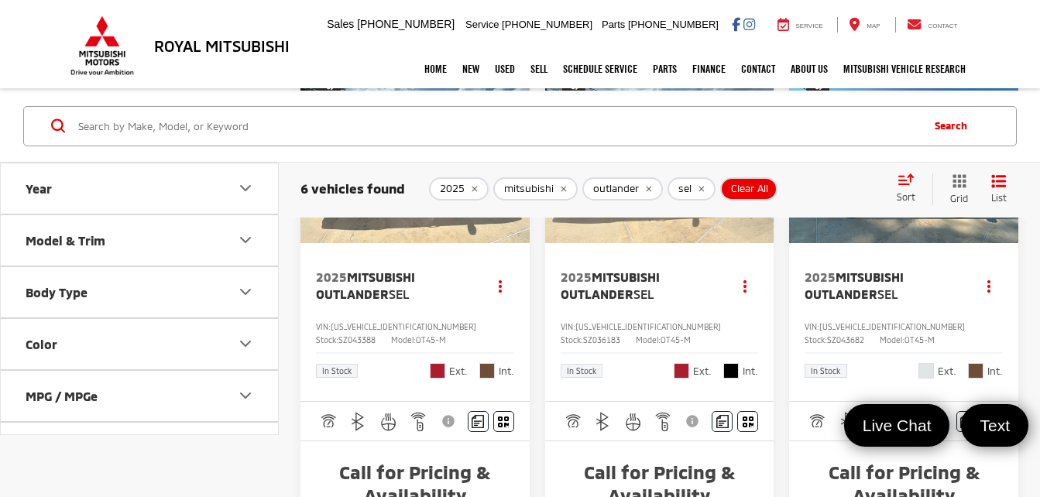
scroll to position [899, 0]
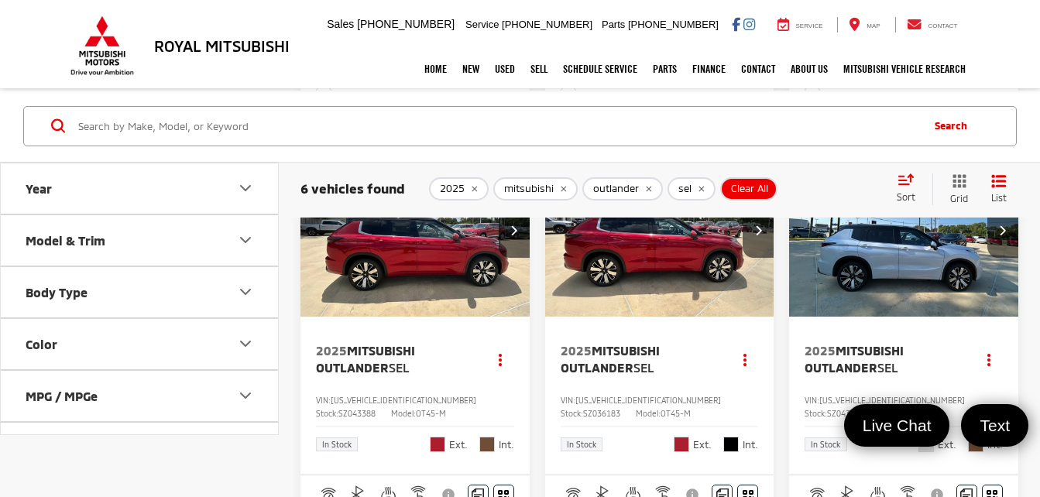
click at [868, 294] on img "2025 Mitsubishi Outlander SEL 0" at bounding box center [903, 231] width 231 height 173
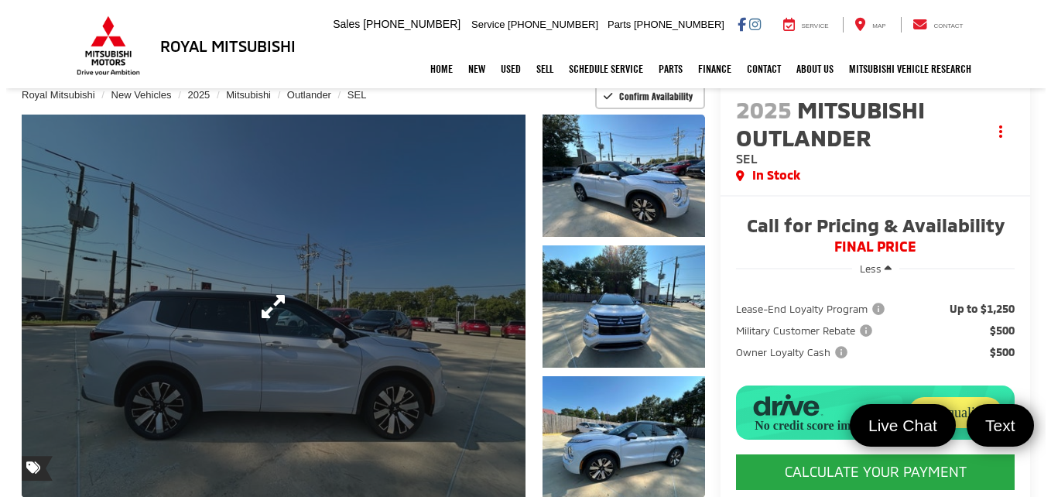
scroll to position [178, 0]
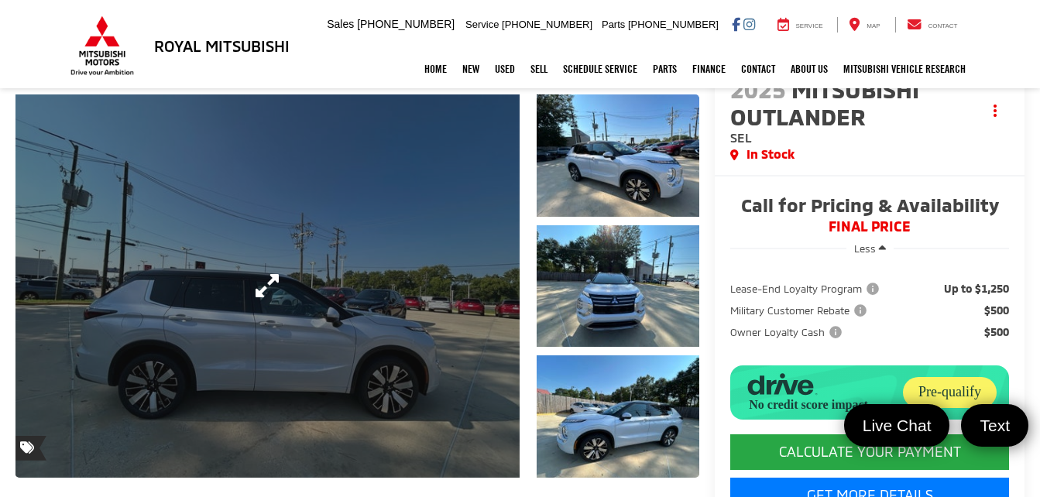
click at [409, 266] on link "Expand Photo 0" at bounding box center [267, 285] width 504 height 383
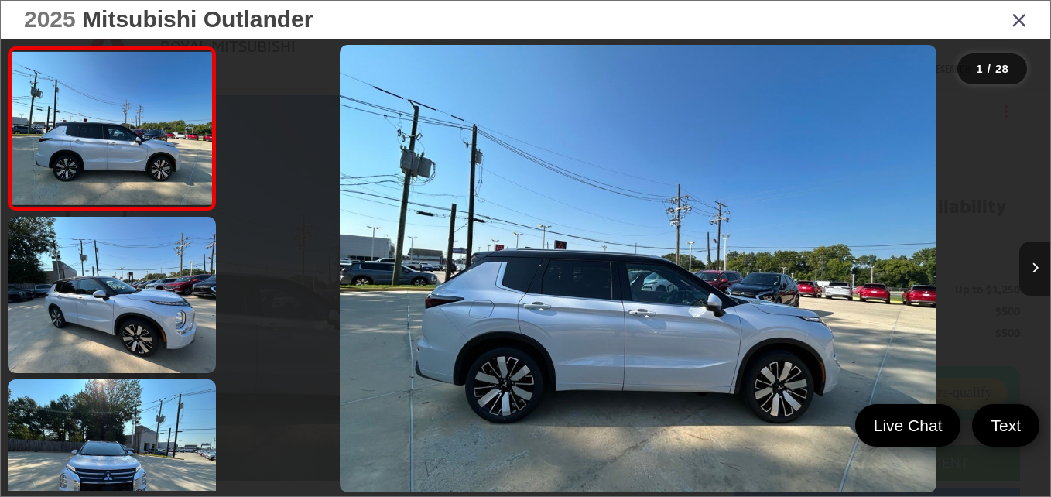
click at [1039, 279] on button "Next image" at bounding box center [1034, 269] width 31 height 54
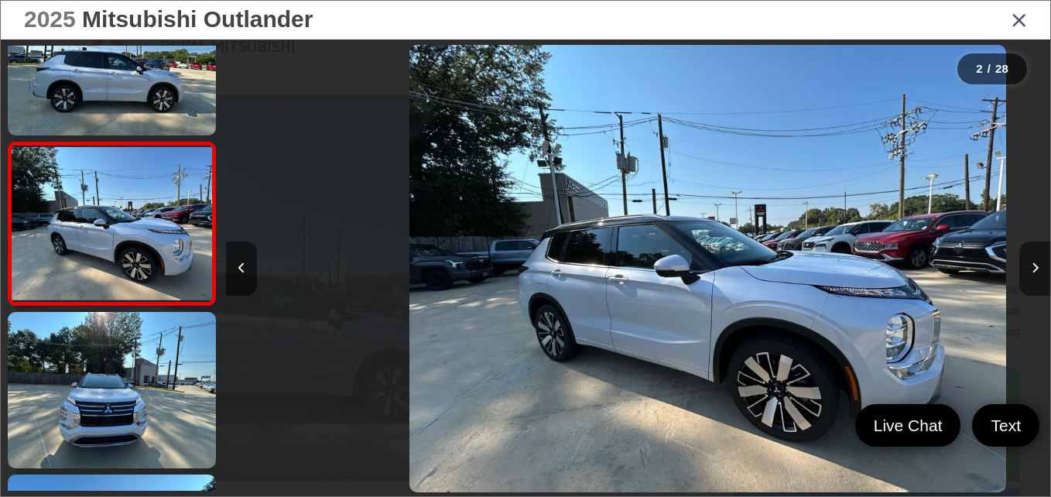
scroll to position [0, 824]
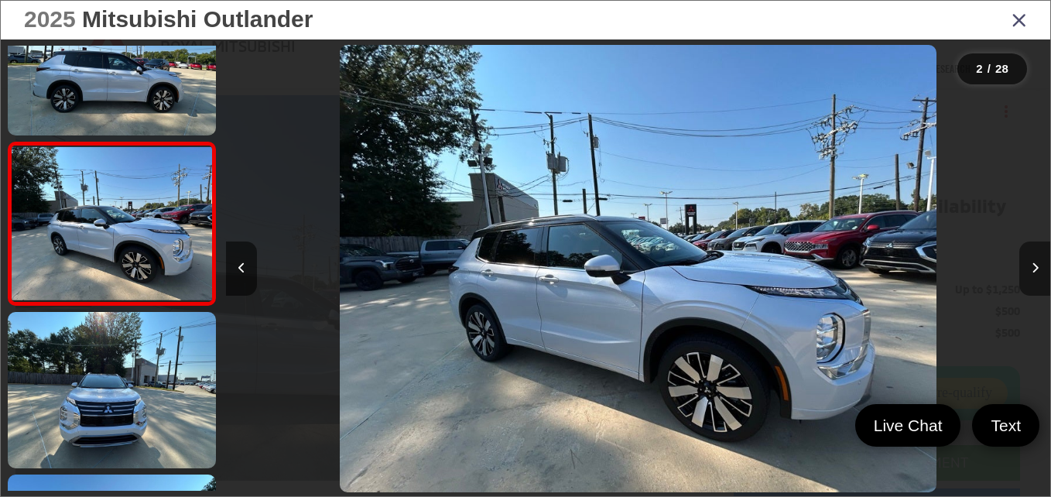
click at [1039, 279] on button "Next image" at bounding box center [1034, 269] width 31 height 54
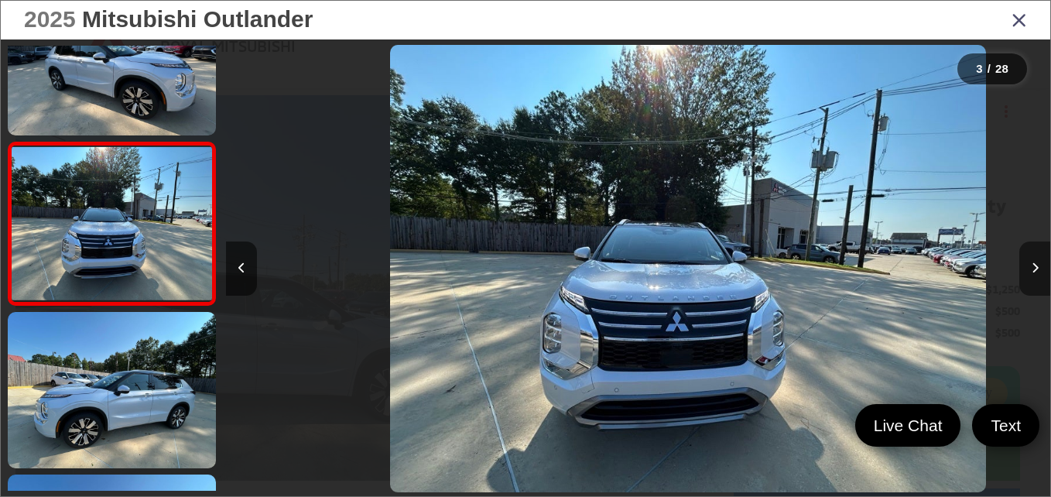
scroll to position [0, 1649]
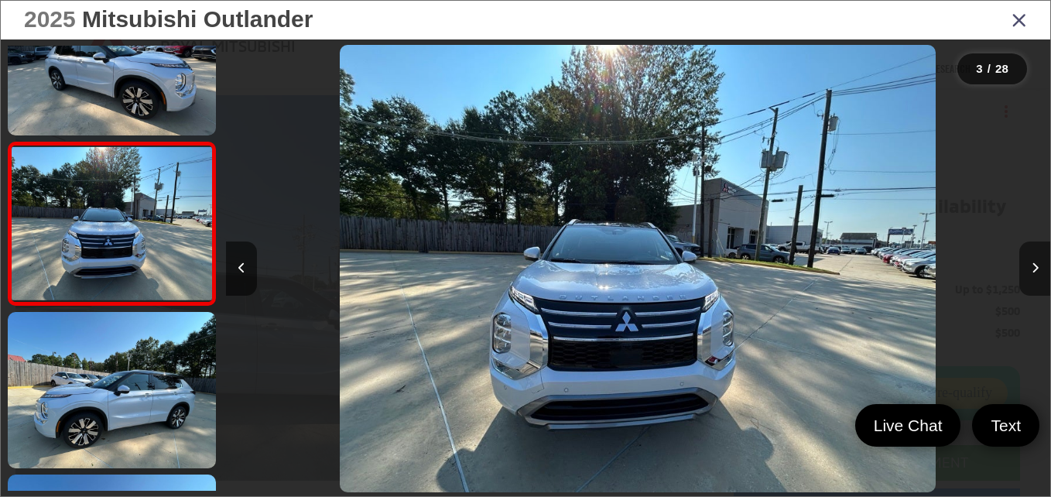
click at [1039, 279] on button "Next image" at bounding box center [1034, 269] width 31 height 54
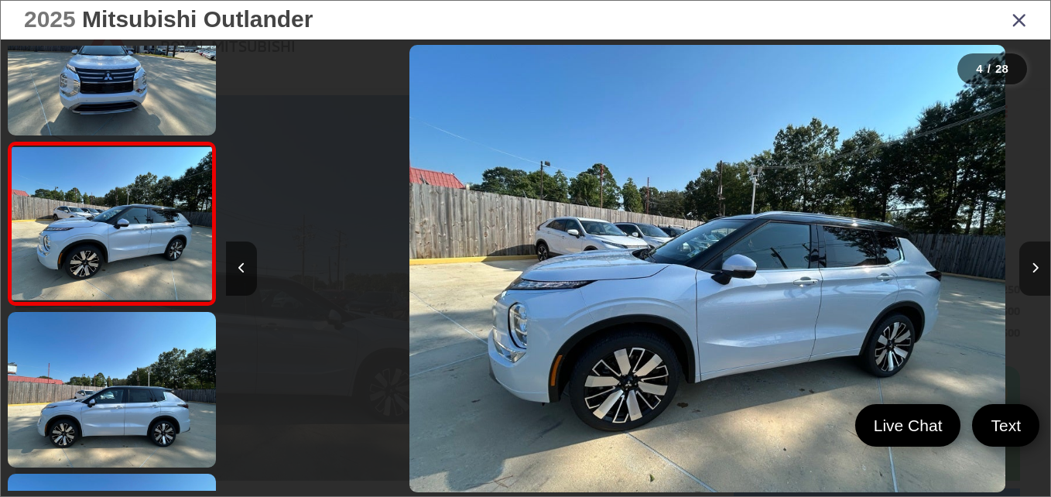
scroll to position [0, 2472]
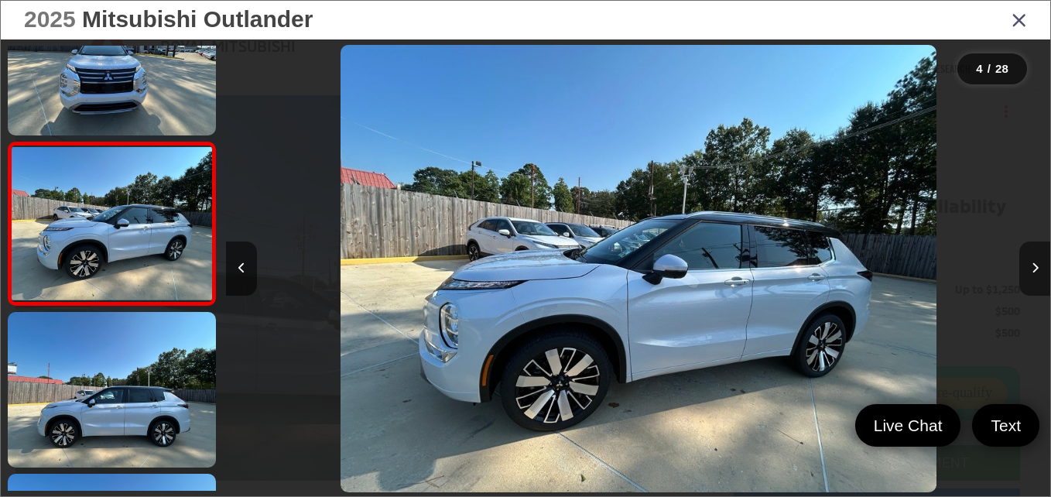
click at [1039, 279] on button "Next image" at bounding box center [1034, 269] width 31 height 54
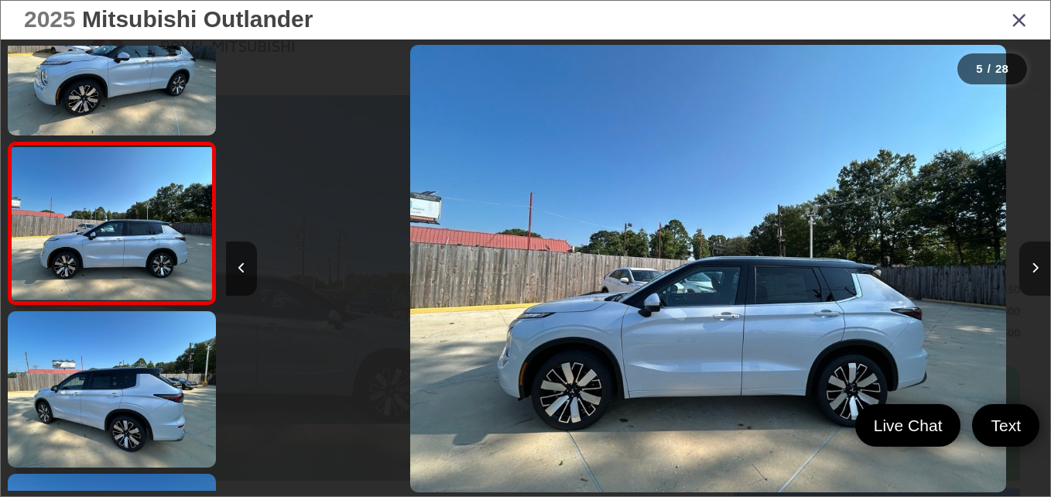
scroll to position [0, 3297]
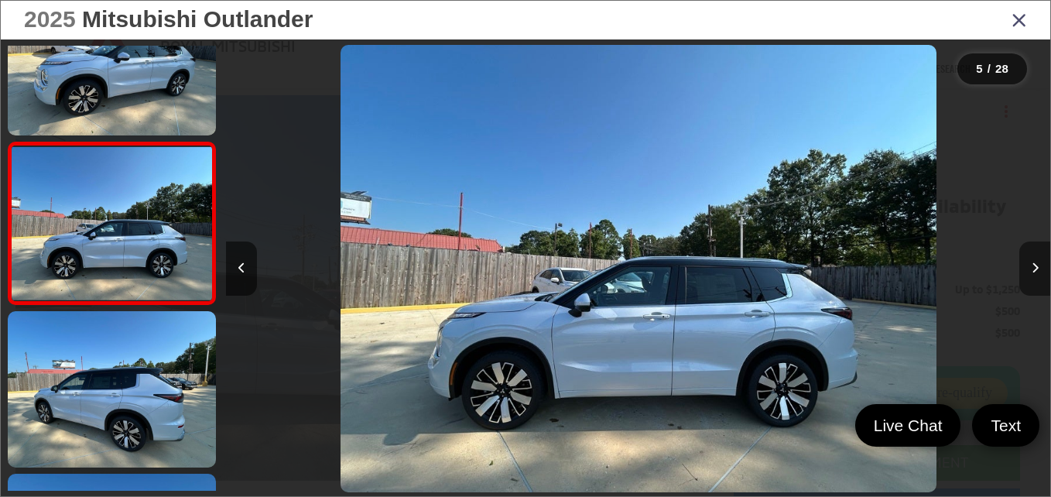
click at [1039, 279] on button "Next image" at bounding box center [1034, 269] width 31 height 54
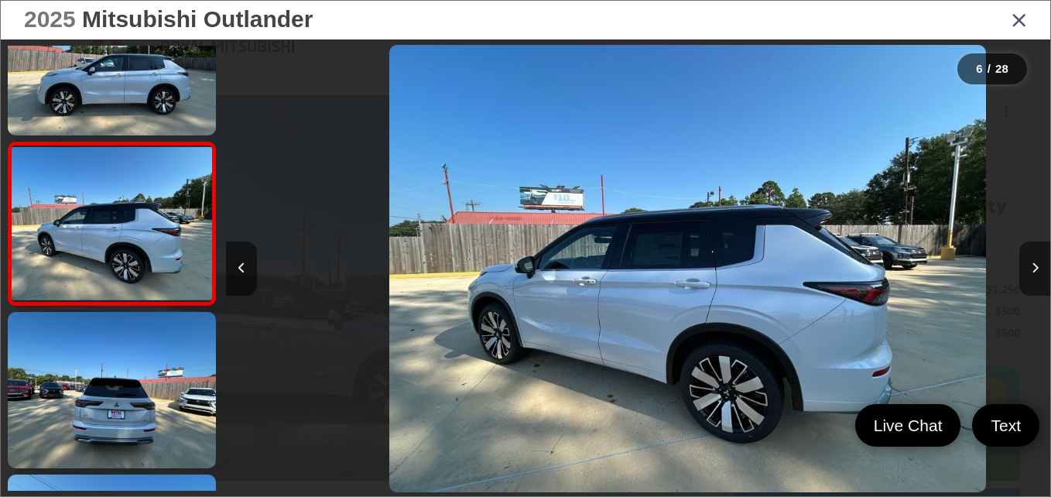
scroll to position [0, 4121]
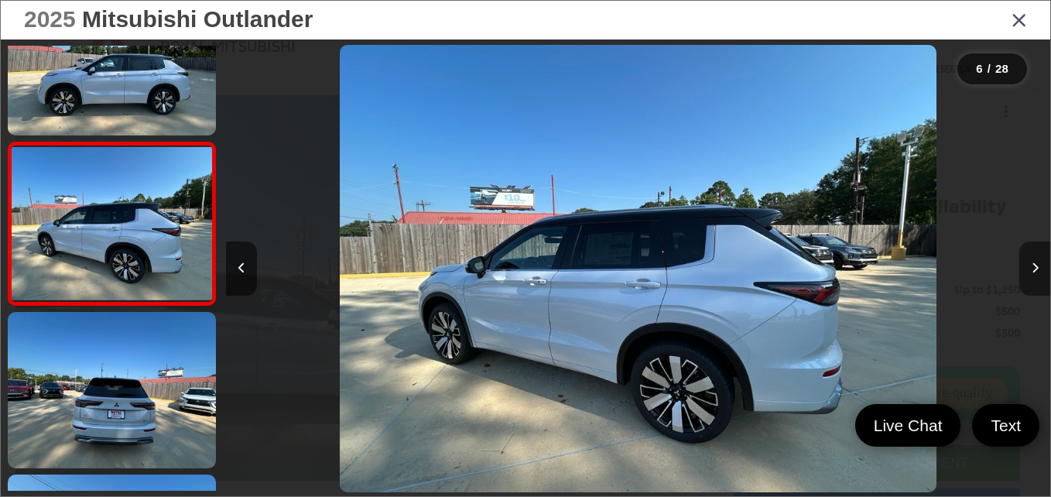
click at [1039, 279] on button "Next image" at bounding box center [1034, 269] width 31 height 54
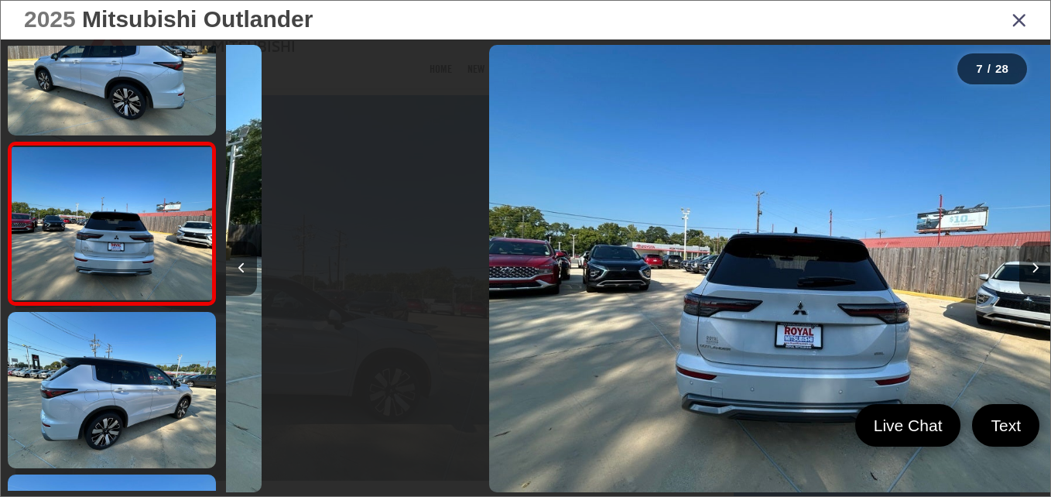
scroll to position [0, 4946]
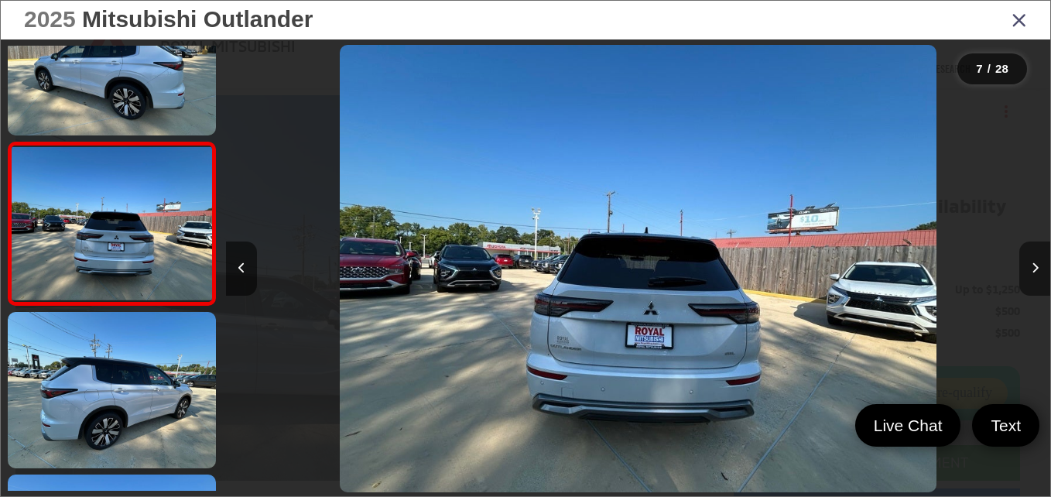
click at [1039, 279] on button "Next image" at bounding box center [1034, 269] width 31 height 54
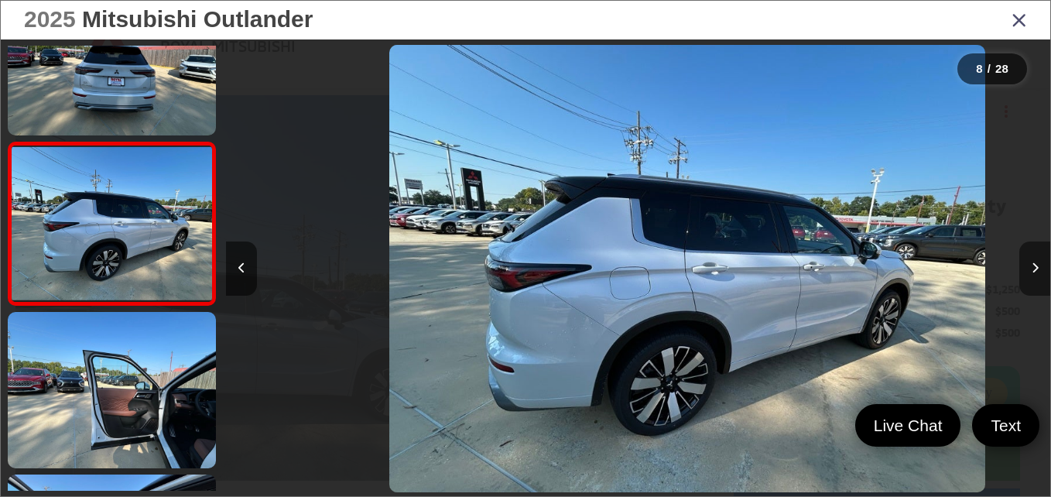
scroll to position [0, 5770]
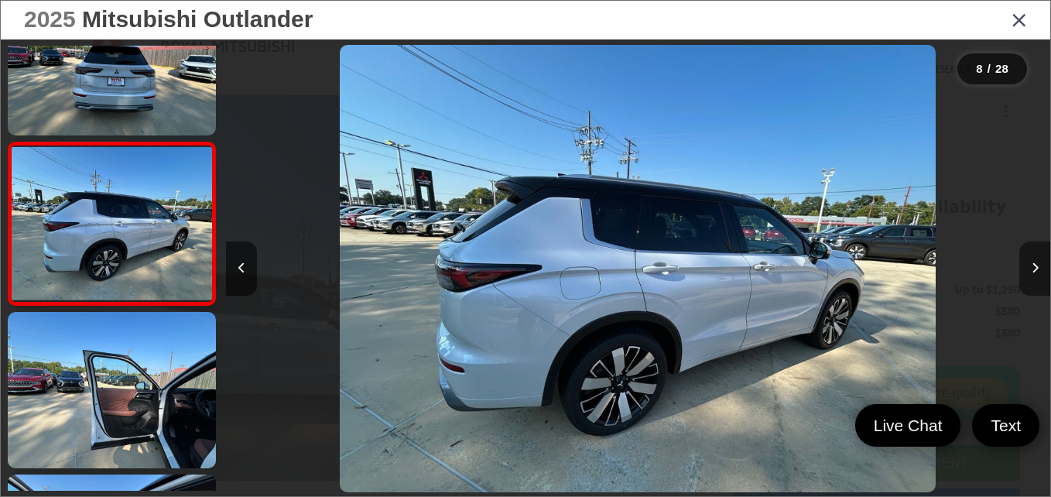
click at [1039, 279] on button "Next image" at bounding box center [1034, 269] width 31 height 54
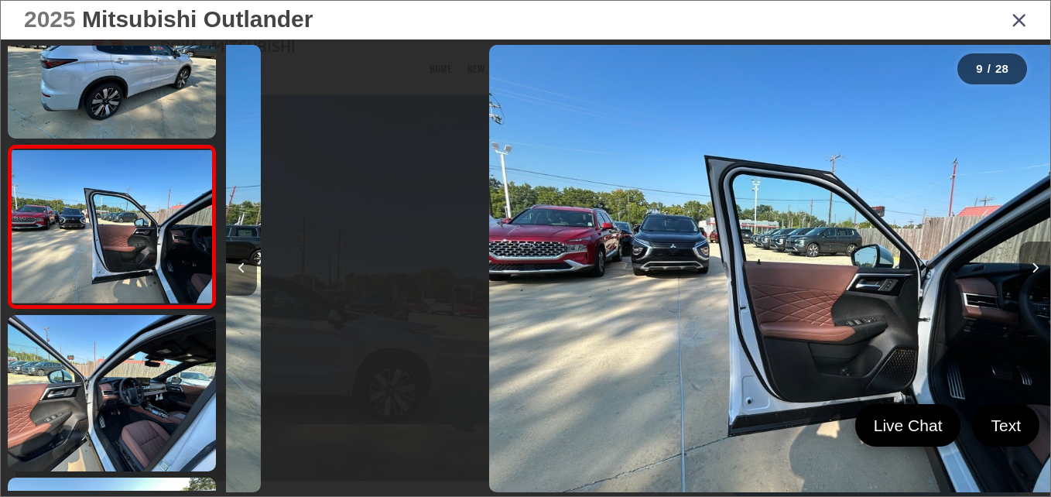
scroll to position [1204, 0]
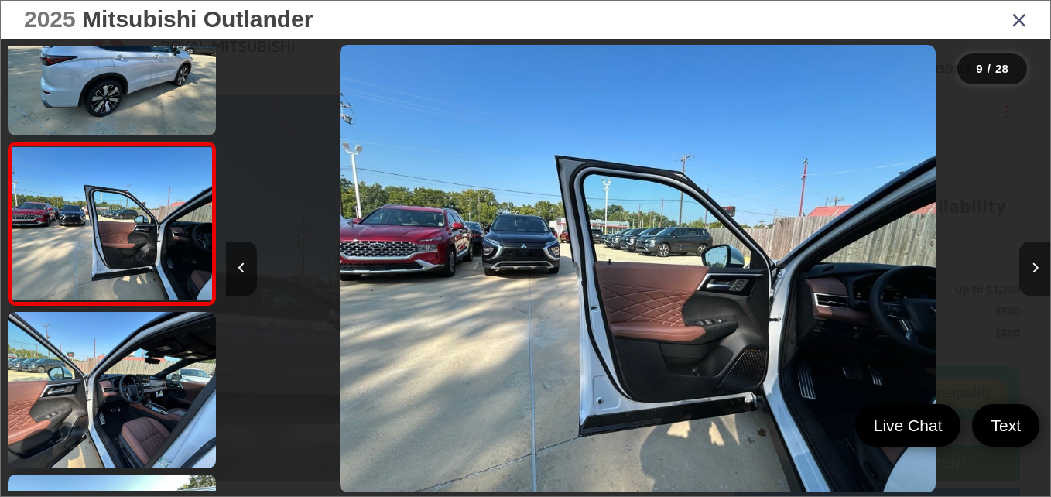
click at [1039, 279] on button "Next image" at bounding box center [1034, 269] width 31 height 54
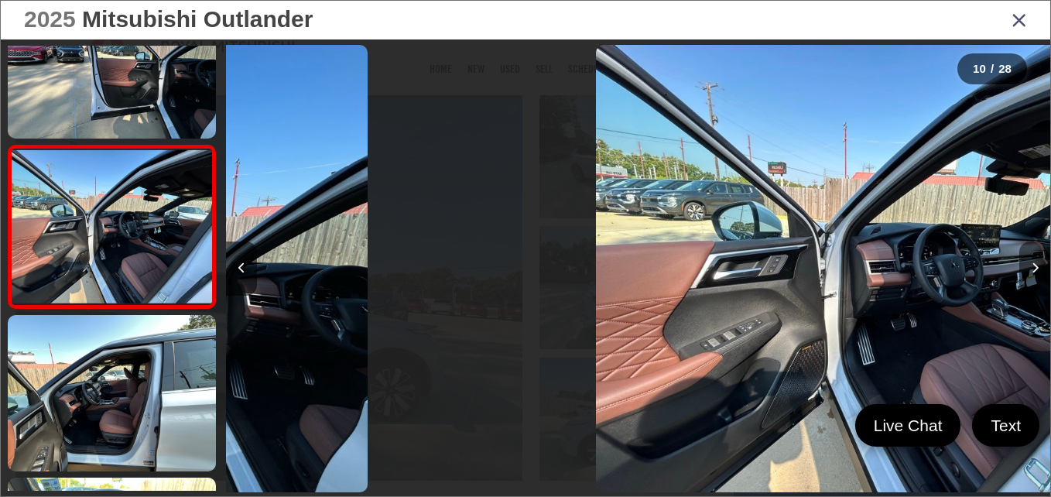
scroll to position [0, 0]
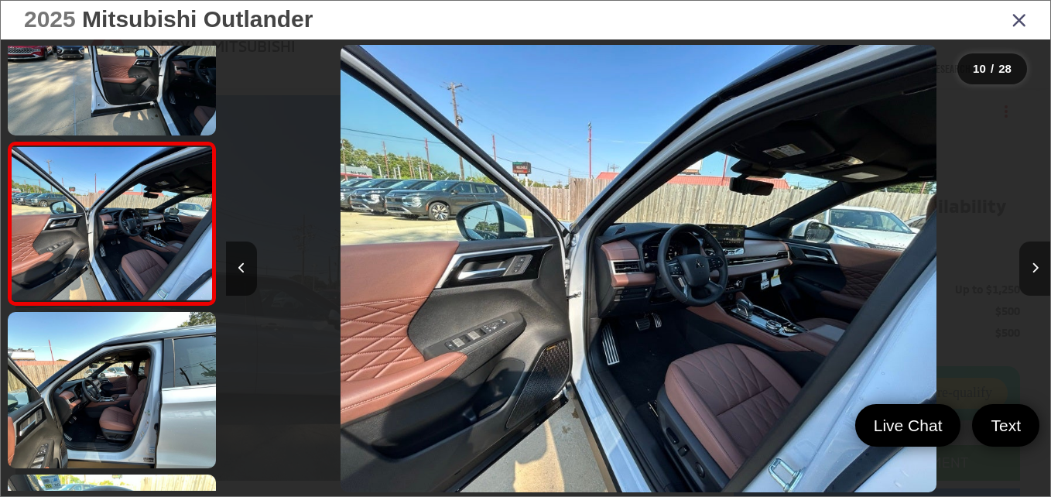
click at [1039, 279] on button "Next image" at bounding box center [1034, 269] width 31 height 54
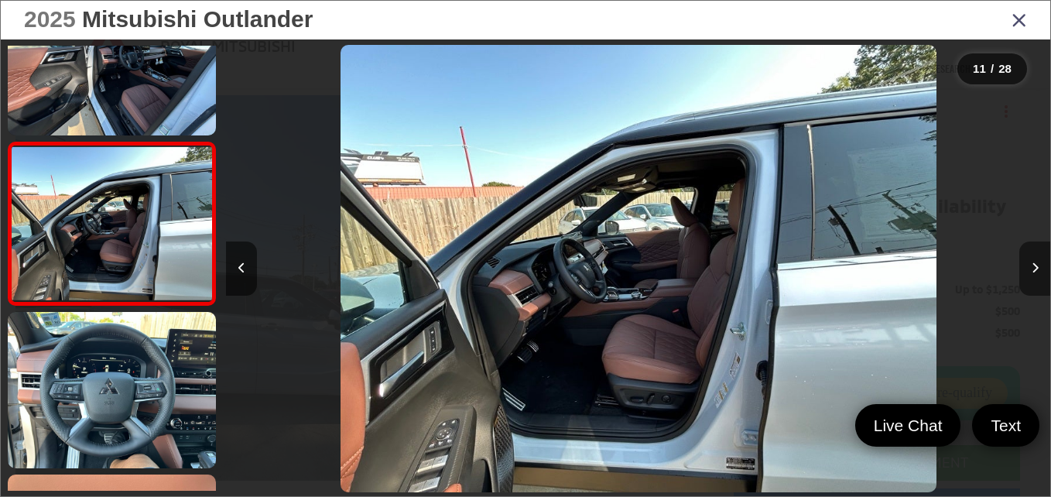
click at [1039, 279] on button "Next image" at bounding box center [1034, 269] width 31 height 54
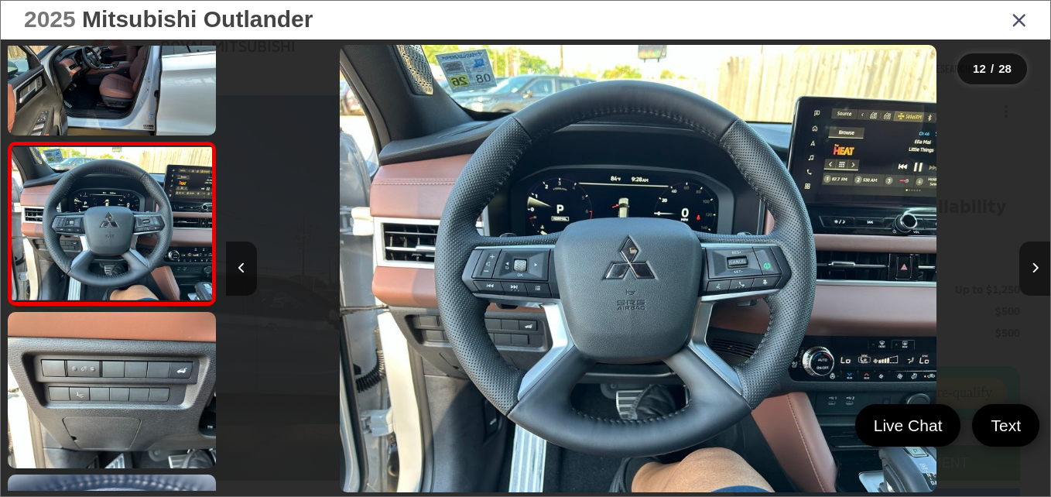
click at [1039, 279] on button "Next image" at bounding box center [1034, 269] width 31 height 54
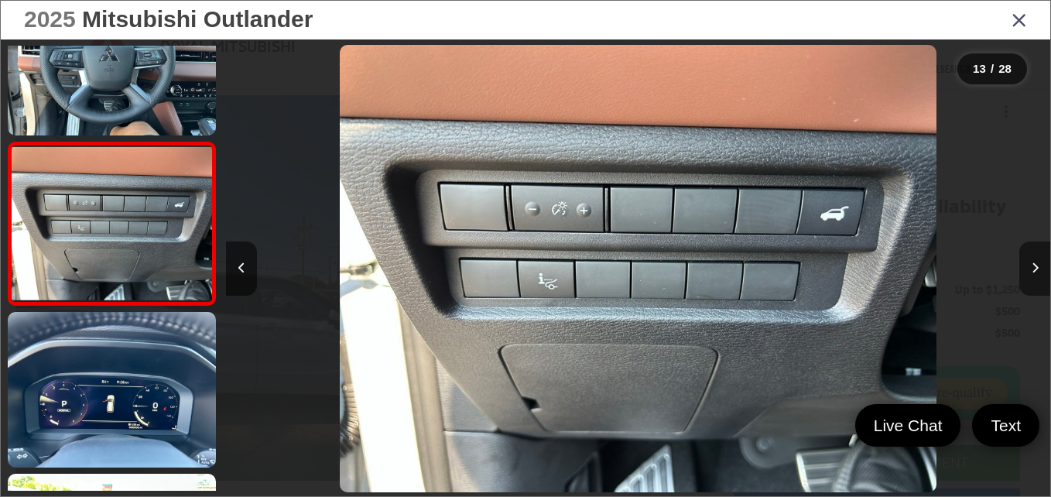
click at [1039, 279] on button "Next image" at bounding box center [1034, 269] width 31 height 54
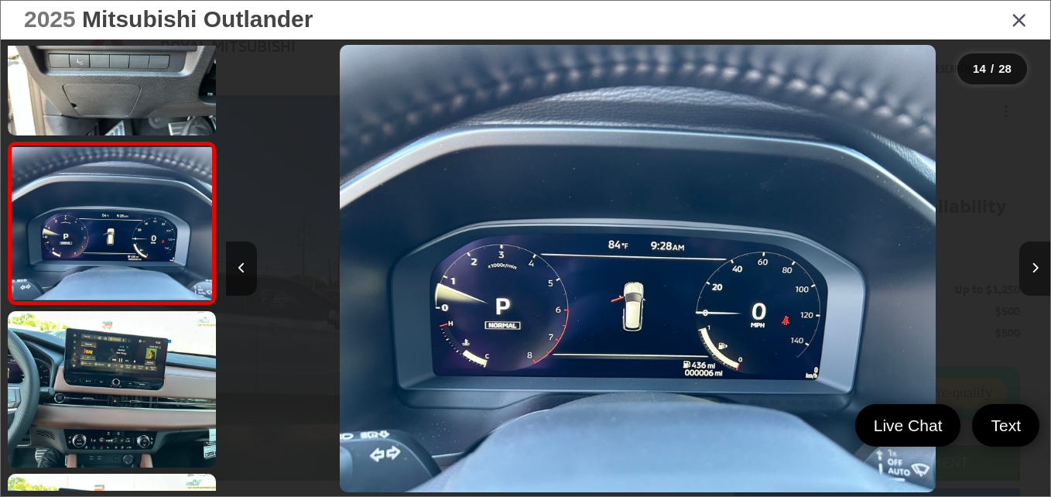
click at [1039, 279] on button "Next image" at bounding box center [1034, 269] width 31 height 54
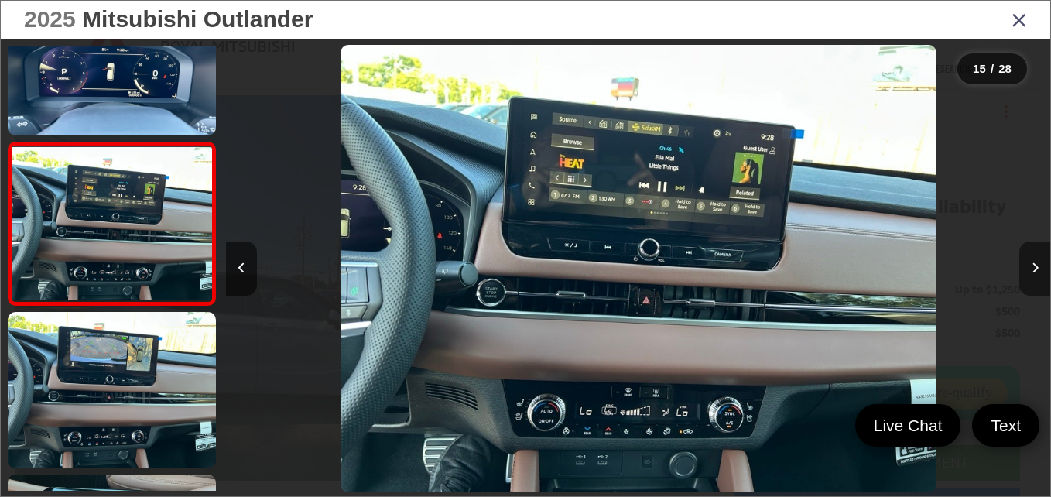
click at [1039, 279] on button "Next image" at bounding box center [1034, 269] width 31 height 54
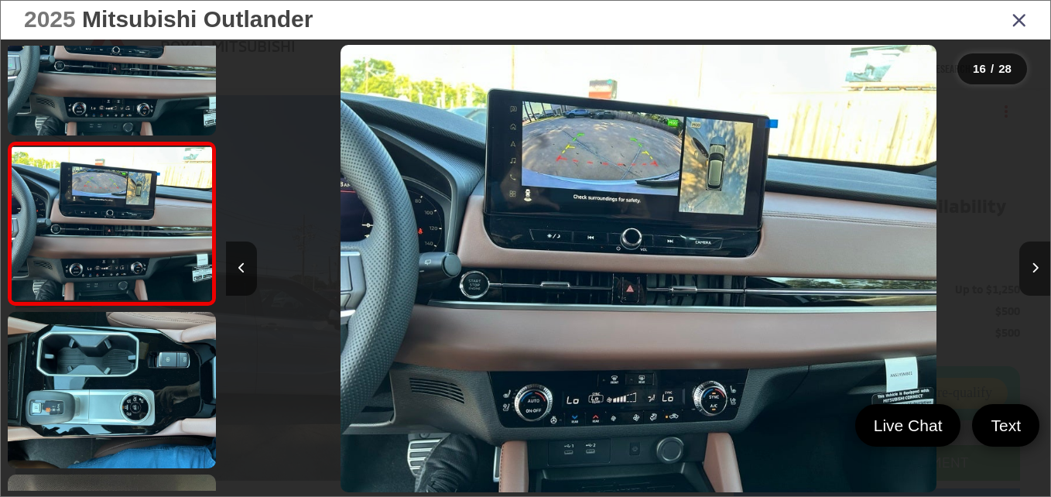
click at [1039, 278] on button "Next image" at bounding box center [1034, 269] width 31 height 54
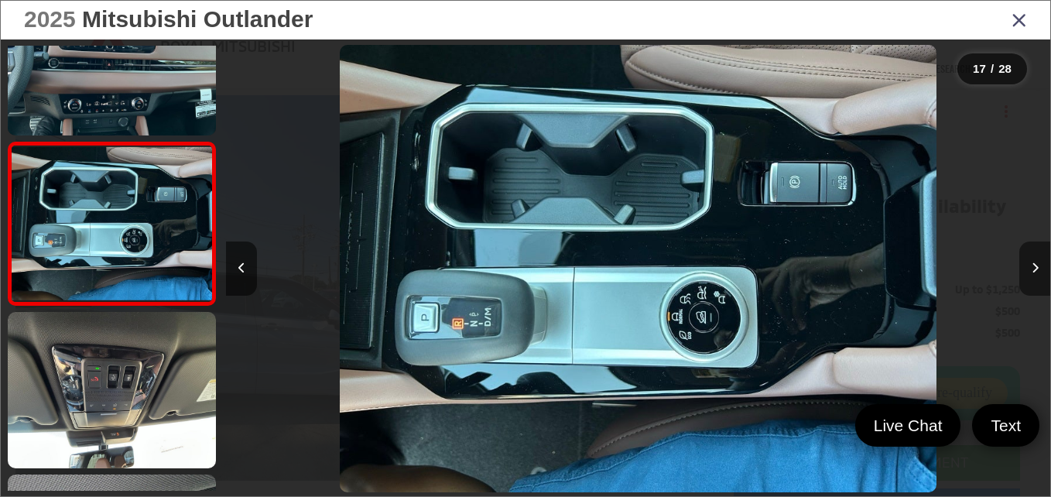
click at [1039, 278] on button "Next image" at bounding box center [1034, 269] width 31 height 54
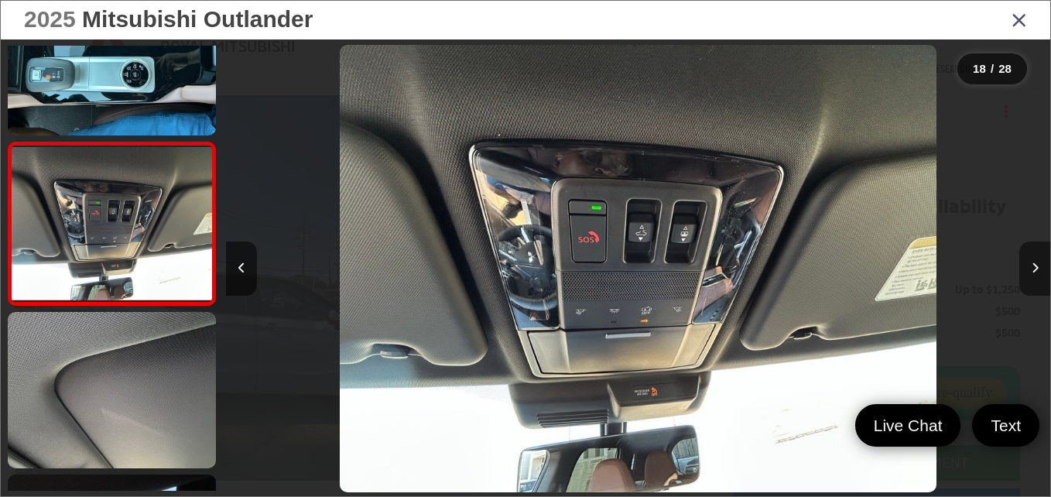
click at [1039, 278] on button "Next image" at bounding box center [1034, 269] width 31 height 54
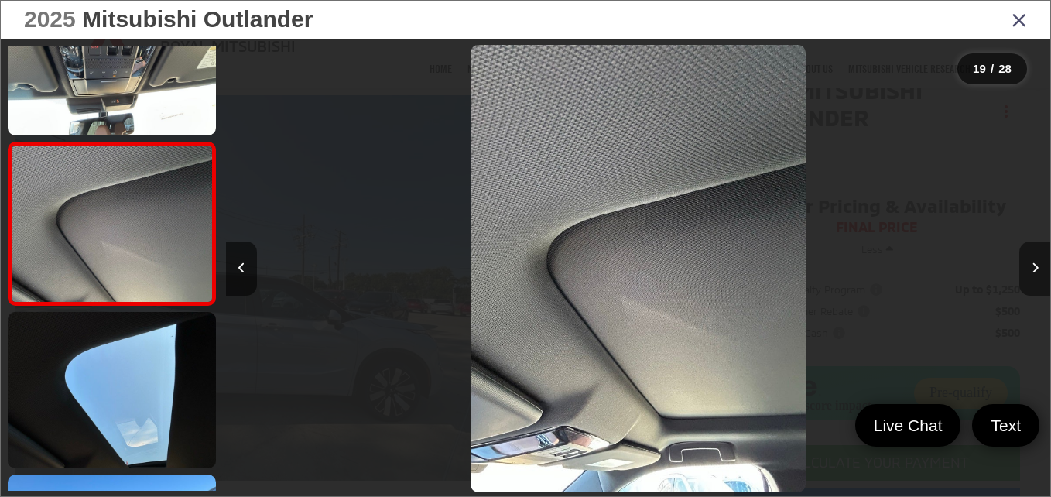
click at [1039, 278] on button "Next image" at bounding box center [1034, 269] width 31 height 54
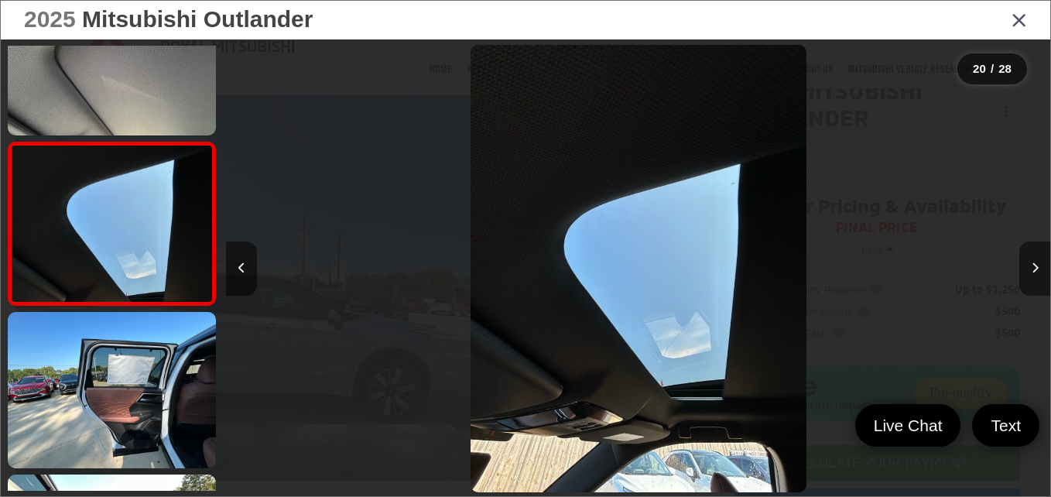
click at [1039, 278] on button "Next image" at bounding box center [1034, 269] width 31 height 54
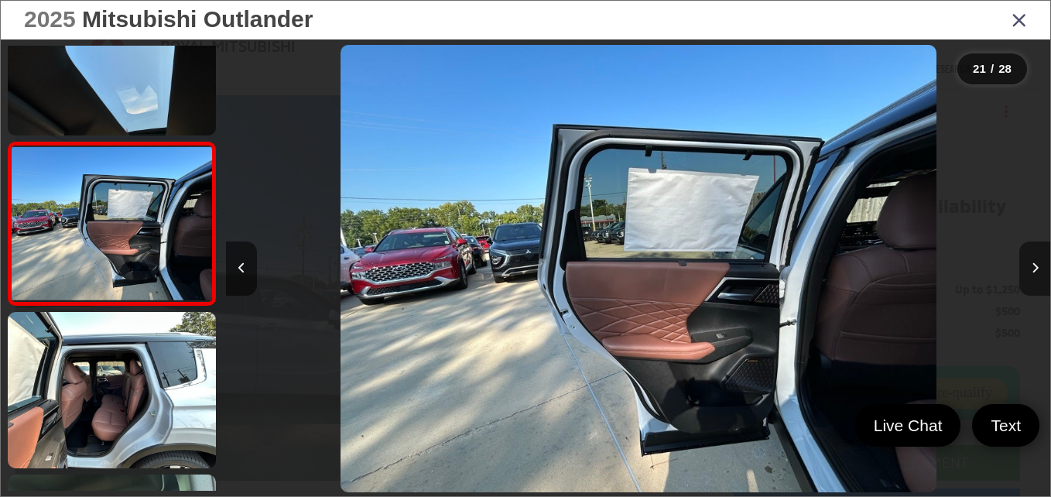
click at [1039, 278] on button "Next image" at bounding box center [1034, 269] width 31 height 54
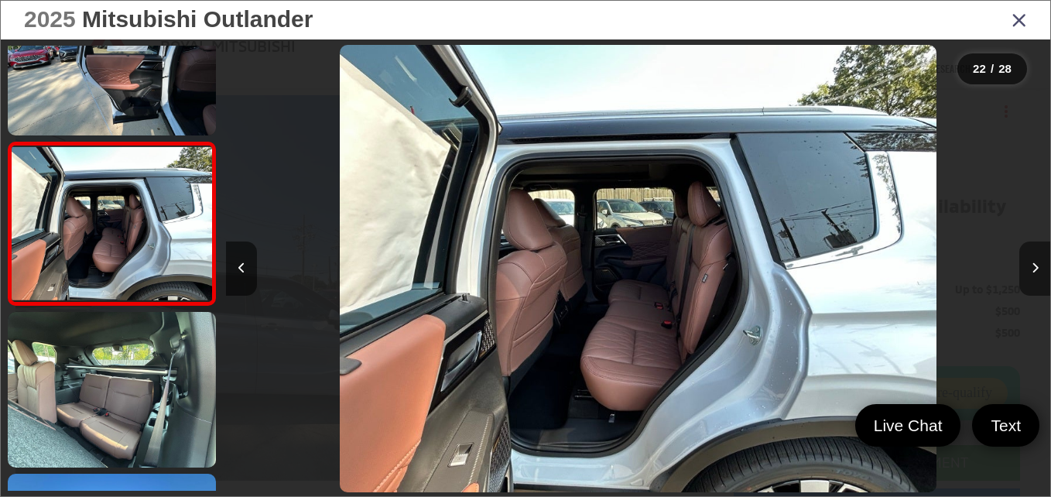
click at [1039, 278] on button "Next image" at bounding box center [1034, 269] width 31 height 54
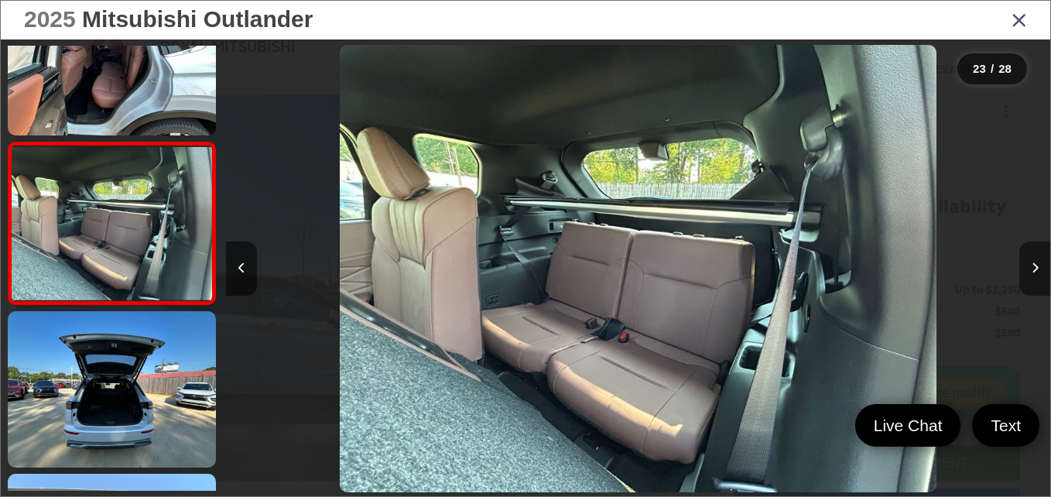
click at [1039, 278] on button "Next image" at bounding box center [1034, 269] width 31 height 54
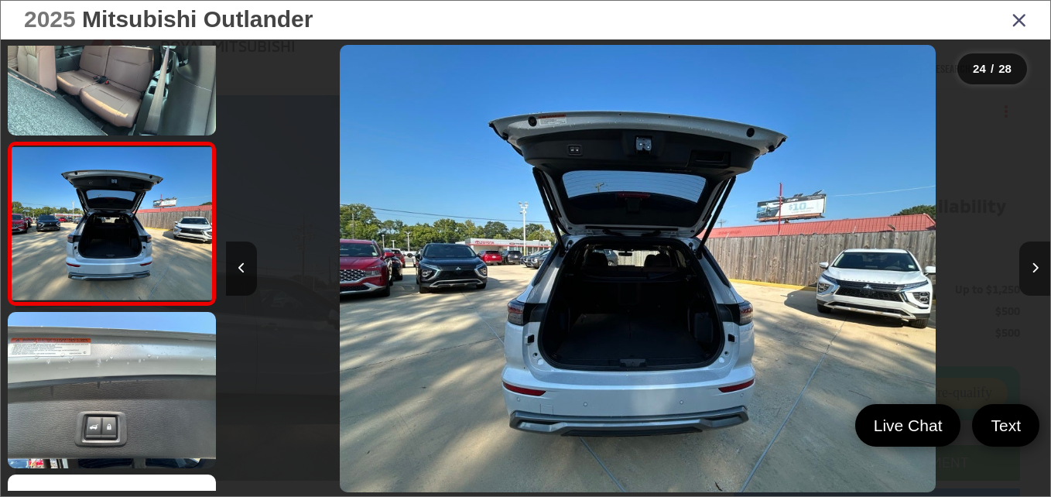
click at [1039, 278] on button "Next image" at bounding box center [1034, 269] width 31 height 54
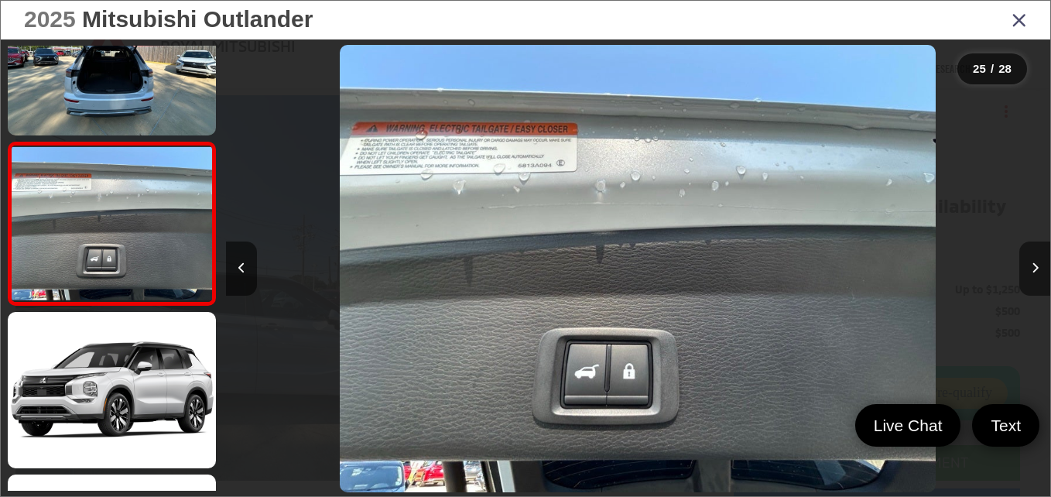
click at [1039, 278] on button "Next image" at bounding box center [1034, 269] width 31 height 54
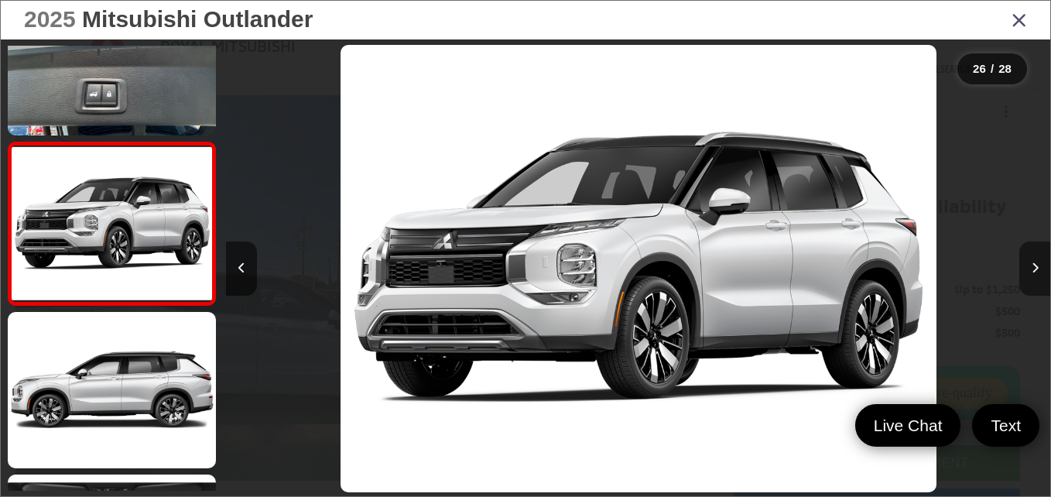
click at [1039, 278] on button "Next image" at bounding box center [1034, 269] width 31 height 54
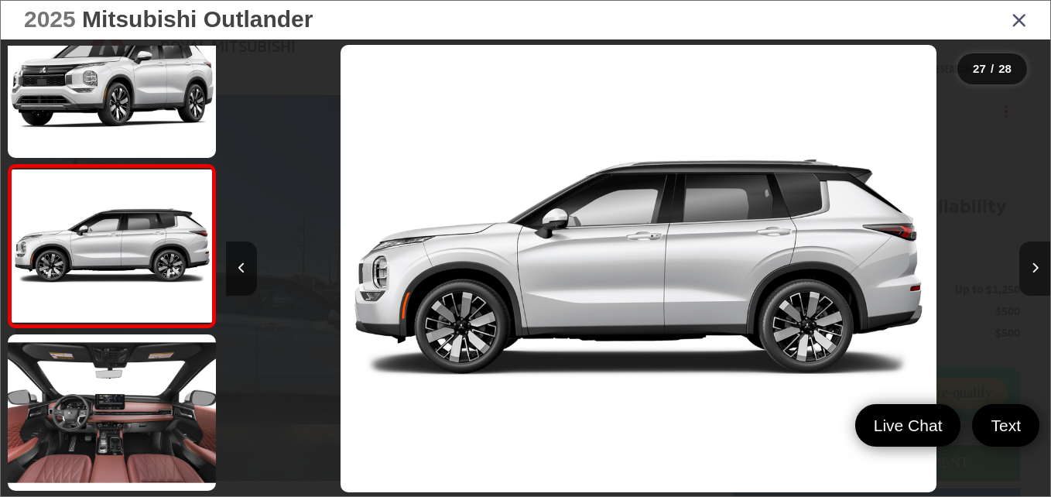
click at [1039, 278] on button "Next image" at bounding box center [1034, 269] width 31 height 54
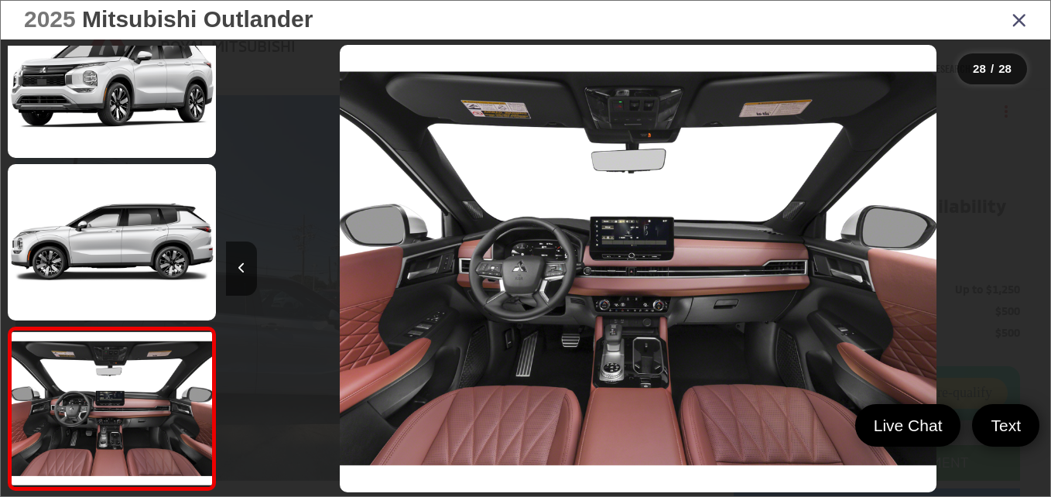
click at [1039, 278] on div at bounding box center [948, 268] width 206 height 458
click at [1019, 21] on icon "Close gallery" at bounding box center [1019, 19] width 15 height 20
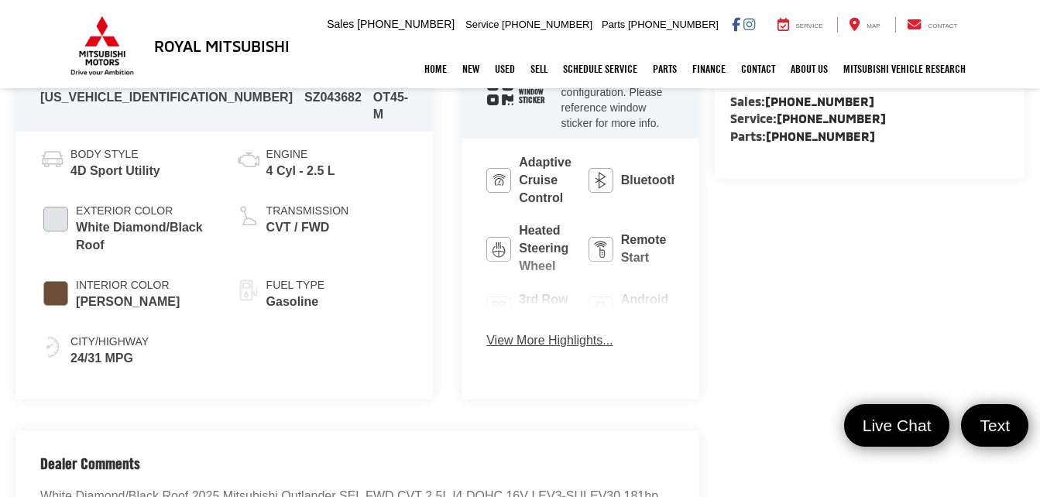
scroll to position [762, 0]
